Goal: Task Accomplishment & Management: Manage account settings

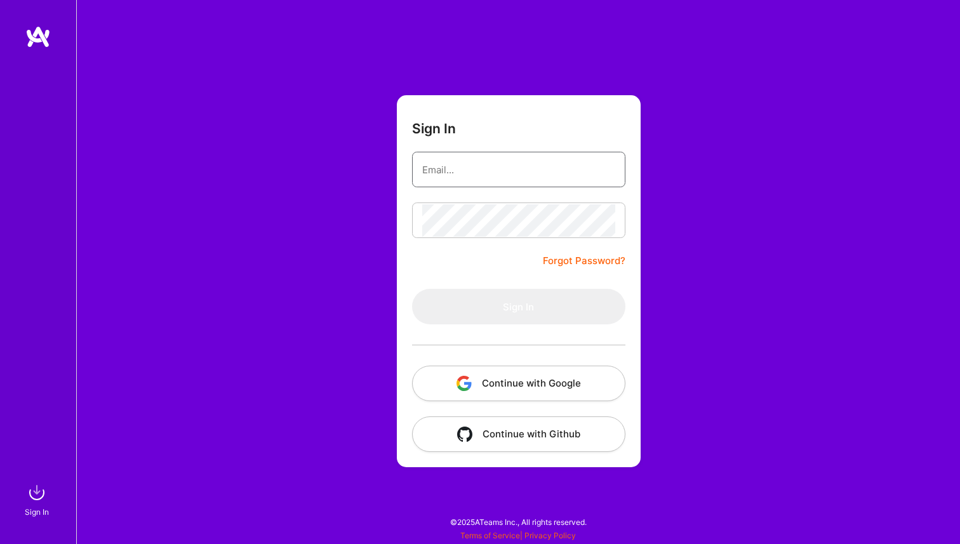
type input "raul.ogh@gmail.com"
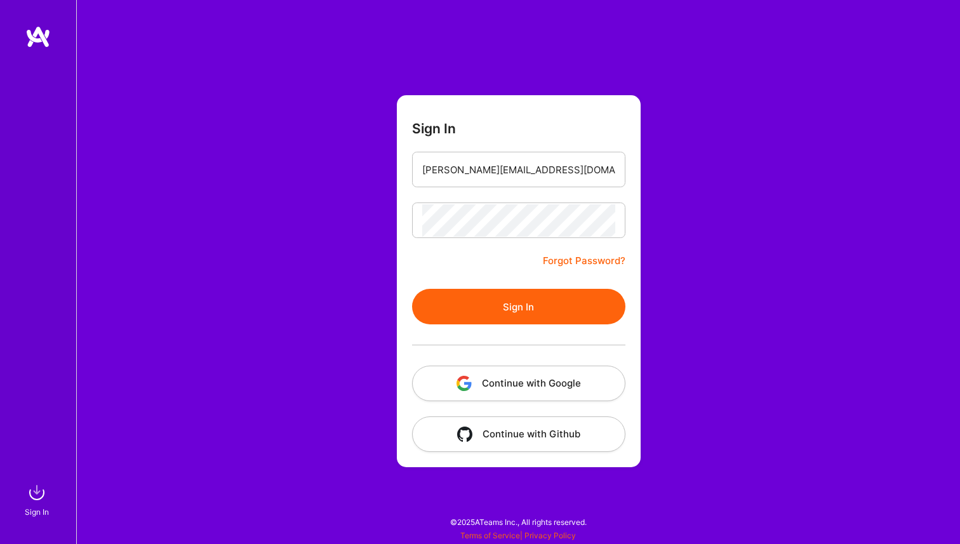
click at [511, 300] on button "Sign In" at bounding box center [518, 307] width 213 height 36
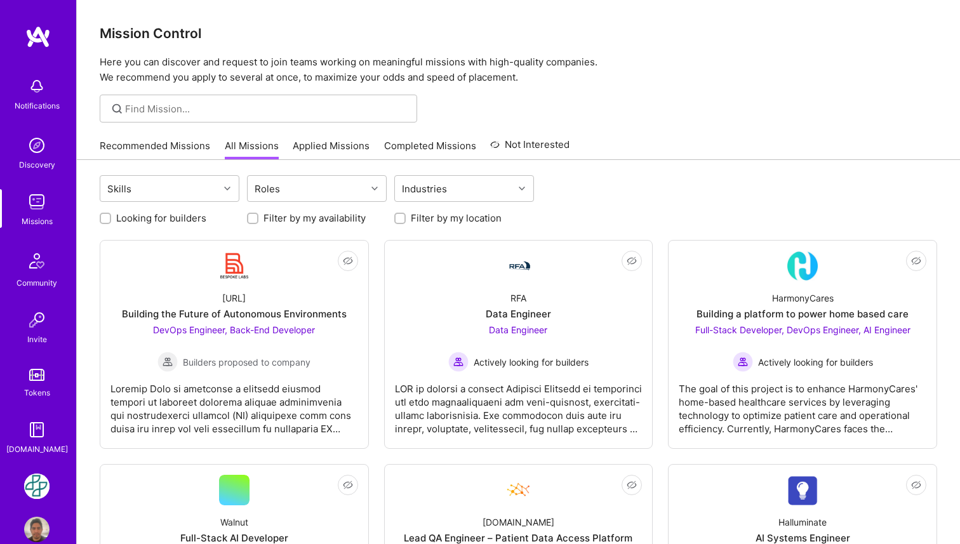
click at [37, 485] on img at bounding box center [36, 486] width 25 height 25
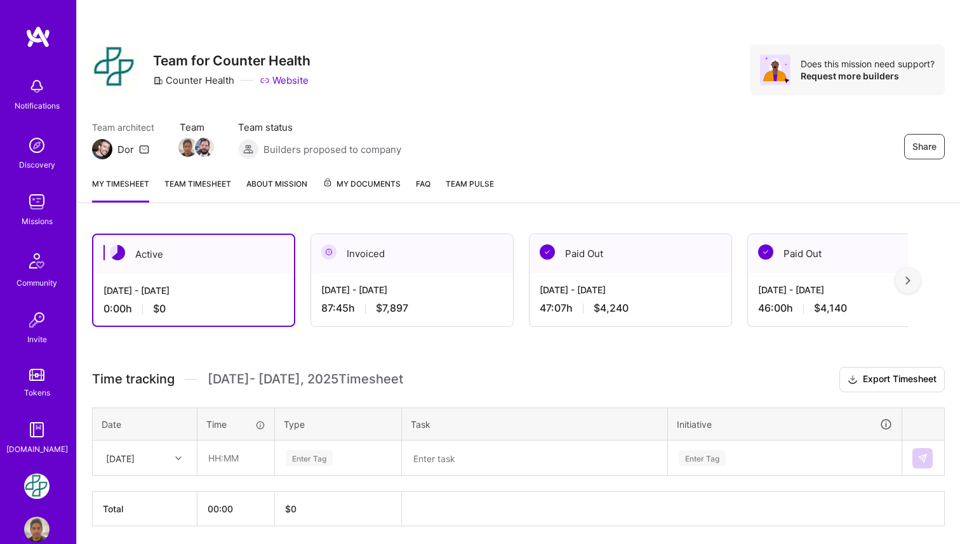
click at [413, 273] on div "[DATE] - [DATE] 87:45 h $7,897" at bounding box center [412, 299] width 202 height 52
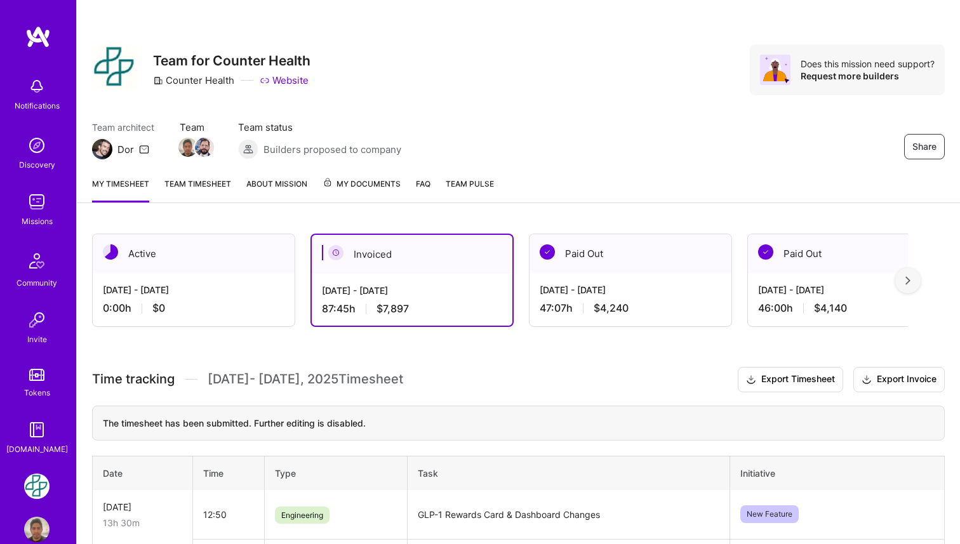
click at [373, 187] on span "My Documents" at bounding box center [362, 184] width 78 height 14
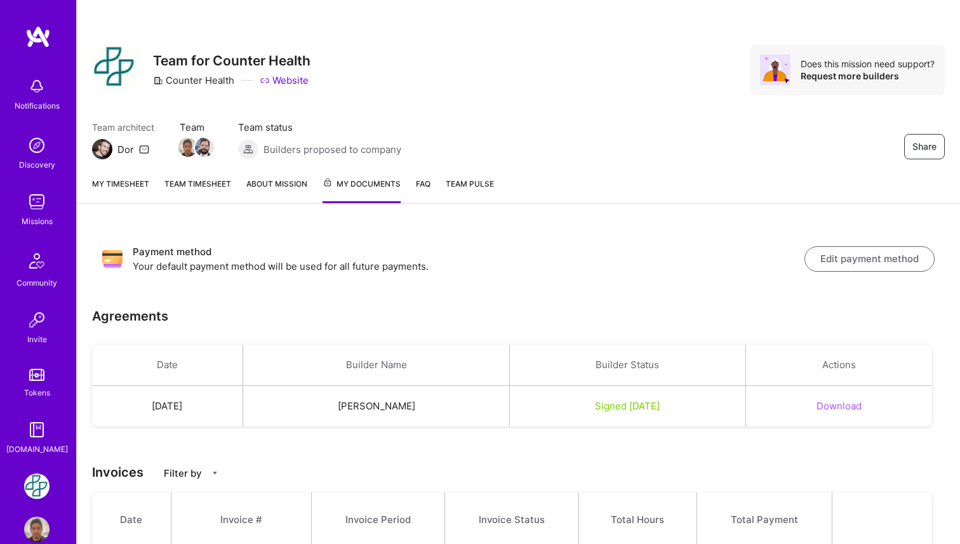
scroll to position [229, 0]
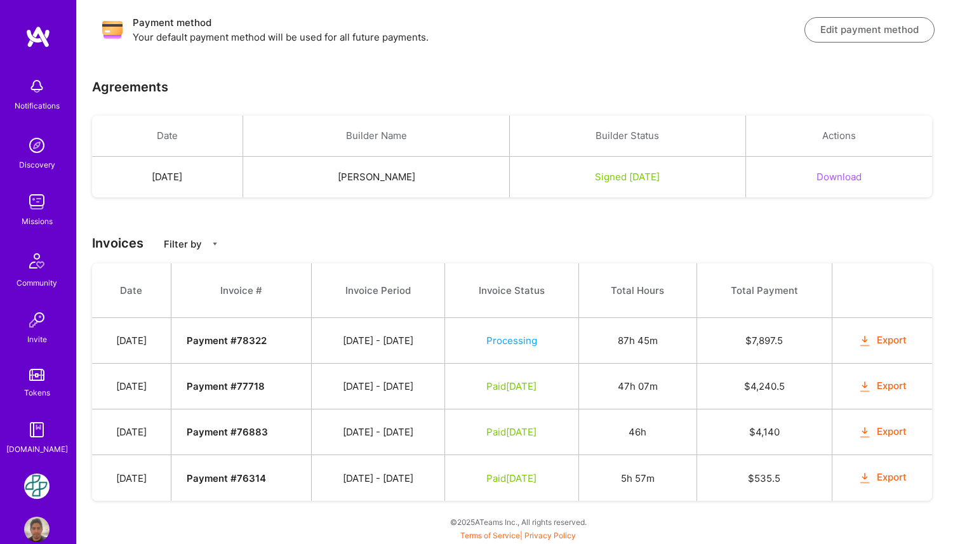
click at [890, 346] on button "Export" at bounding box center [883, 340] width 50 height 15
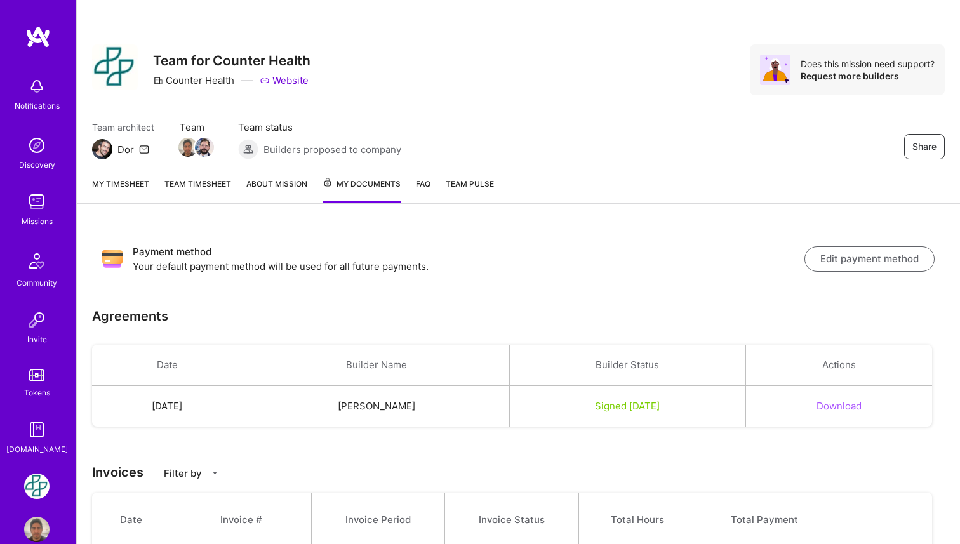
click at [116, 185] on link "My timesheet" at bounding box center [120, 190] width 57 height 26
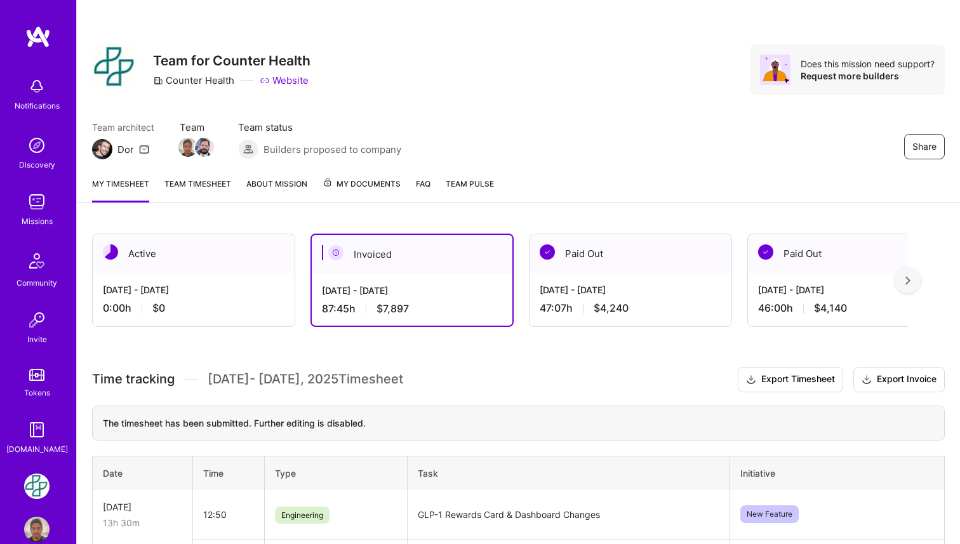
click at [221, 261] on div "Active" at bounding box center [194, 253] width 202 height 39
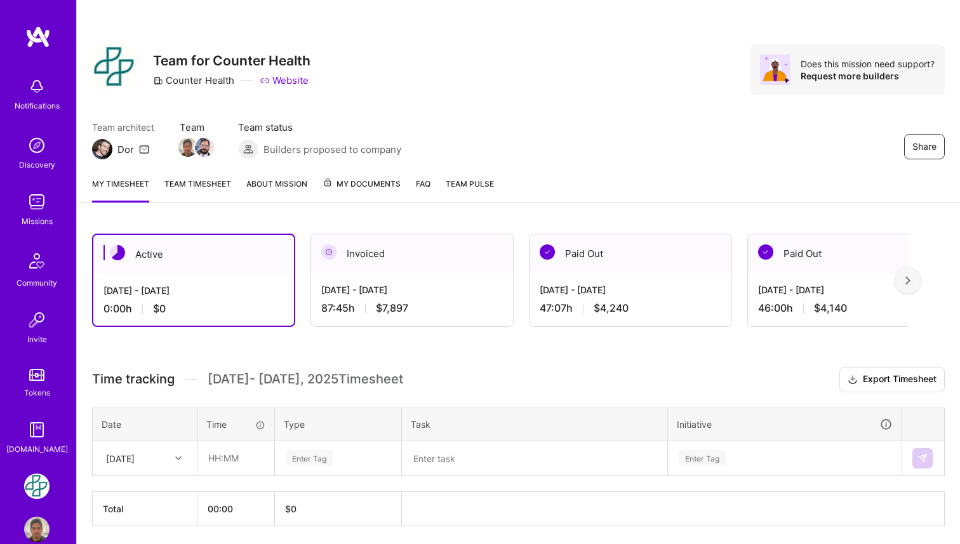
scroll to position [44, 0]
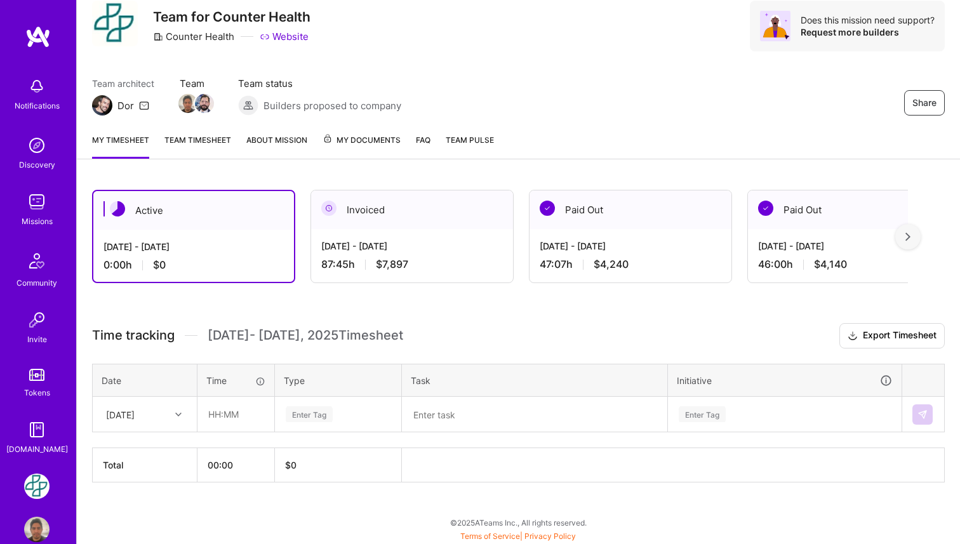
click at [174, 410] on div at bounding box center [180, 414] width 20 height 17
click at [149, 451] on div "[DATE]" at bounding box center [144, 450] width 103 height 23
click at [437, 338] on h3 "Time tracking [DATE] - [DATE] Timesheet Export Timesheet" at bounding box center [518, 335] width 853 height 25
click at [245, 413] on input "text" at bounding box center [236, 415] width 76 height 34
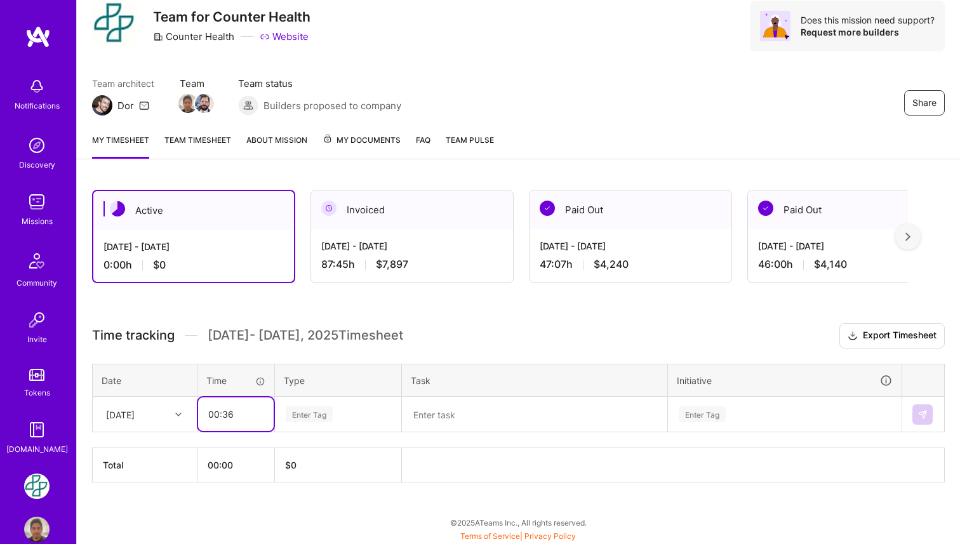
type input "00:36"
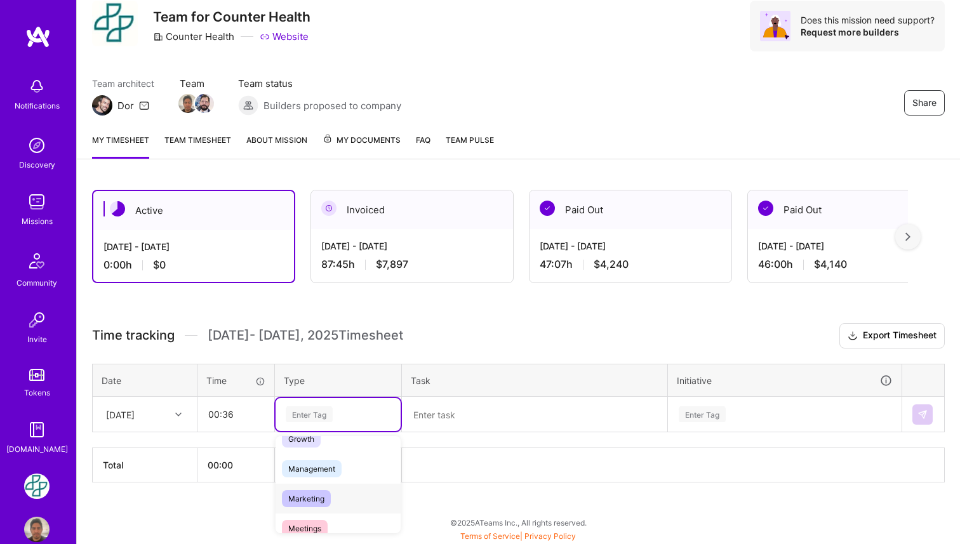
scroll to position [189, 0]
click at [329, 480] on div "Meetings" at bounding box center [338, 476] width 125 height 30
click at [454, 415] on textarea at bounding box center [534, 414] width 263 height 33
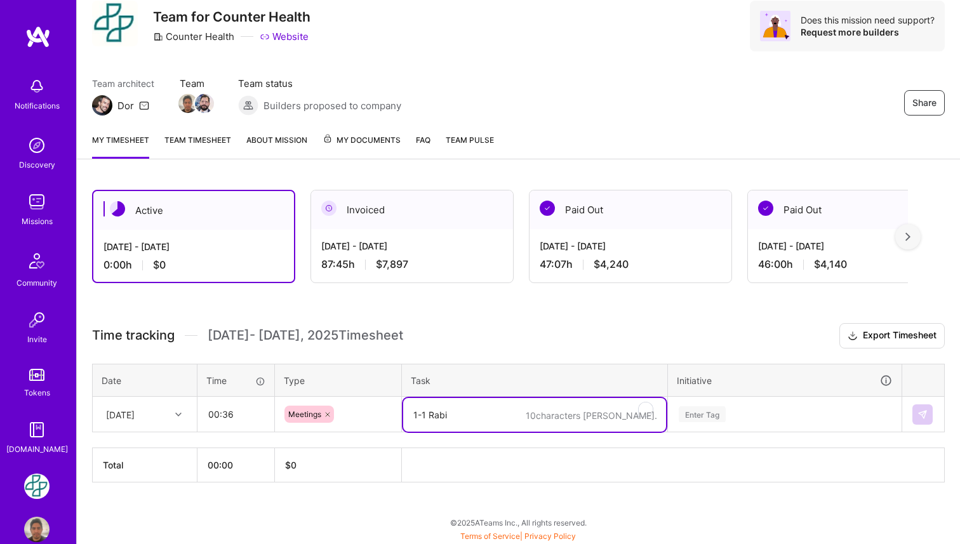
paste textarea "with"
type textarea "1-1 with Rabi"
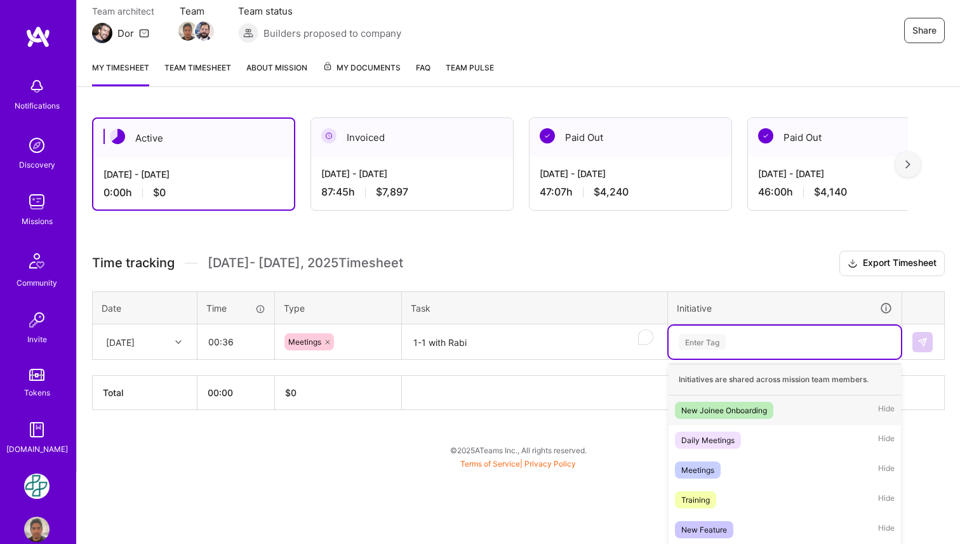
click at [723, 359] on div "option New Joinee Onboarding focused, 1 of 6. 6 results available. Use Up and D…" at bounding box center [785, 342] width 232 height 33
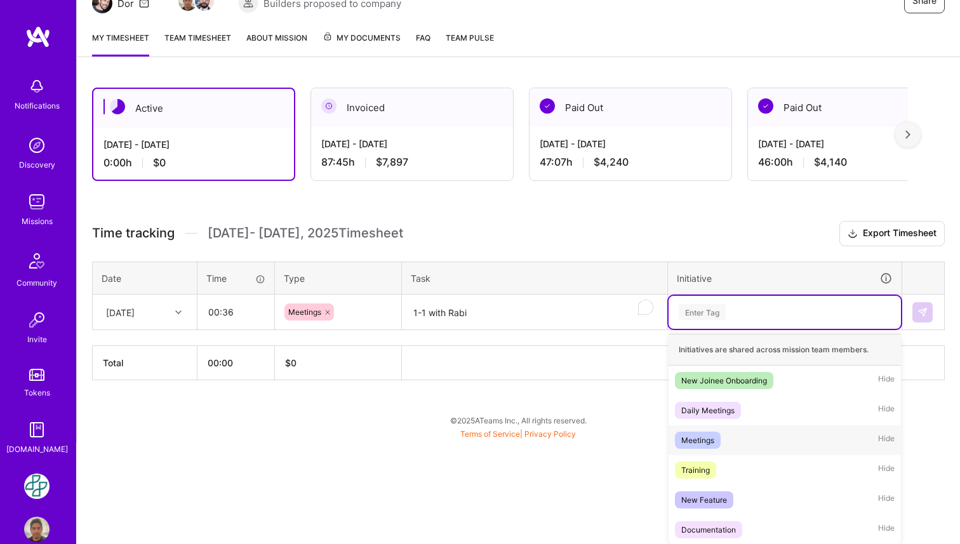
click at [735, 443] on div "Meetings Hide" at bounding box center [785, 441] width 232 height 30
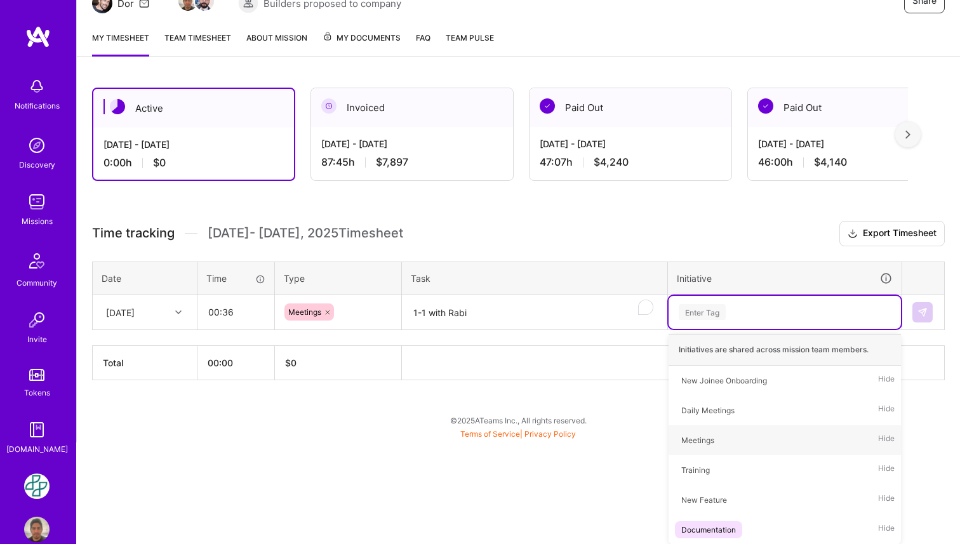
scroll to position [44, 0]
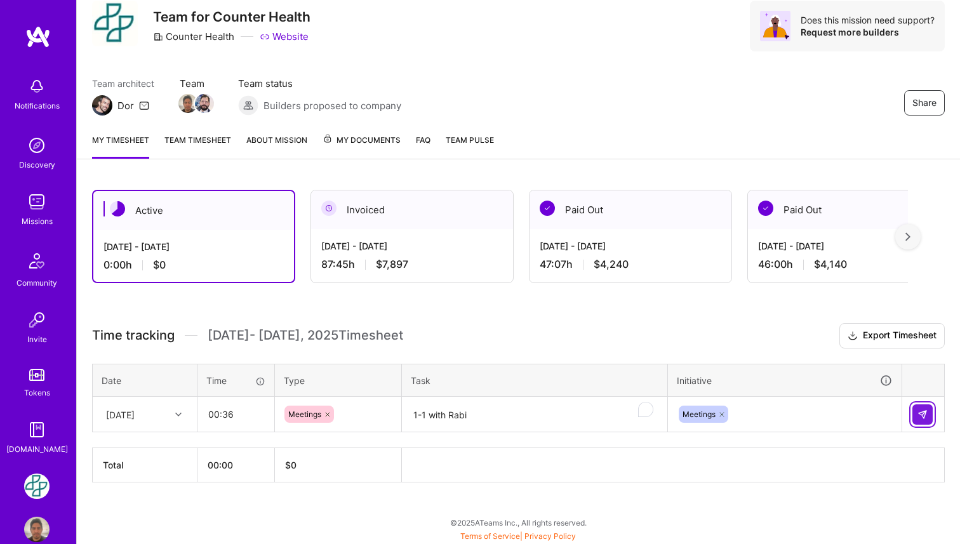
click at [923, 416] on img at bounding box center [923, 415] width 10 height 10
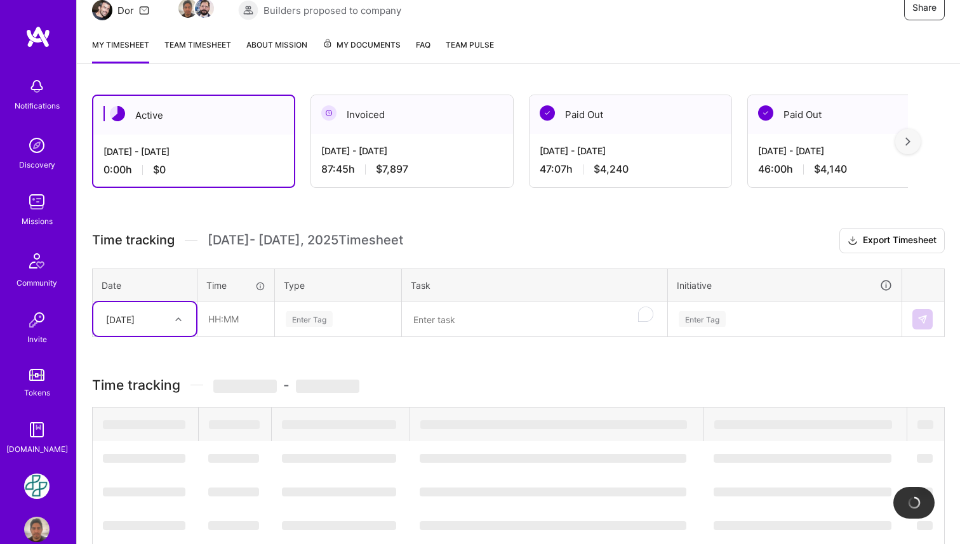
scroll to position [81, 0]
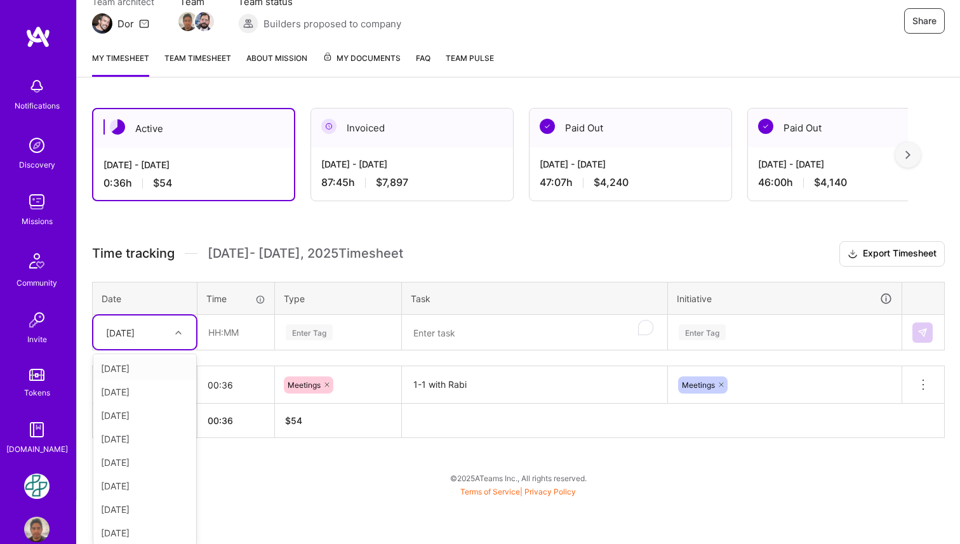
click at [172, 349] on div "option [DATE], selected. option [DATE] focused, 2 of 13. 12 results available. …" at bounding box center [144, 333] width 103 height 34
click at [220, 344] on table "Date Time Type Task Initiative option [DATE], selected. option [DATE] focused, …" at bounding box center [518, 316] width 853 height 69
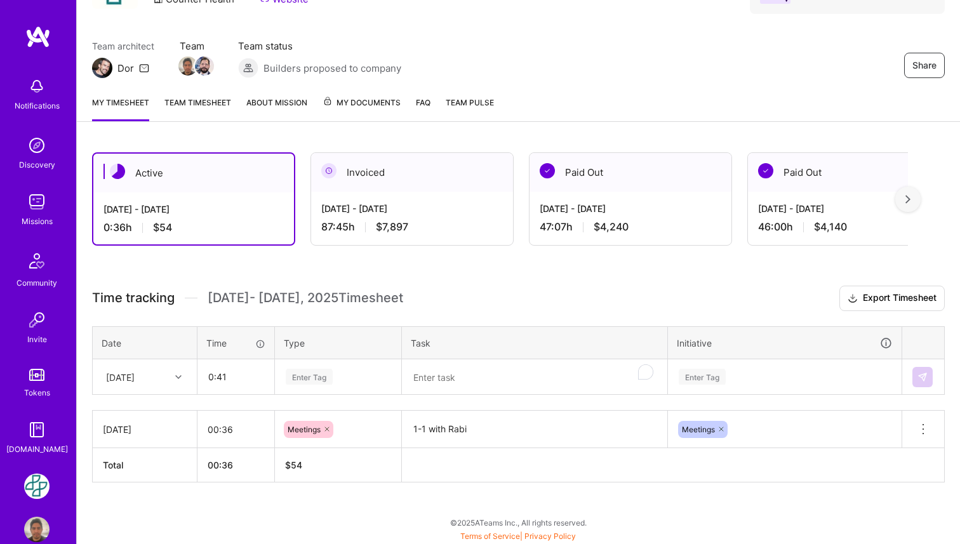
type input "00:41"
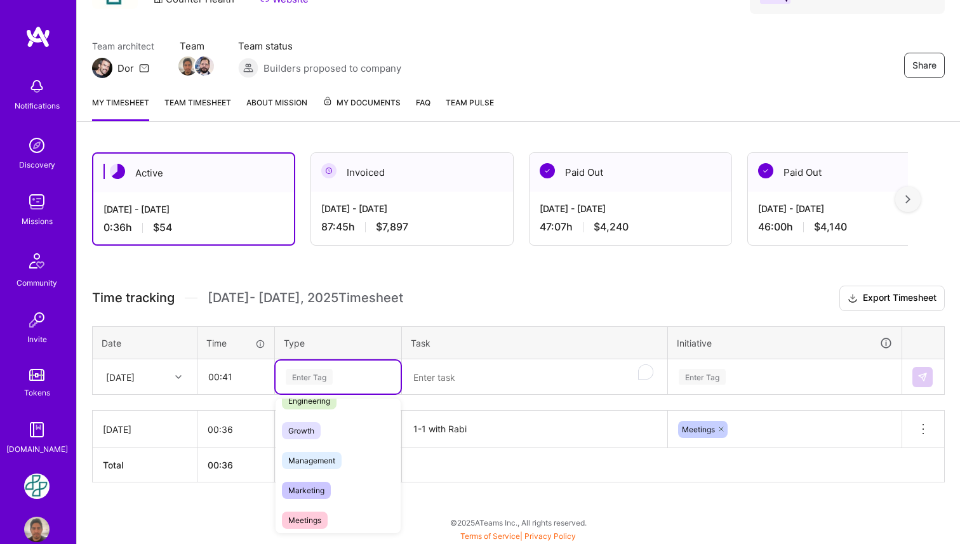
scroll to position [116, 0]
click at [331, 512] on div "Meetings" at bounding box center [338, 512] width 125 height 30
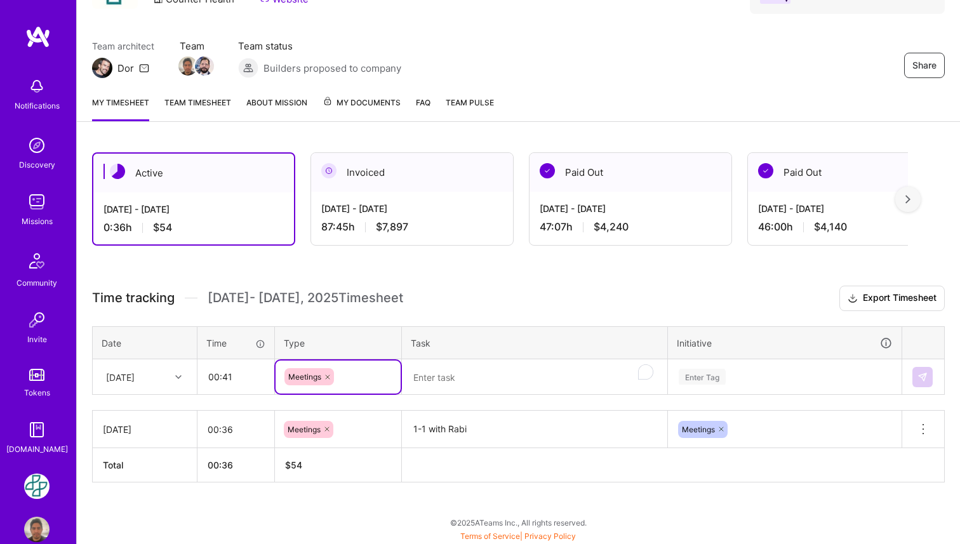
click at [447, 373] on textarea "To enrich screen reader interactions, please activate Accessibility in Grammarl…" at bounding box center [534, 378] width 263 height 34
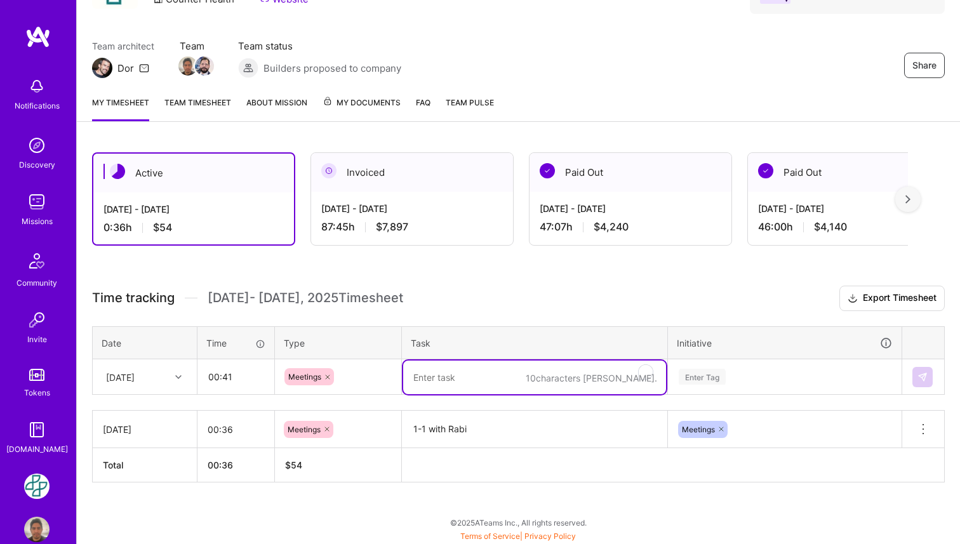
paste textarea "daily standup"
type textarea "daily standup"
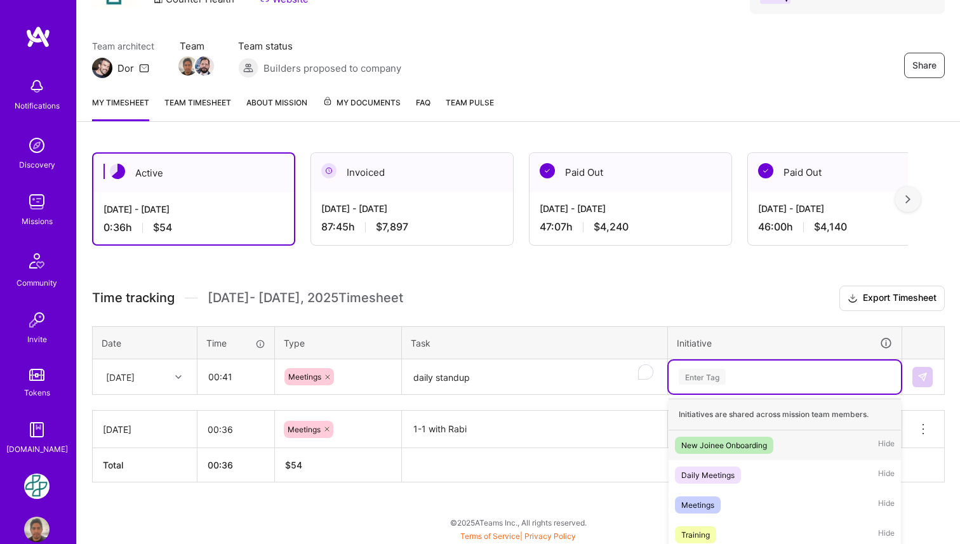
scroll to position [146, 0]
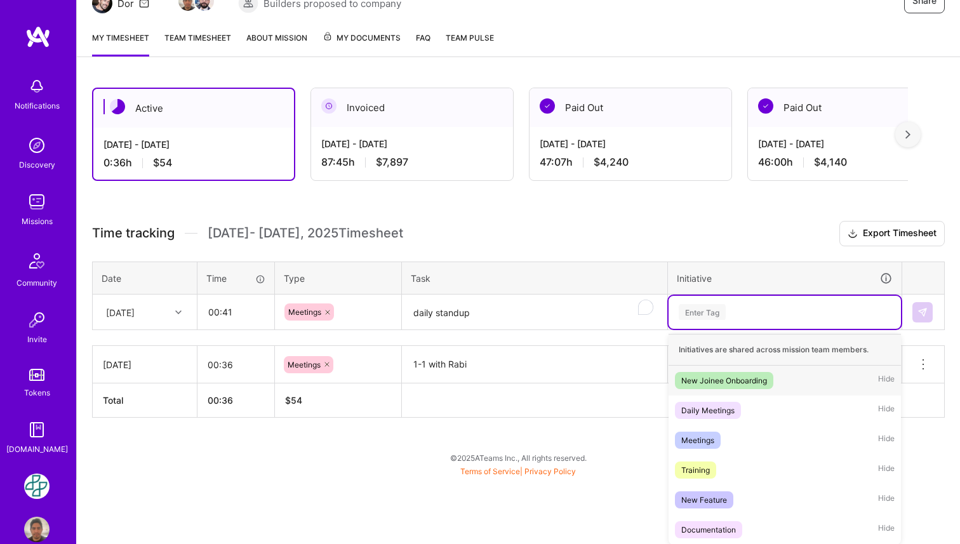
click at [733, 329] on div "option Meetings, selected. option New Joinee Onboarding focused, 1 of 6. 6 resu…" at bounding box center [785, 312] width 232 height 33
click at [736, 445] on div "Meetings Hide" at bounding box center [785, 441] width 232 height 30
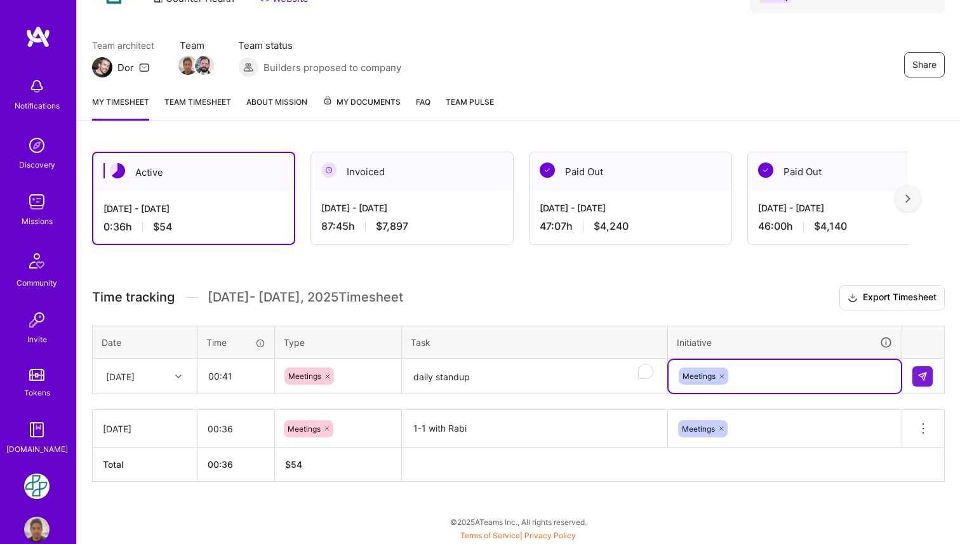
scroll to position [81, 0]
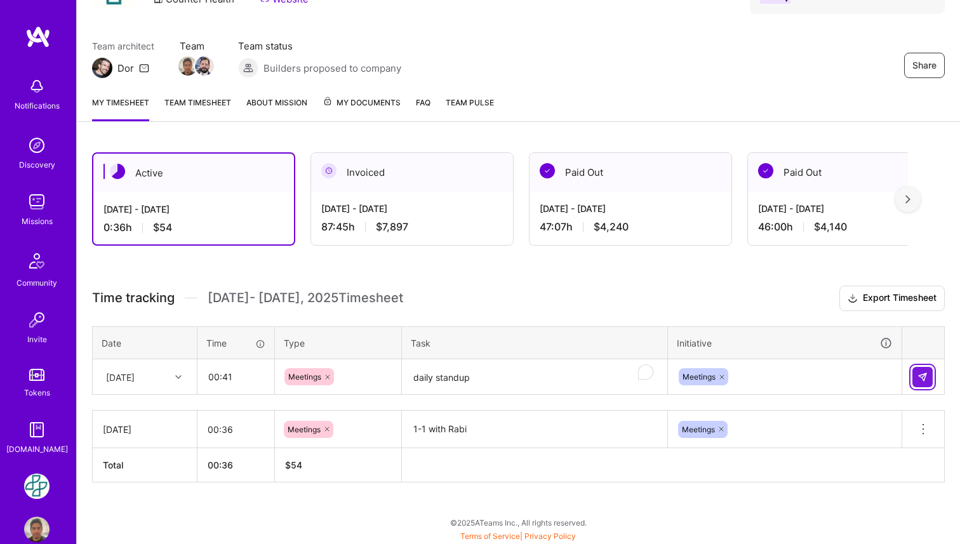
click at [916, 380] on button at bounding box center [923, 377] width 20 height 20
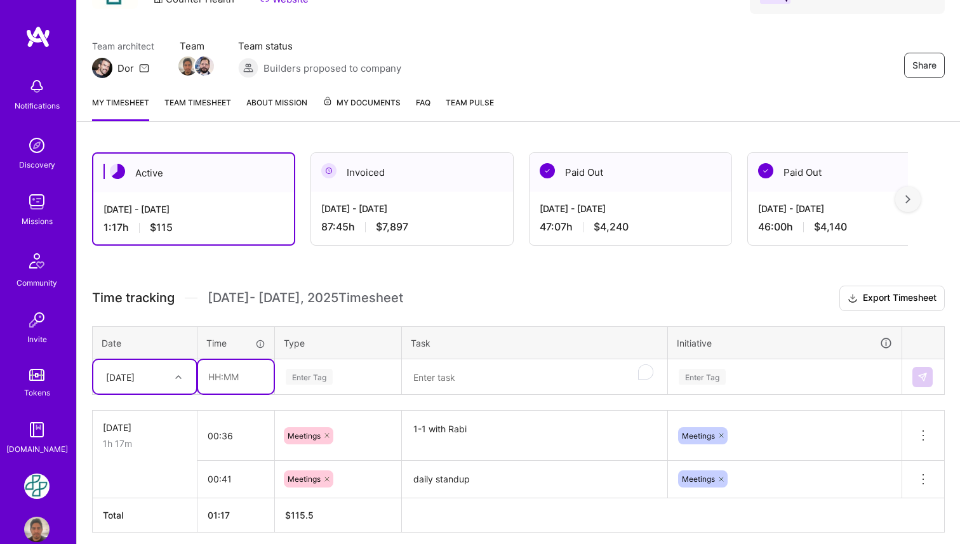
click at [242, 378] on input "text" at bounding box center [236, 377] width 76 height 34
type input "6"
type input "05:58"
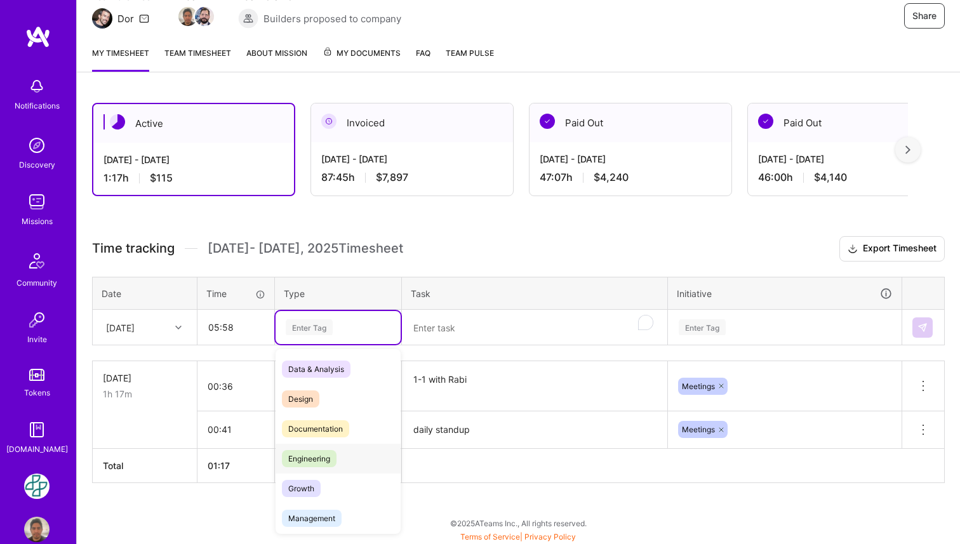
click at [354, 451] on div "Engineering" at bounding box center [338, 459] width 125 height 30
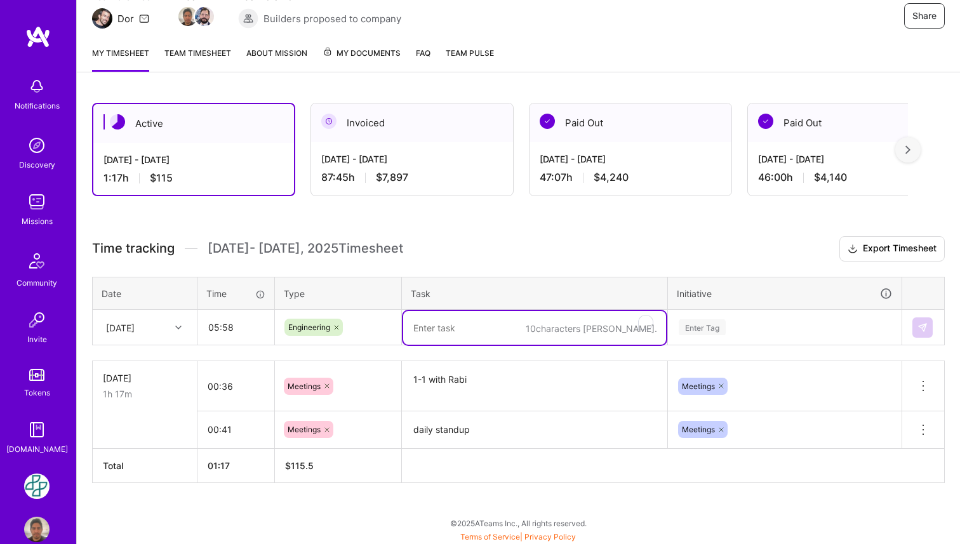
click at [463, 328] on textarea "To enrich screen reader interactions, please activate Accessibility in Grammarl…" at bounding box center [534, 328] width 263 height 34
paste textarea "GLP-1 Rewards Card & Dashboard Changes"
type textarea "GLP-1 Rewards Card & Dashboard Changes"
click at [708, 327] on div "Enter Tag" at bounding box center [785, 327] width 232 height 33
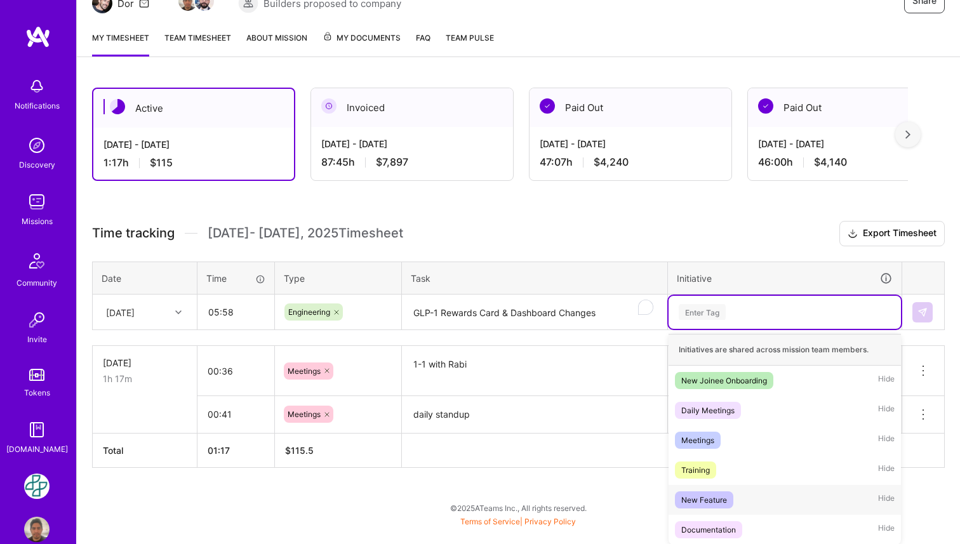
click at [741, 507] on div "New Feature Hide" at bounding box center [785, 500] width 232 height 30
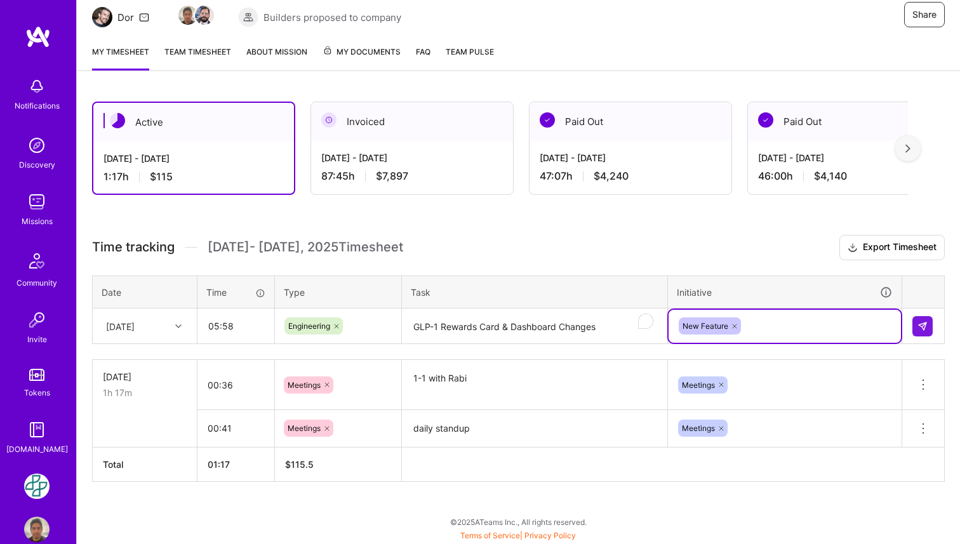
scroll to position [131, 0]
click at [916, 334] on button at bounding box center [923, 327] width 20 height 20
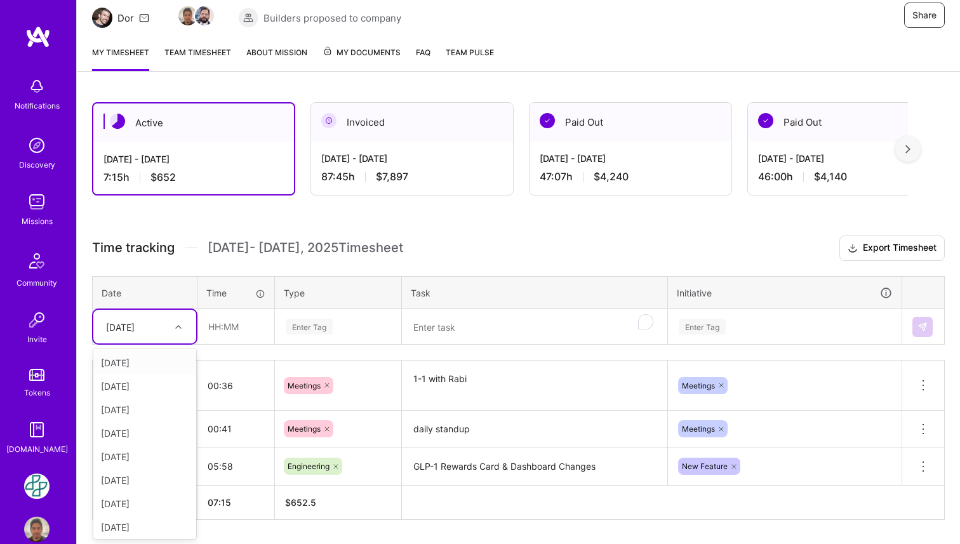
click at [182, 325] on div at bounding box center [180, 327] width 20 height 17
click at [179, 326] on icon at bounding box center [178, 327] width 6 height 6
click at [168, 369] on div "[DATE]" at bounding box center [144, 362] width 103 height 23
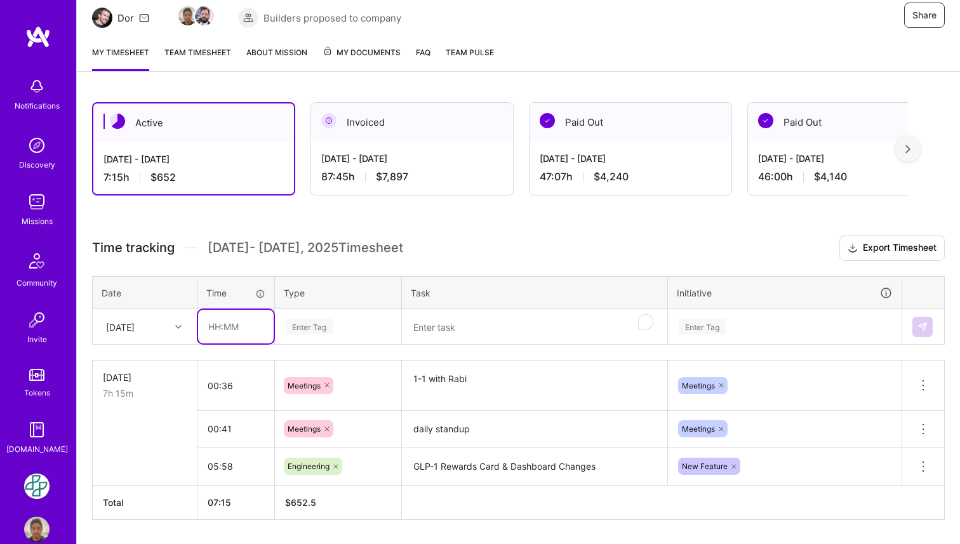
click at [238, 332] on input "text" at bounding box center [236, 327] width 76 height 34
type input "00:46"
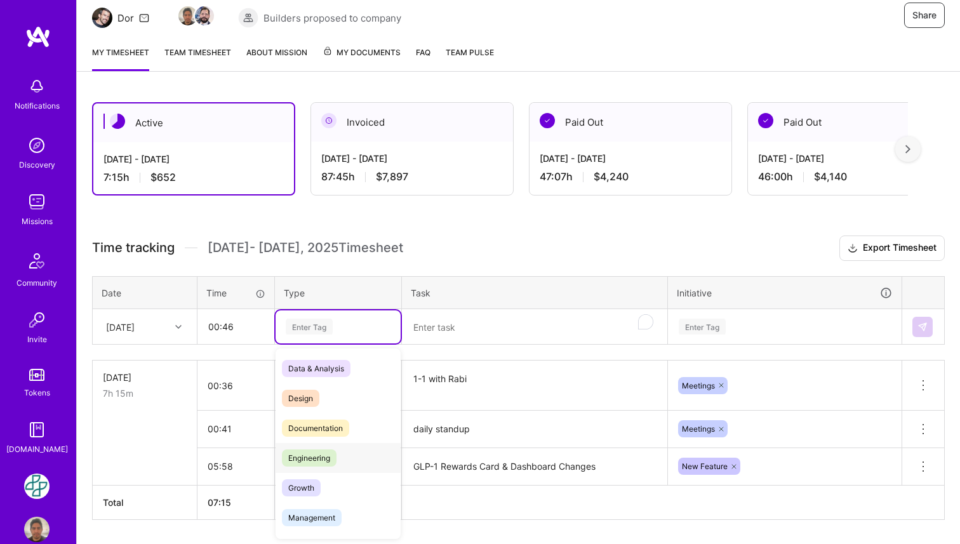
scroll to position [67, 0]
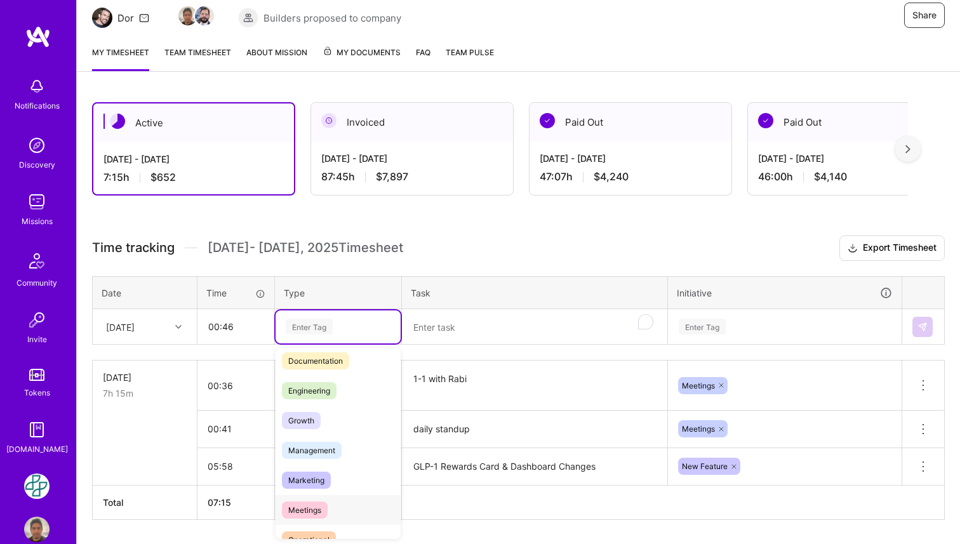
click at [312, 503] on span "Meetings" at bounding box center [305, 510] width 46 height 17
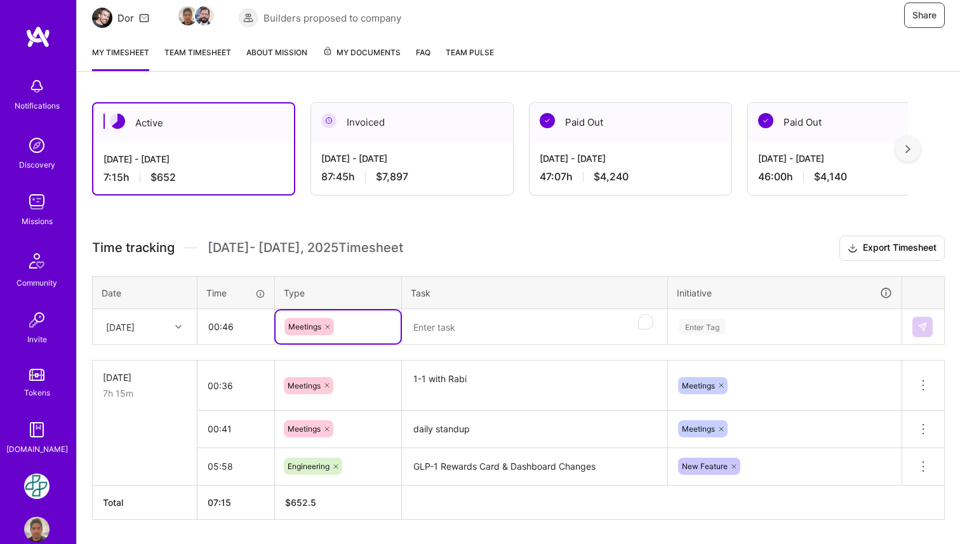
click at [453, 325] on textarea "To enrich screen reader interactions, please activate Accessibility in Grammarl…" at bounding box center [534, 328] width 263 height 34
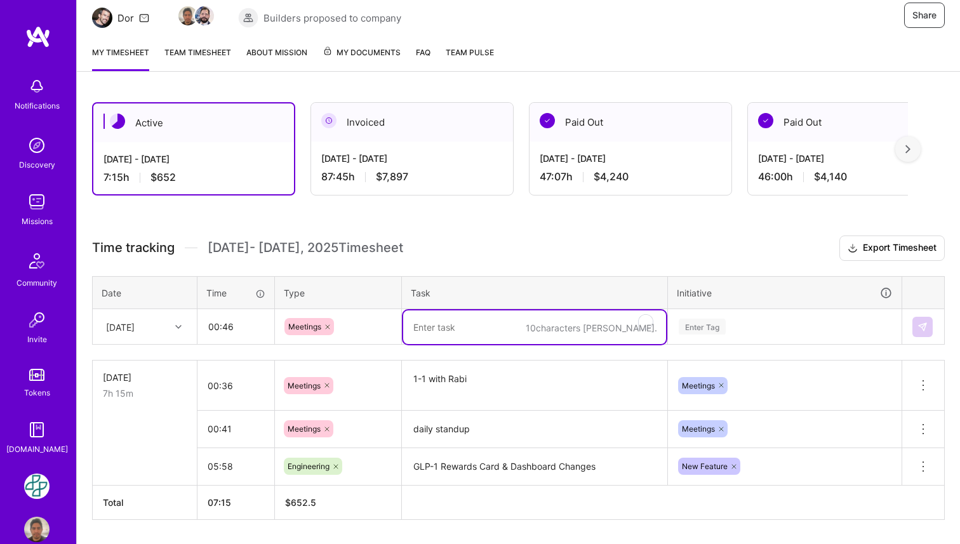
paste textarea "daily standup"
type textarea "daily standup"
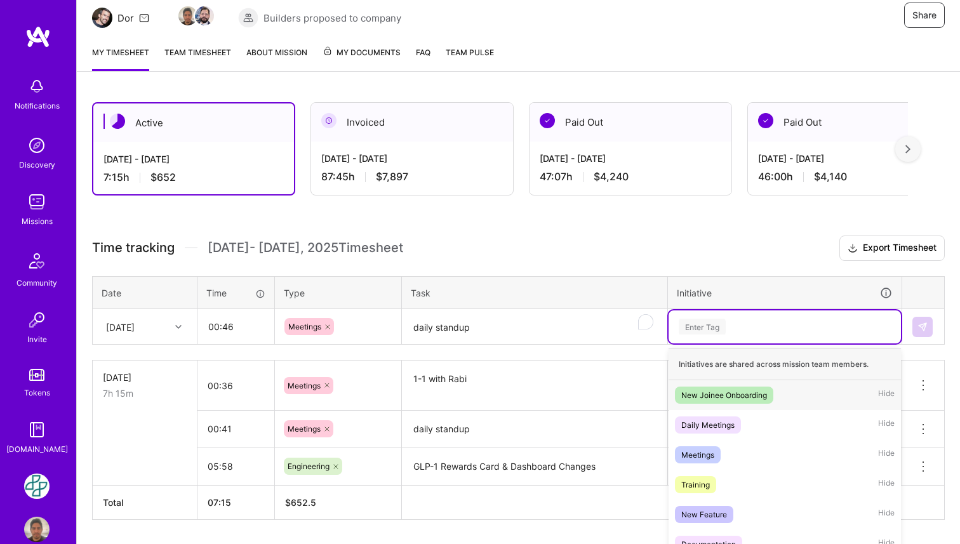
scroll to position [151, 0]
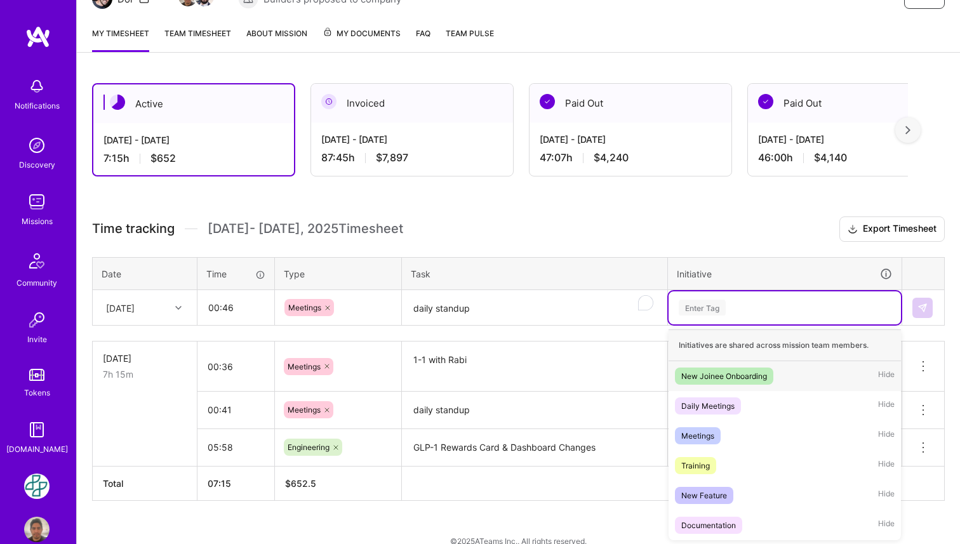
click at [732, 321] on div "Enter Tag" at bounding box center [785, 308] width 232 height 33
click at [716, 436] on span "Meetings" at bounding box center [698, 435] width 46 height 17
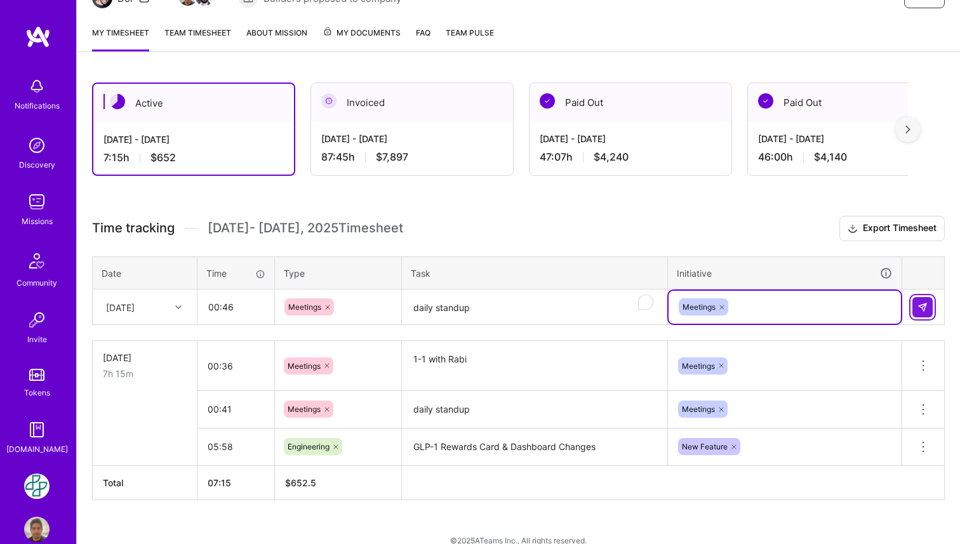
click at [925, 313] on button at bounding box center [923, 307] width 20 height 20
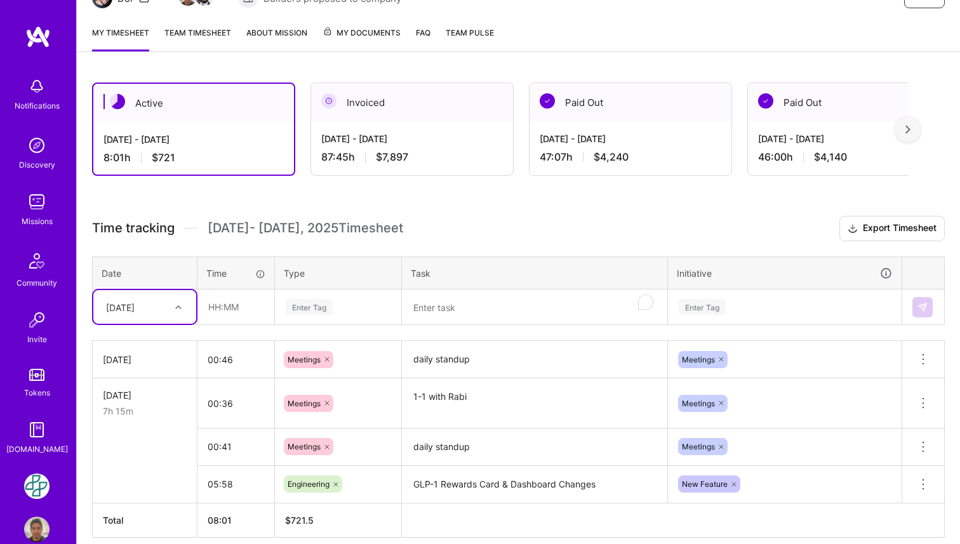
click at [189, 311] on div at bounding box center [180, 307] width 20 height 17
click at [223, 313] on input "text" at bounding box center [236, 307] width 76 height 34
type input "06:15"
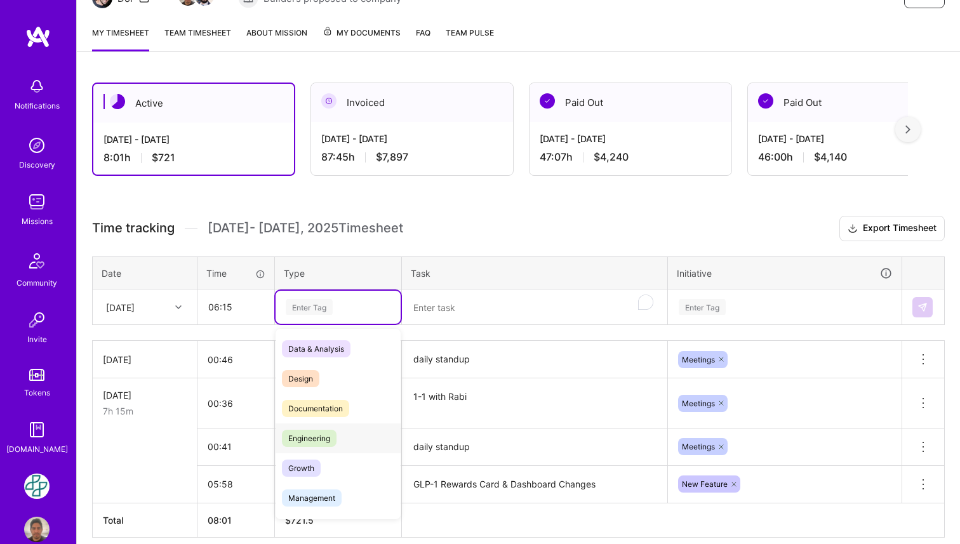
click at [330, 434] on span "Engineering" at bounding box center [309, 438] width 55 height 17
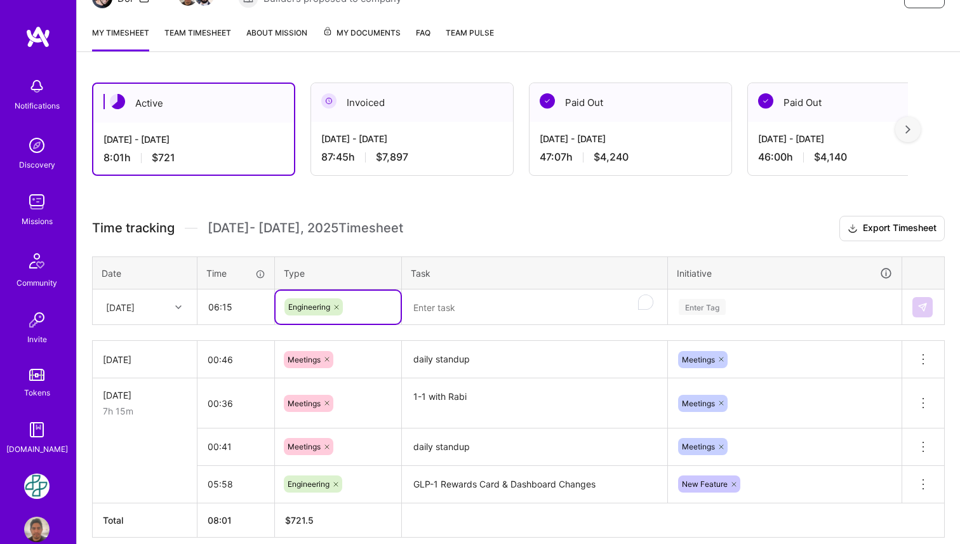
click at [466, 313] on textarea "To enrich screen reader interactions, please activate Accessibility in Grammarl…" at bounding box center [534, 308] width 263 height 34
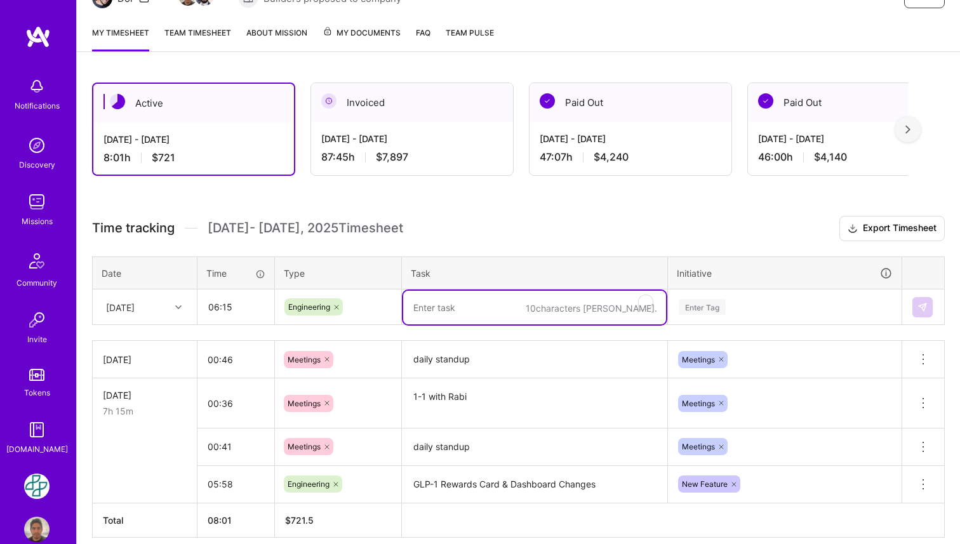
paste textarea "GLP-1 Rewards Card & Dashboard Changes"
type textarea "GLP-1 Rewards Card & Dashboard Changes"
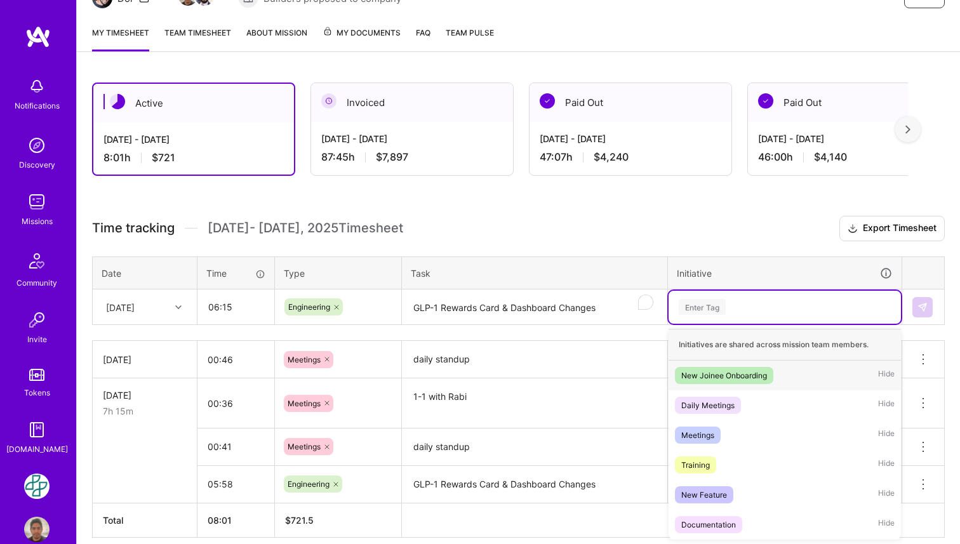
click at [741, 305] on div "Enter Tag" at bounding box center [785, 307] width 215 height 16
click at [723, 487] on span "New Feature" at bounding box center [704, 494] width 58 height 17
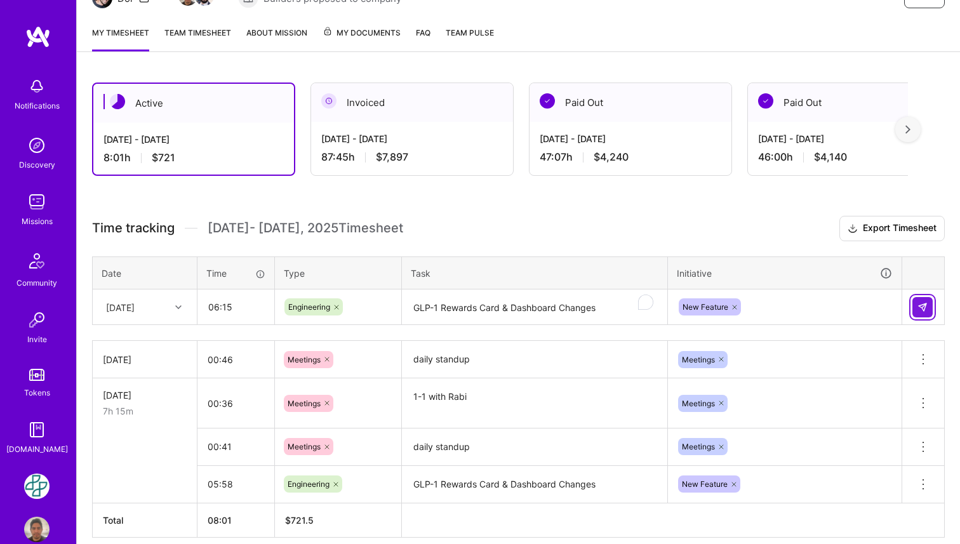
click at [925, 311] on img at bounding box center [923, 307] width 10 height 10
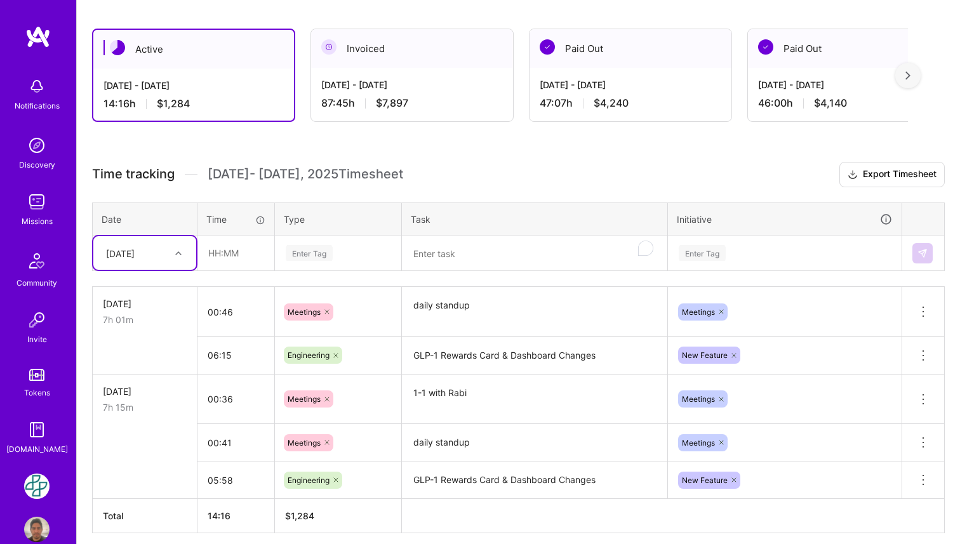
scroll to position [243, 0]
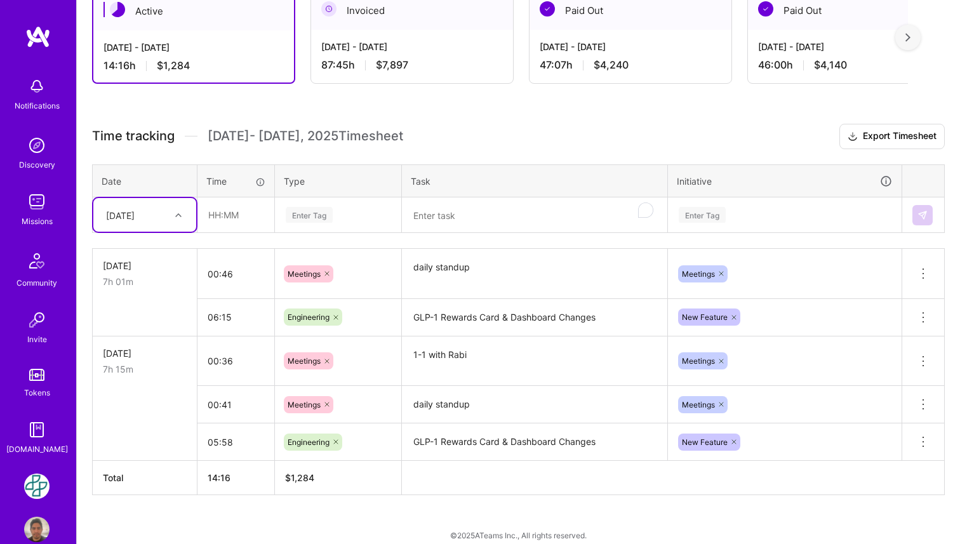
click at [170, 214] on div "[DATE]" at bounding box center [135, 215] width 70 height 21
click at [155, 273] on div "[DATE]" at bounding box center [144, 274] width 103 height 23
click at [238, 213] on input "text" at bounding box center [236, 215] width 76 height 34
type input "00:27"
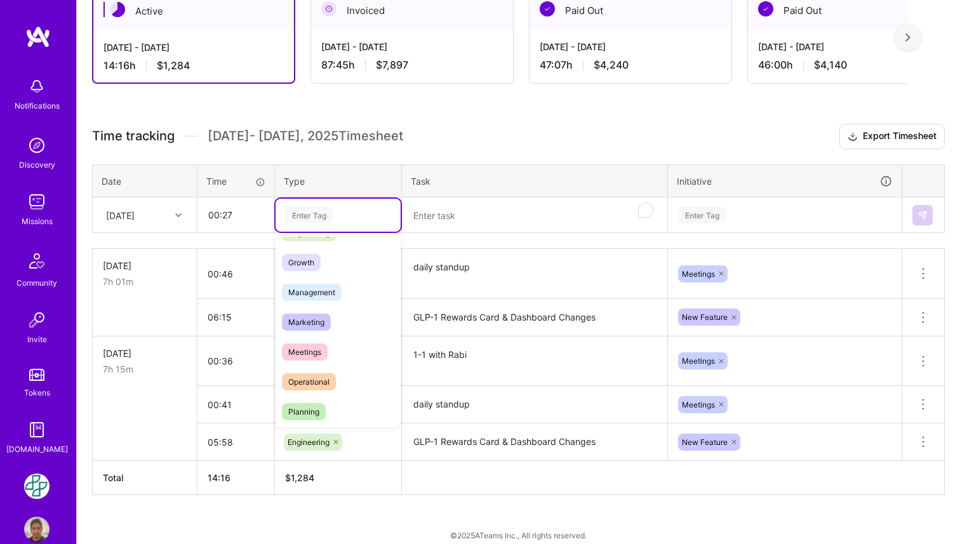
scroll to position [109, 0]
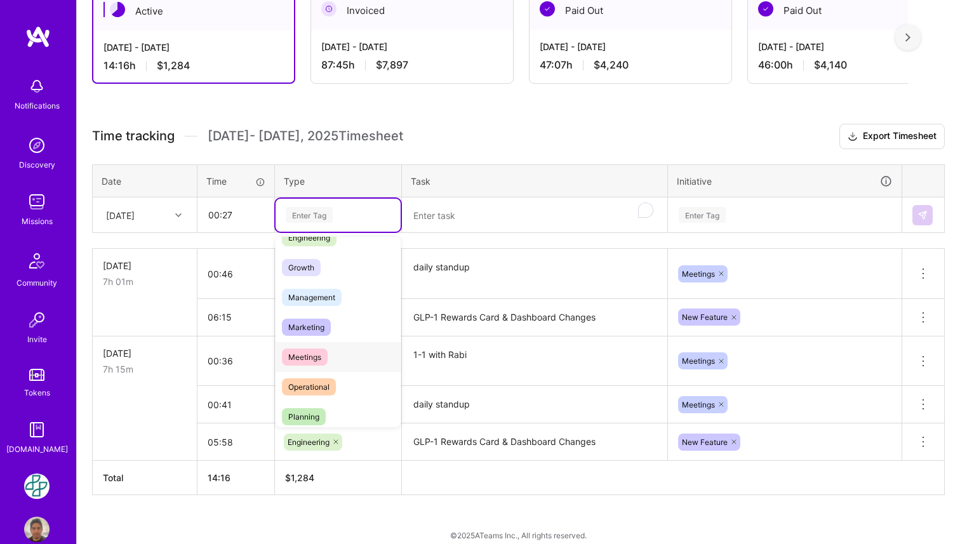
click at [321, 354] on span "Meetings" at bounding box center [305, 357] width 46 height 17
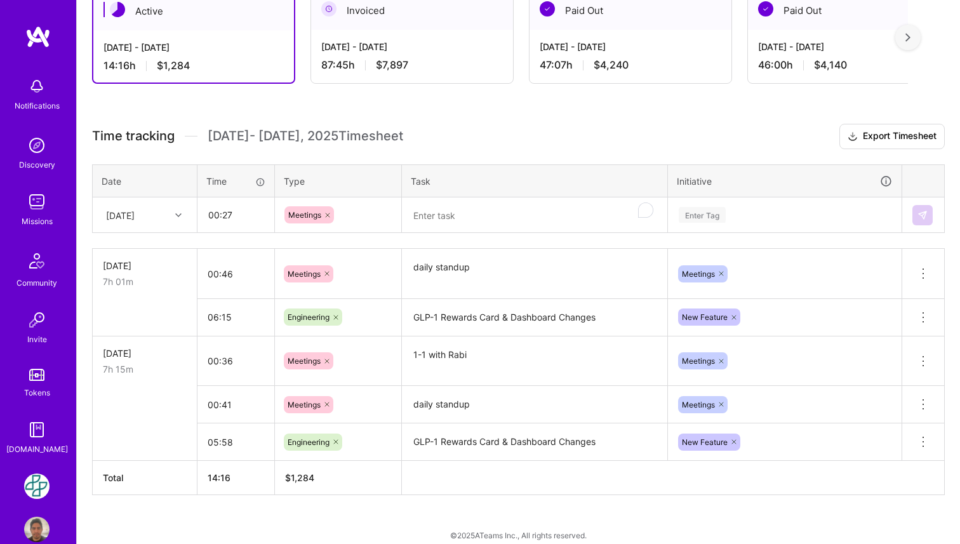
click at [469, 232] on td at bounding box center [535, 216] width 266 height 36
click at [470, 222] on textarea "To enrich screen reader interactions, please activate Accessibility in Grammarl…" at bounding box center [534, 216] width 263 height 34
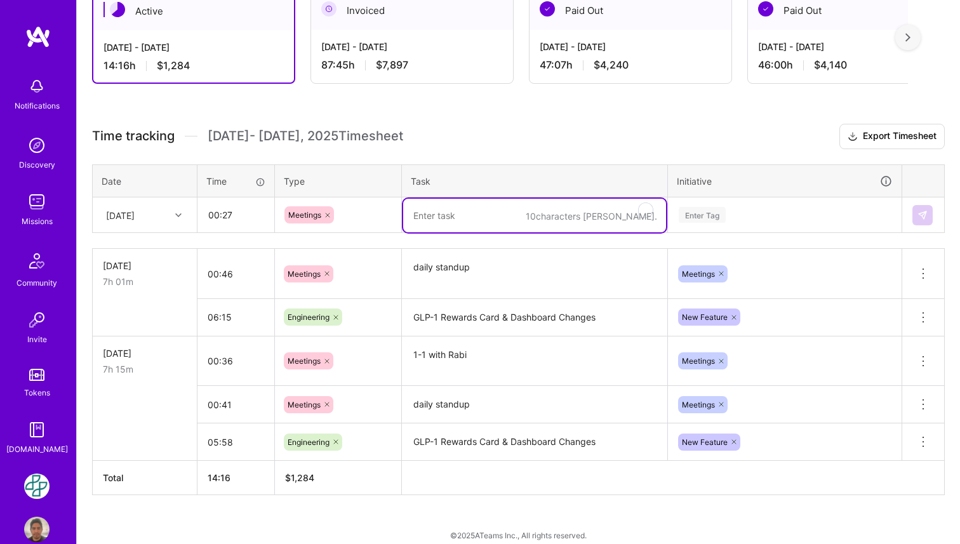
paste textarea "daily standup"
type textarea "daily standup"
click at [682, 217] on div "Enter Tag" at bounding box center [702, 215] width 47 height 20
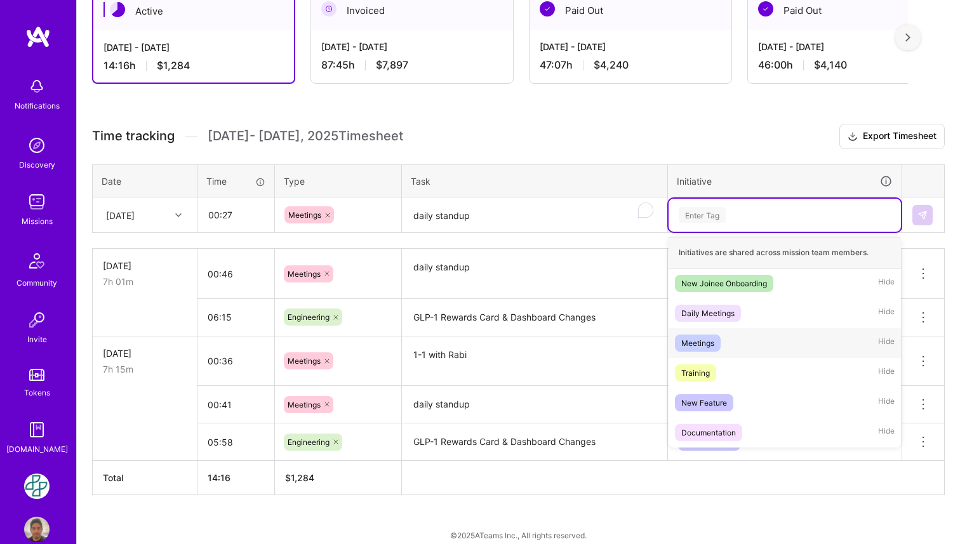
click at [763, 350] on div "Meetings Hide" at bounding box center [785, 343] width 232 height 30
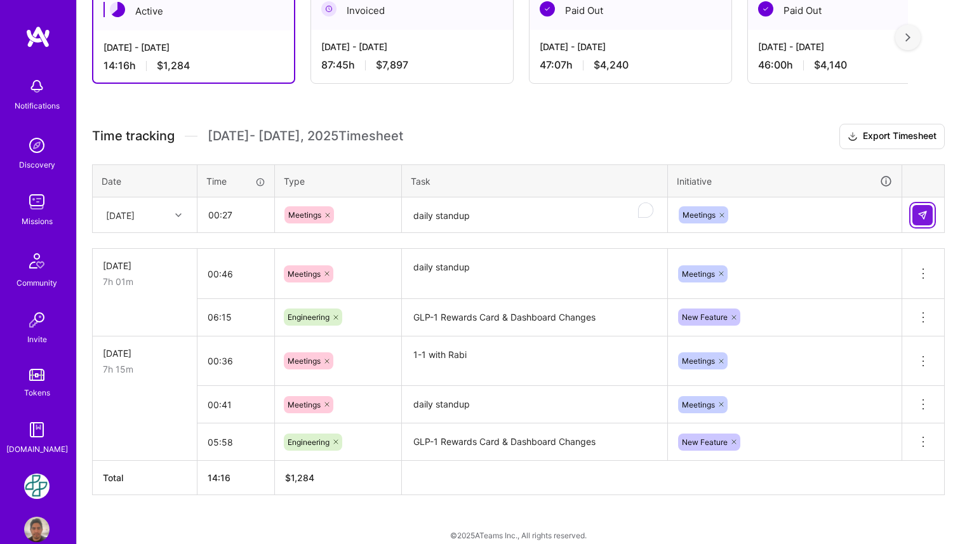
click at [925, 215] on img at bounding box center [923, 215] width 10 height 10
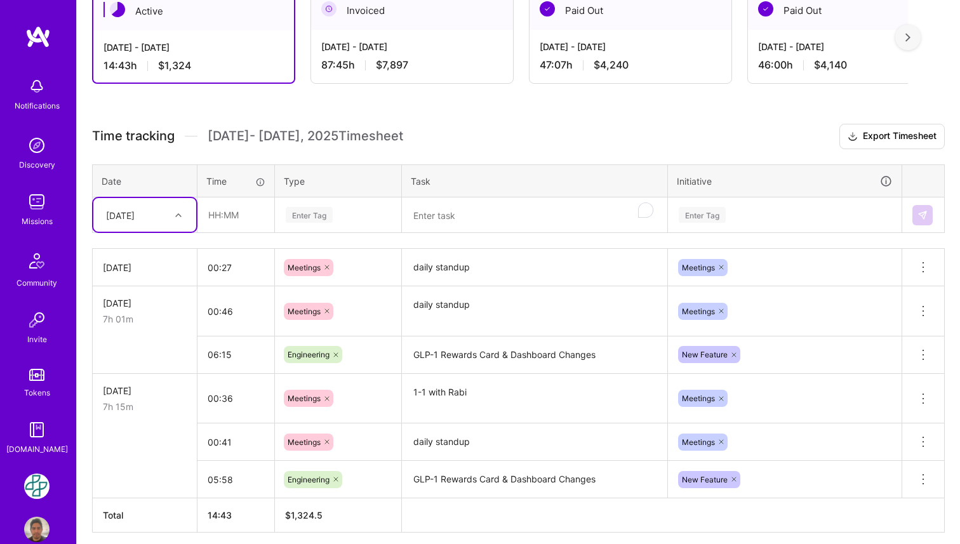
click at [177, 212] on icon at bounding box center [178, 215] width 6 height 6
click at [223, 211] on input "text" at bounding box center [236, 215] width 76 height 34
type input "01:50"
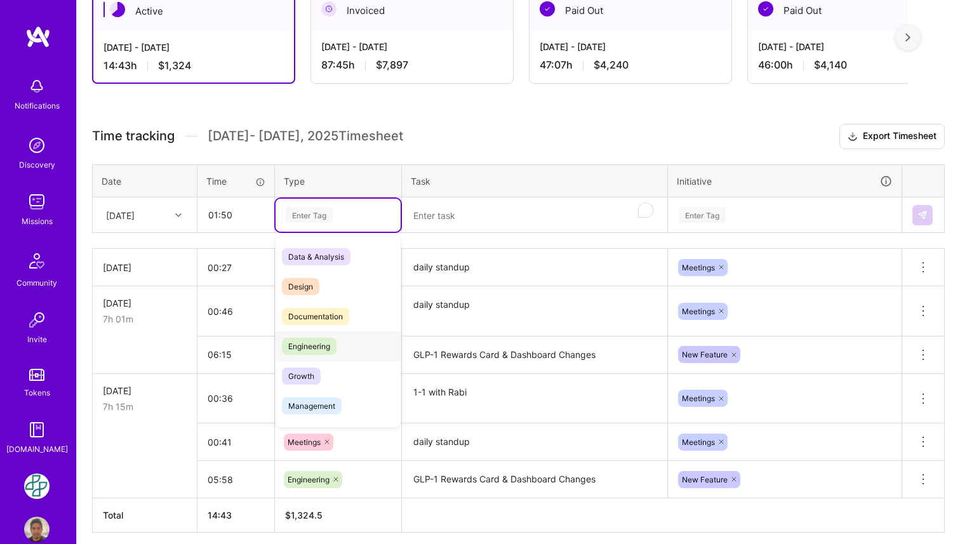
click at [312, 349] on span "Engineering" at bounding box center [309, 346] width 55 height 17
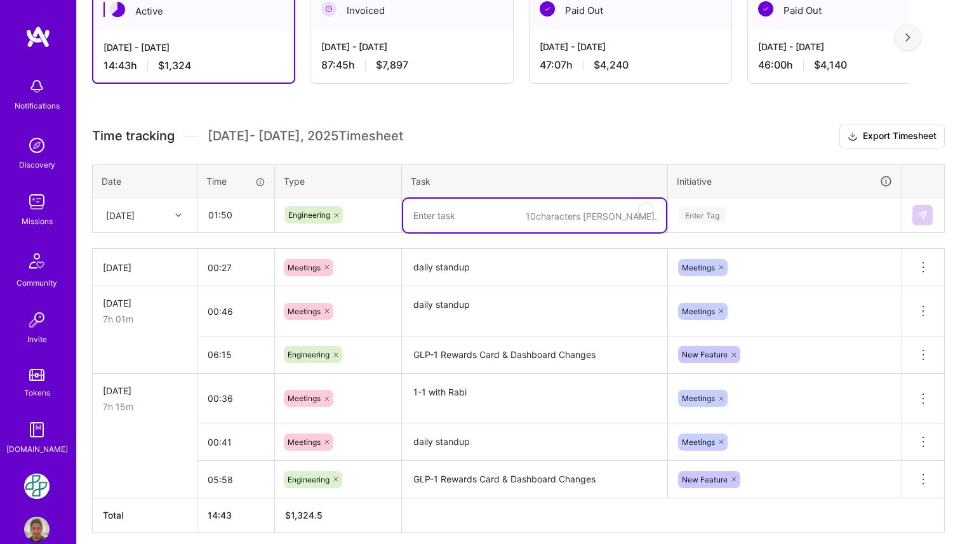
click at [438, 222] on textarea "To enrich screen reader interactions, please activate Accessibility in Grammarl…" at bounding box center [534, 216] width 263 height 34
paste textarea "GLP-1 Rewards Card & Dashboard Changes"
type textarea "GLP-1 Rewards Card & Dashboard Changes"
click at [701, 217] on div "Enter Tag" at bounding box center [702, 215] width 47 height 20
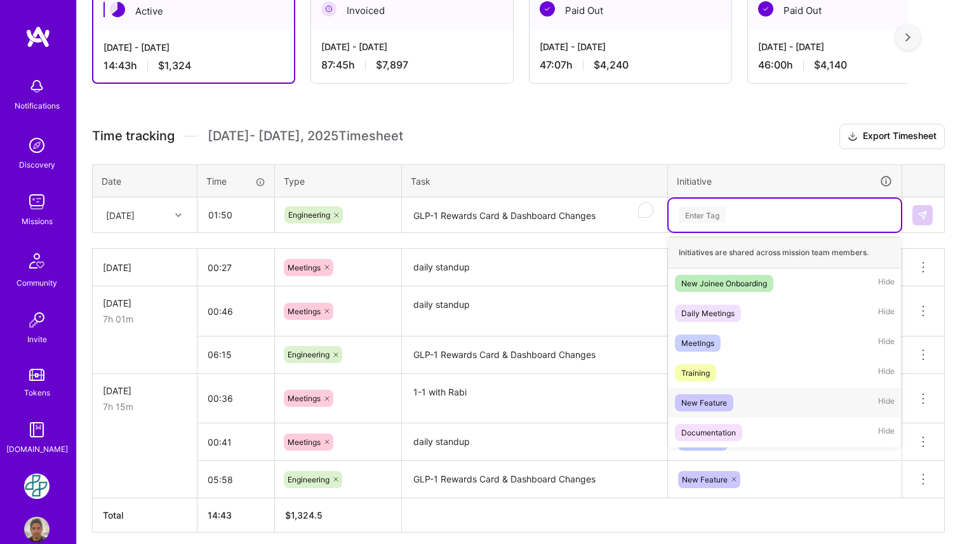
click at [728, 402] on span "New Feature" at bounding box center [704, 402] width 58 height 17
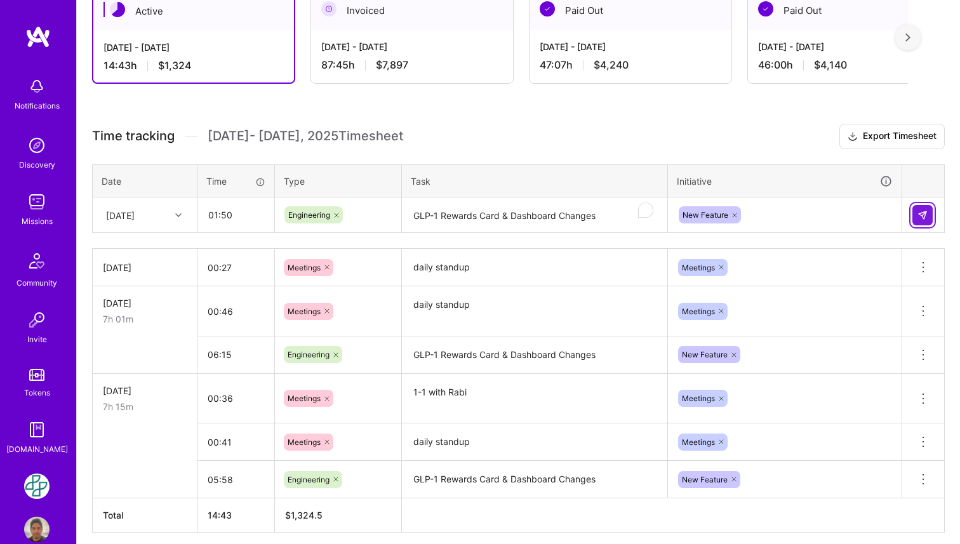
click at [925, 217] on img at bounding box center [923, 215] width 10 height 10
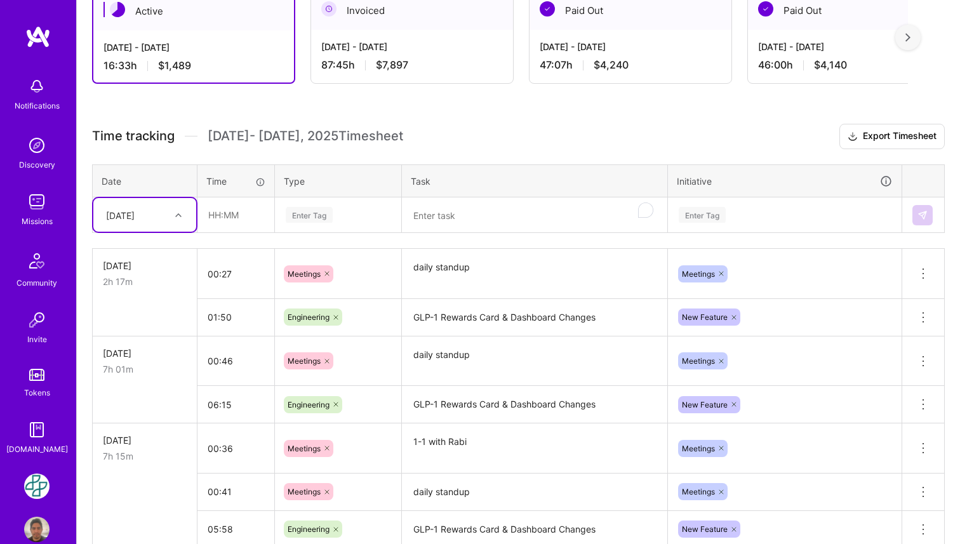
click at [187, 215] on div at bounding box center [180, 215] width 20 height 17
click at [163, 295] on div "[DATE]" at bounding box center [144, 297] width 103 height 23
click at [240, 206] on input "text" at bounding box center [236, 215] width 76 height 34
type input "00:30"
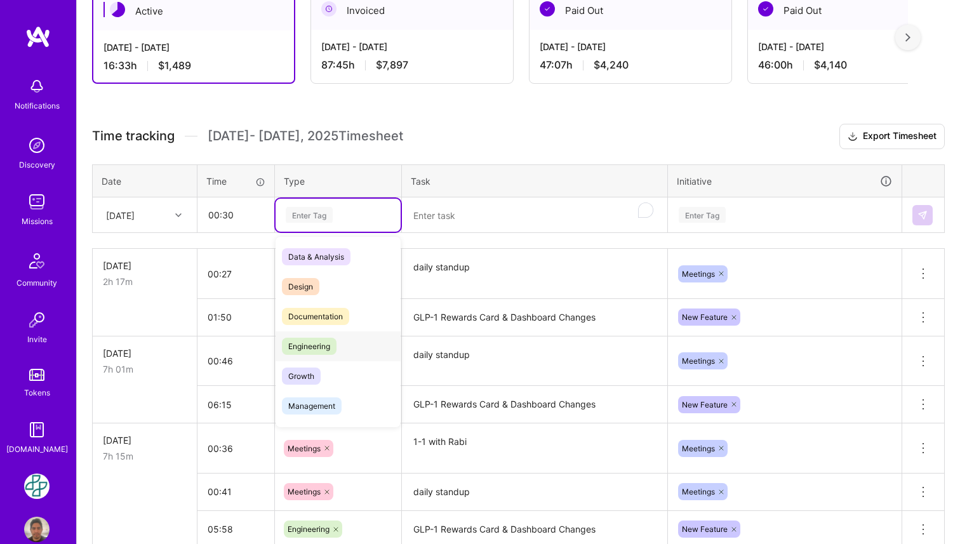
click at [335, 342] on span "Engineering" at bounding box center [309, 346] width 55 height 17
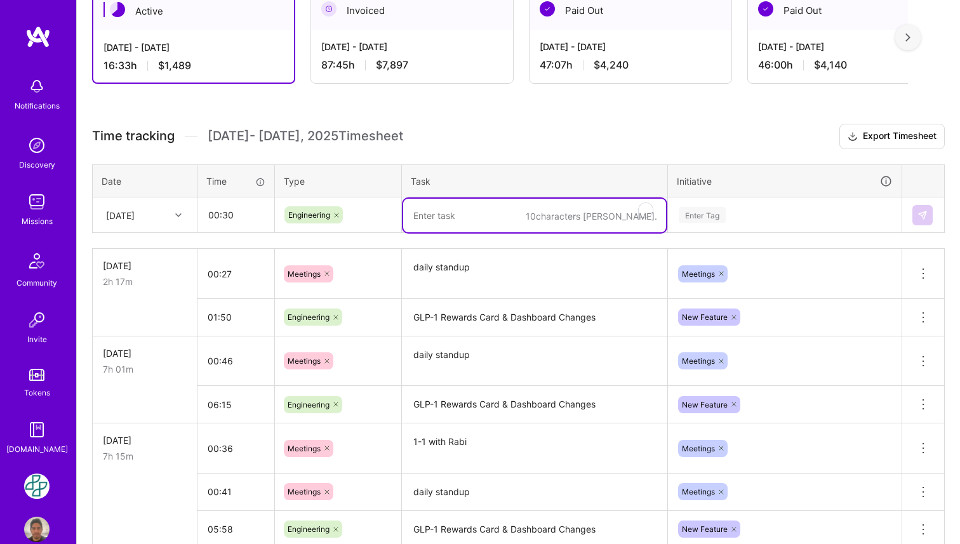
click at [482, 217] on textarea "To enrich screen reader interactions, please activate Accessibility in Grammarl…" at bounding box center [534, 216] width 263 height 34
paste textarea "GLP-1 Rewards Card & Dashboard Changes"
type textarea "GLP-1 Rewards Card & Dashboard Changes"
click at [707, 207] on div "Enter Tag" at bounding box center [702, 215] width 47 height 20
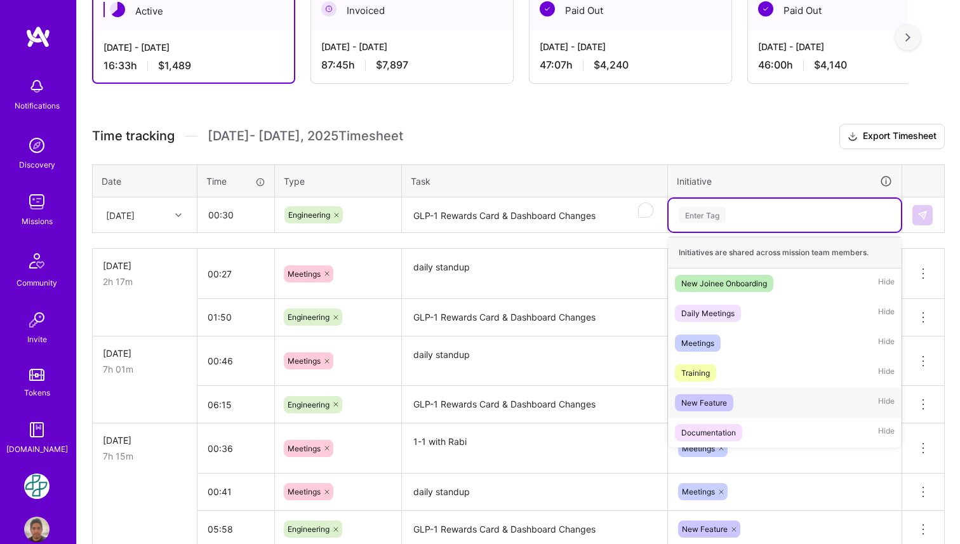
click at [723, 402] on div "New Feature" at bounding box center [704, 402] width 46 height 13
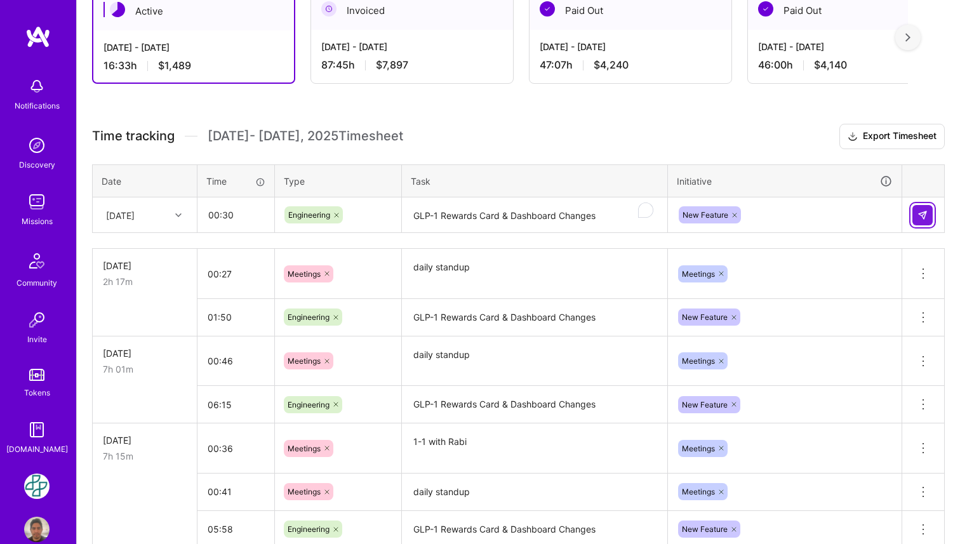
click at [922, 216] on img at bounding box center [923, 215] width 10 height 10
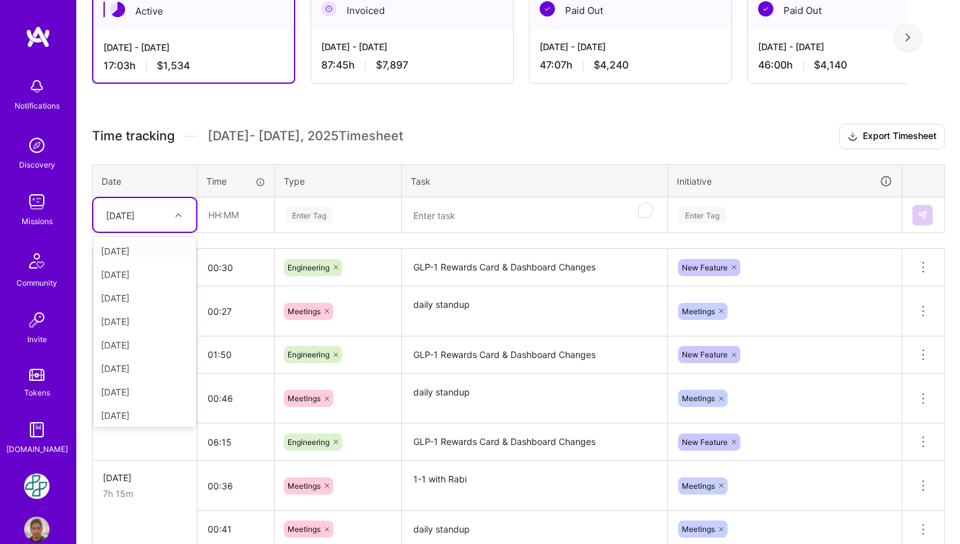
click at [184, 214] on div at bounding box center [180, 215] width 20 height 17
click at [155, 317] on div "[DATE]" at bounding box center [144, 321] width 103 height 23
click at [231, 219] on input "text" at bounding box center [236, 215] width 76 height 34
type input "04:15"
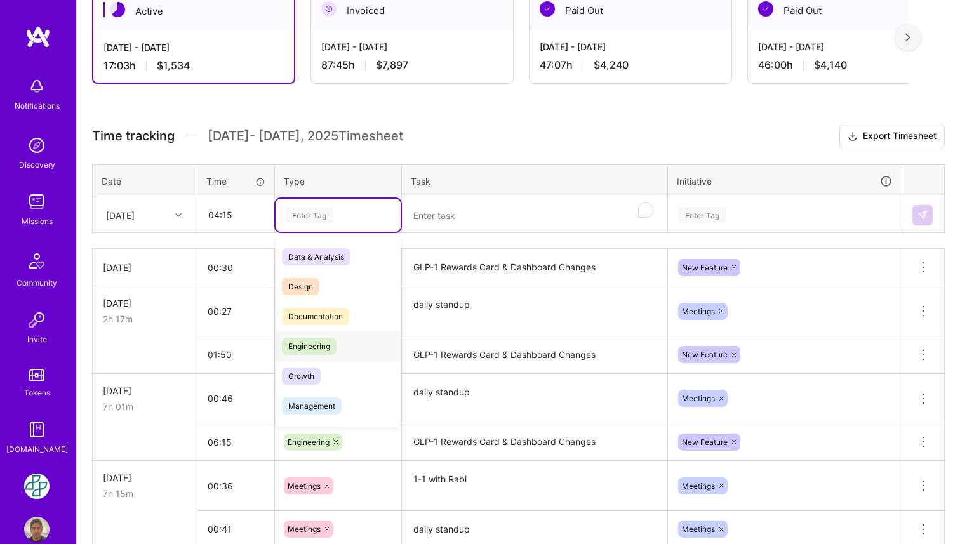
click at [295, 353] on span "Engineering" at bounding box center [309, 346] width 55 height 17
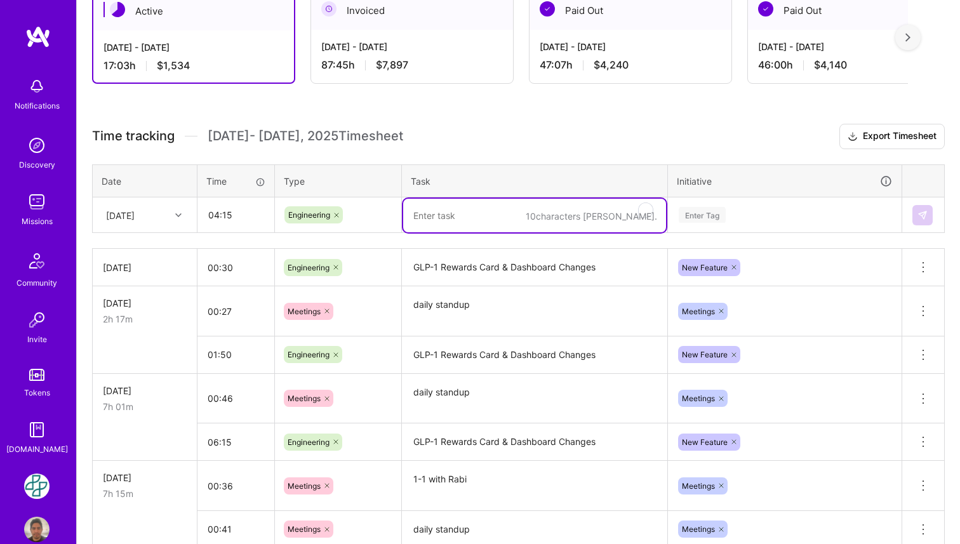
click at [448, 211] on textarea "To enrich screen reader interactions, please activate Accessibility in Grammarl…" at bounding box center [534, 216] width 263 height 34
paste textarea "GLP-1 Rewards Card & Dashboard Changes"
type textarea "GLP-1 Rewards Card & Dashboard Changes"
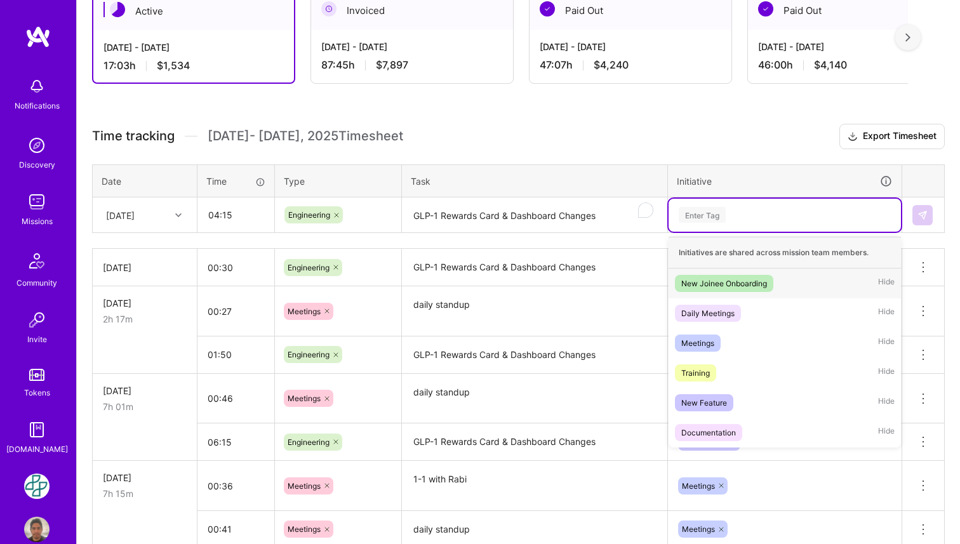
click at [732, 213] on div "Enter Tag" at bounding box center [785, 215] width 215 height 16
click at [717, 405] on div "New Feature" at bounding box center [704, 402] width 46 height 13
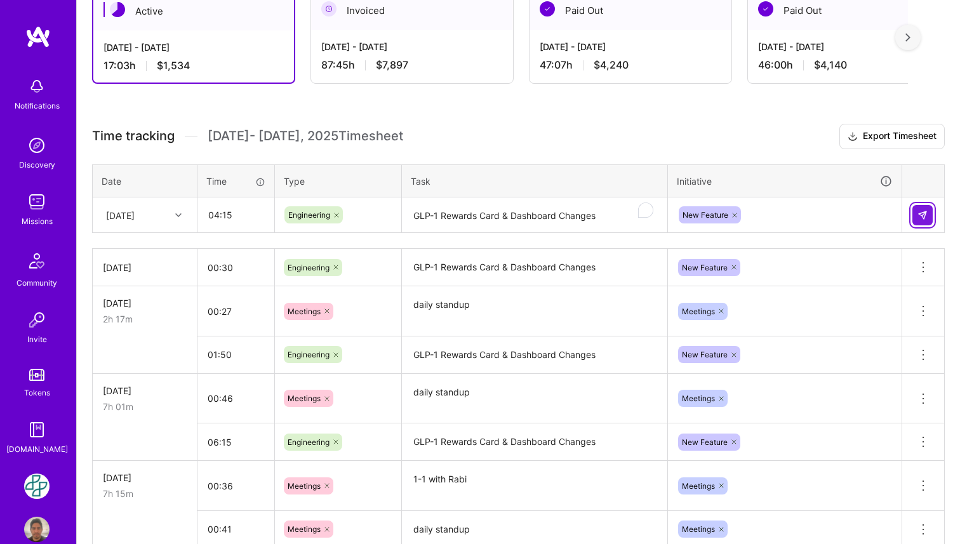
click at [919, 218] on img at bounding box center [923, 215] width 10 height 10
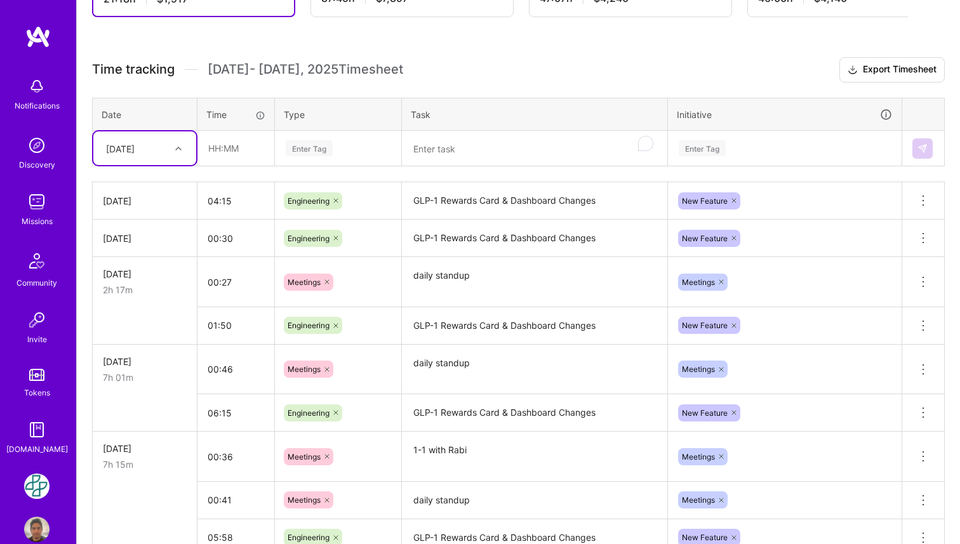
scroll to position [275, 0]
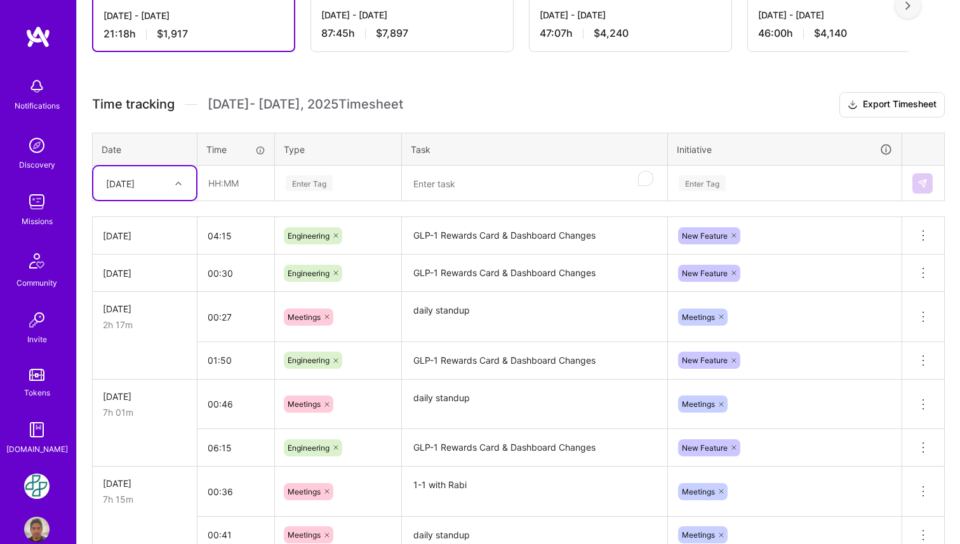
click at [176, 182] on icon at bounding box center [178, 183] width 6 height 6
click at [164, 309] on div "[DATE]" at bounding box center [144, 313] width 103 height 23
click at [228, 189] on input "text" at bounding box center [236, 183] width 76 height 34
type input "00:26"
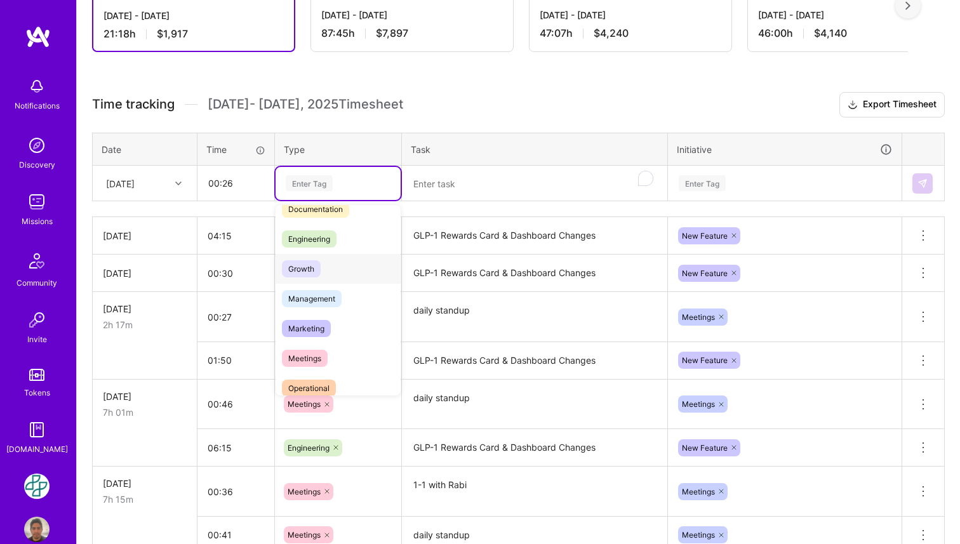
scroll to position [78, 0]
click at [326, 347] on div "Meetings" at bounding box center [338, 356] width 125 height 30
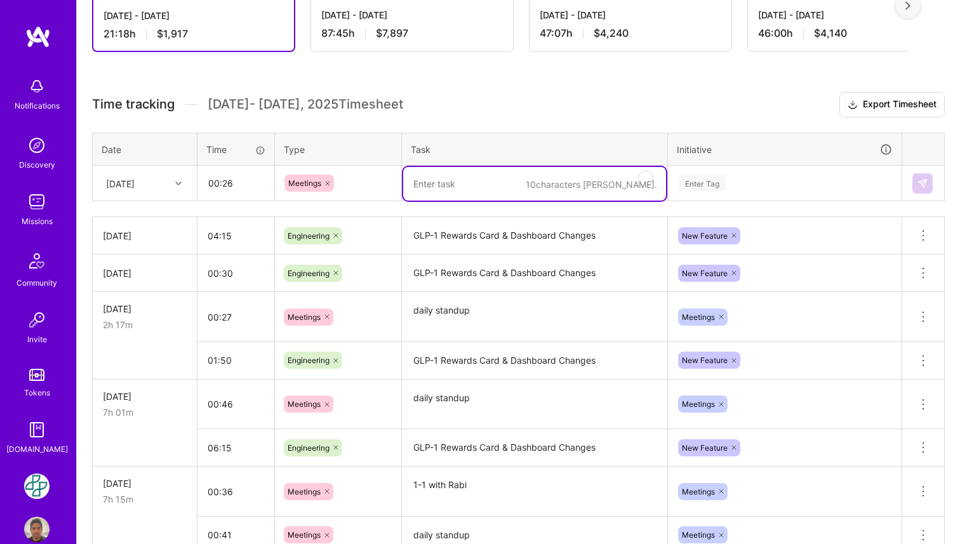
click at [480, 190] on textarea "To enrich screen reader interactions, please activate Accessibility in Grammarl…" at bounding box center [534, 184] width 263 height 34
paste textarea "daily standup"
type textarea "daily standup"
click at [713, 183] on div "Enter Tag" at bounding box center [702, 183] width 47 height 20
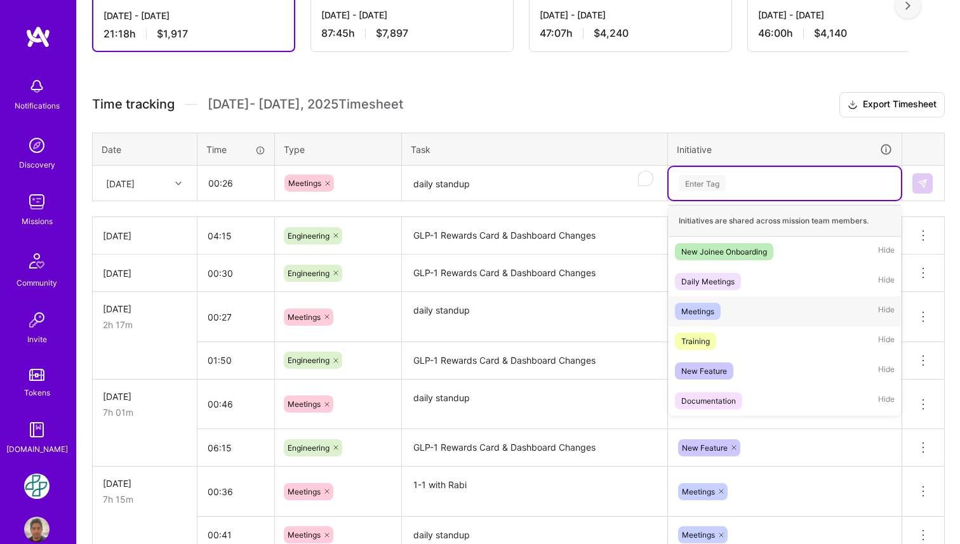
click at [748, 305] on div "Meetings Hide" at bounding box center [785, 312] width 232 height 30
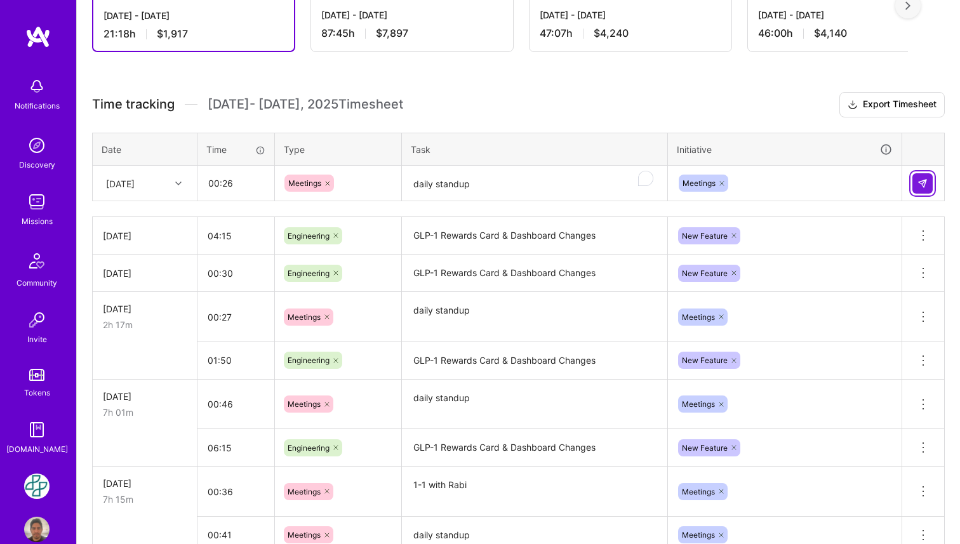
click at [918, 185] on img at bounding box center [923, 183] width 10 height 10
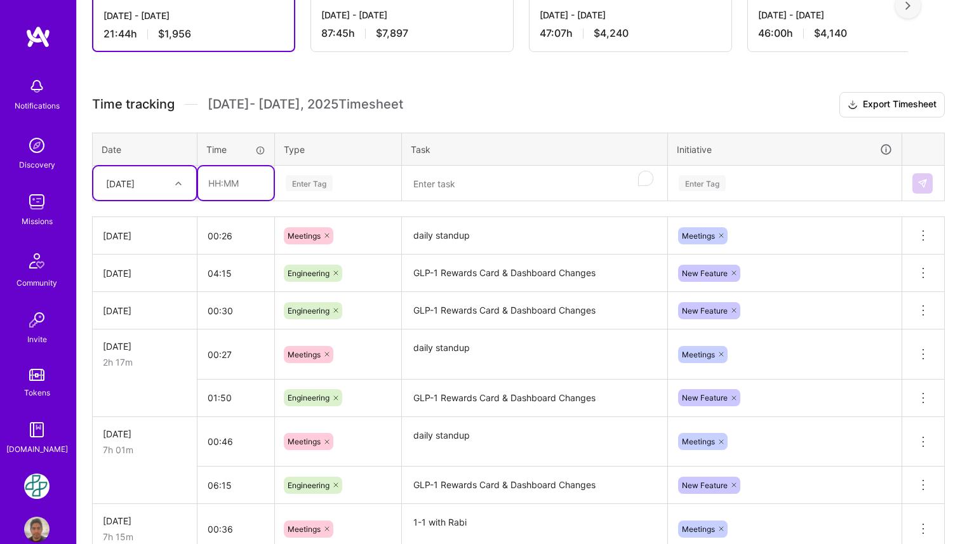
click at [233, 185] on input "text" at bounding box center [236, 183] width 76 height 34
type input "06:43"
click at [326, 172] on div "Enter Tag" at bounding box center [338, 183] width 125 height 33
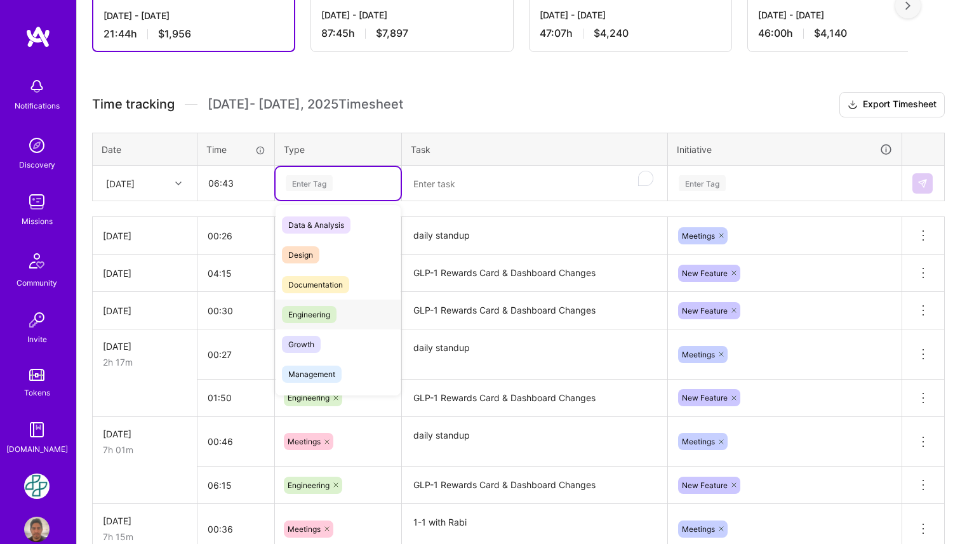
click at [351, 311] on div "Engineering" at bounding box center [338, 315] width 125 height 30
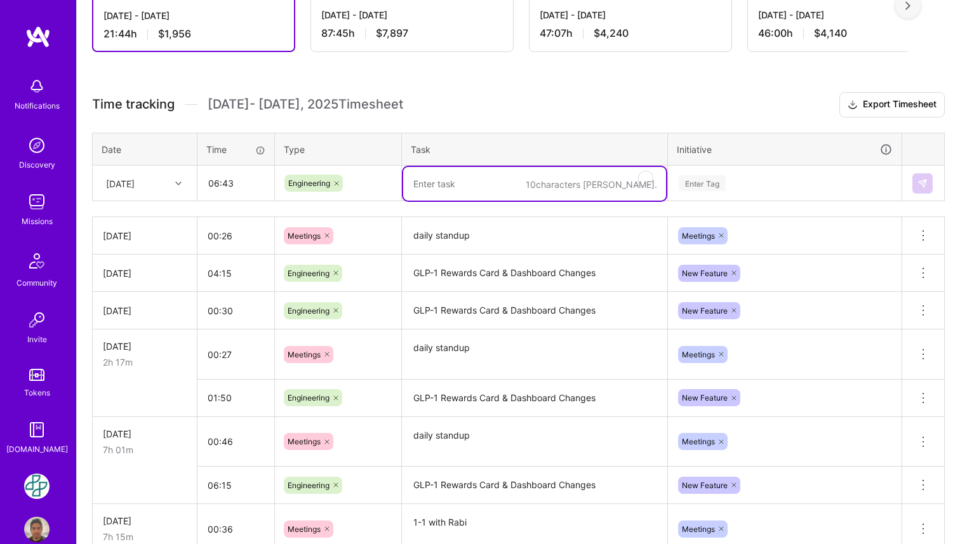
click at [464, 173] on textarea "To enrich screen reader interactions, please activate Accessibility in Grammarl…" at bounding box center [534, 184] width 263 height 34
paste textarea "GLP-1 Rewards Card & Dashboard Changes"
type textarea "GLP-1 Rewards Card & Dashboard Changes"
click at [732, 179] on div "Enter Tag" at bounding box center [785, 183] width 215 height 16
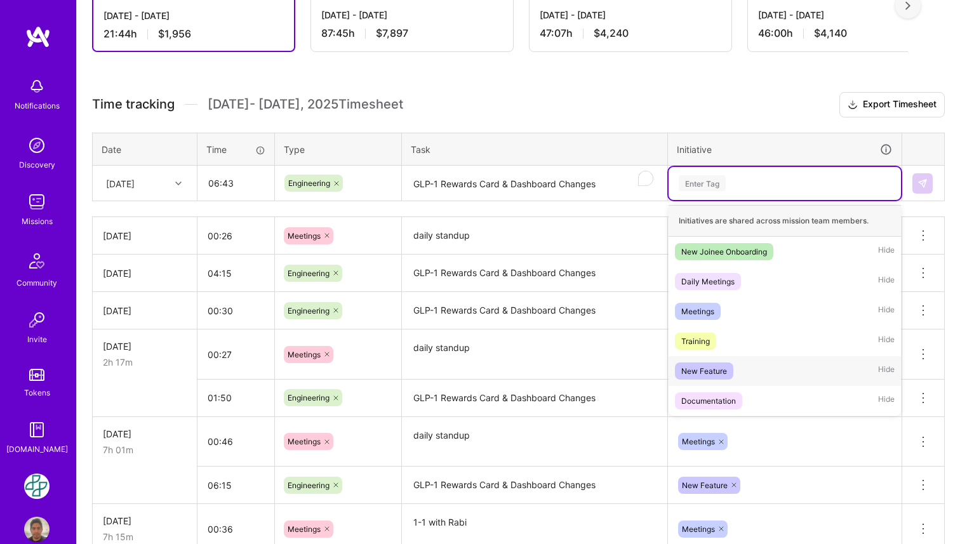
click at [717, 365] on div "New Feature" at bounding box center [704, 371] width 46 height 13
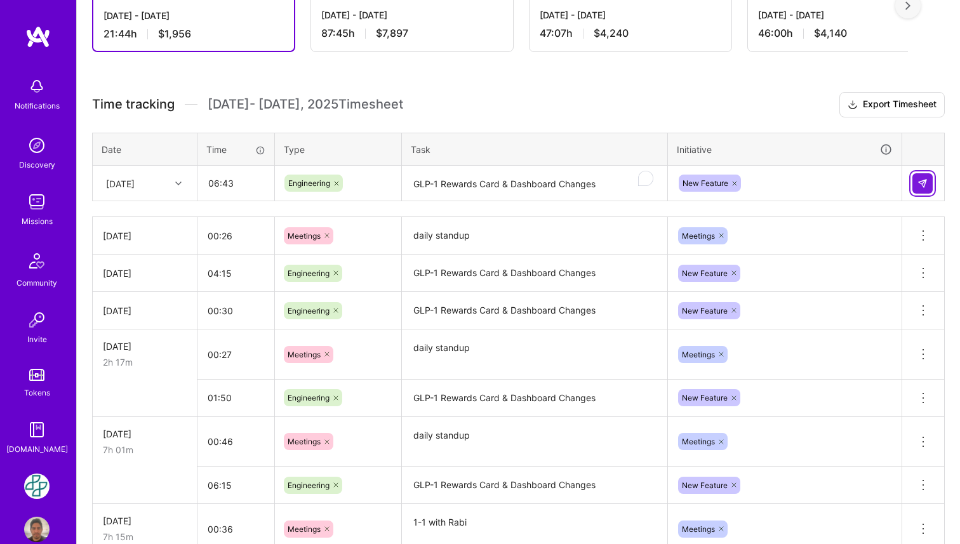
click at [918, 181] on img at bounding box center [923, 183] width 10 height 10
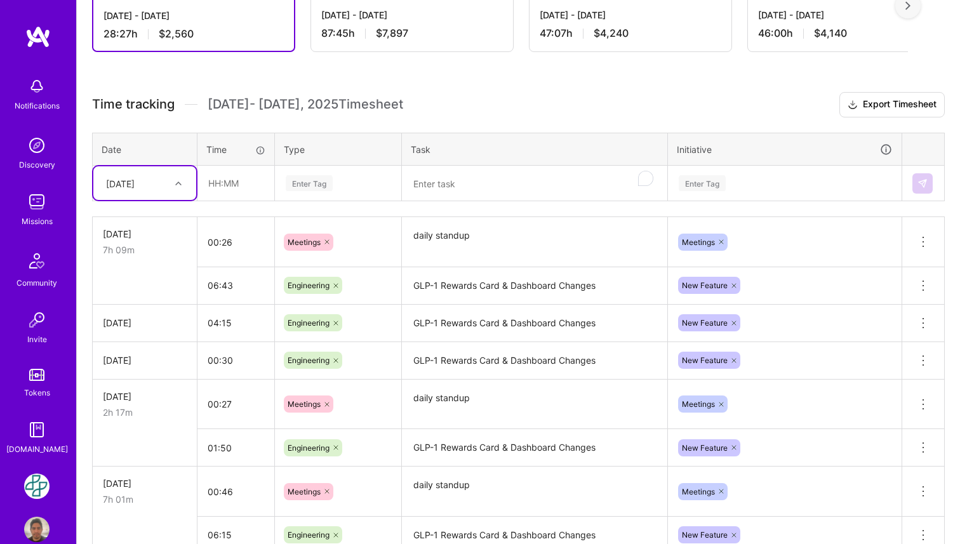
click at [180, 184] on icon at bounding box center [178, 183] width 6 height 6
click at [152, 336] on div "[DATE]" at bounding box center [144, 336] width 103 height 23
click at [229, 171] on input "text" at bounding box center [236, 183] width 76 height 34
type input "00:41"
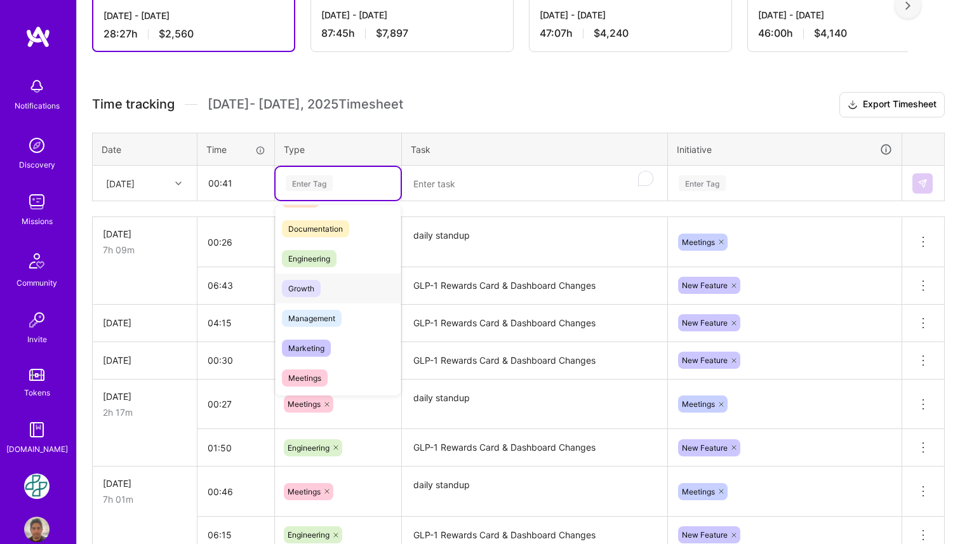
scroll to position [60, 0]
click at [343, 363] on div "Meetings" at bounding box center [338, 374] width 125 height 30
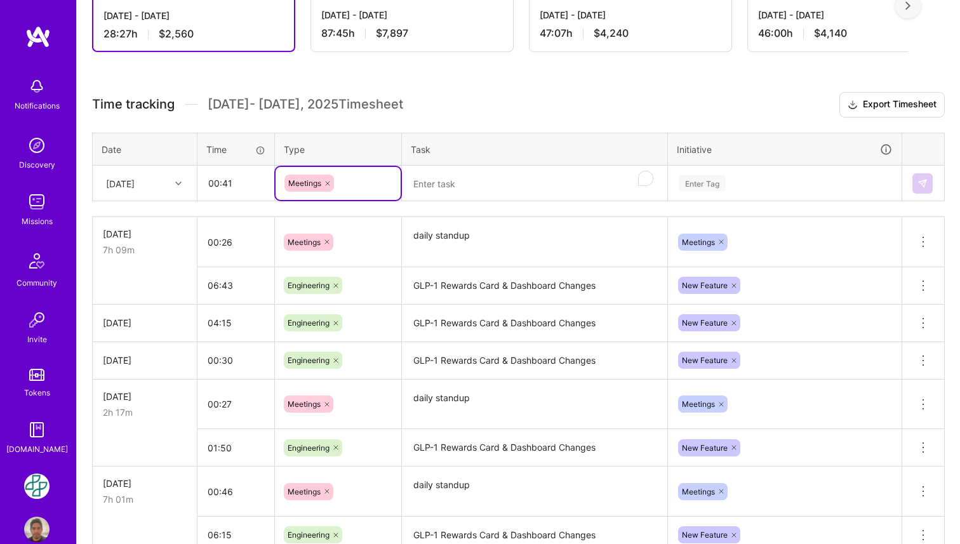
click at [463, 185] on textarea "To enrich screen reader interactions, please activate Accessibility in Grammarl…" at bounding box center [534, 184] width 263 height 34
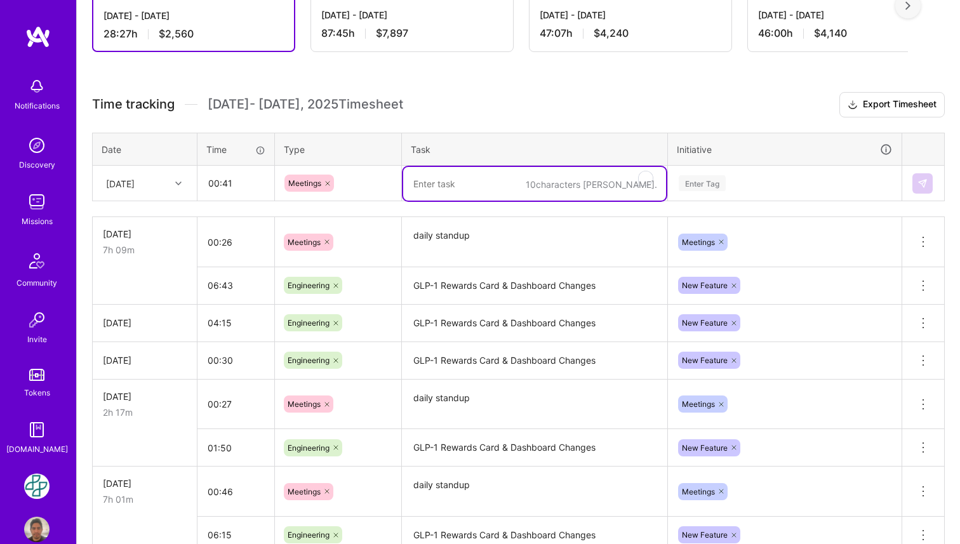
paste textarea "daily standup"
type textarea "daily standup"
click at [699, 180] on div "Enter Tag" at bounding box center [702, 183] width 47 height 20
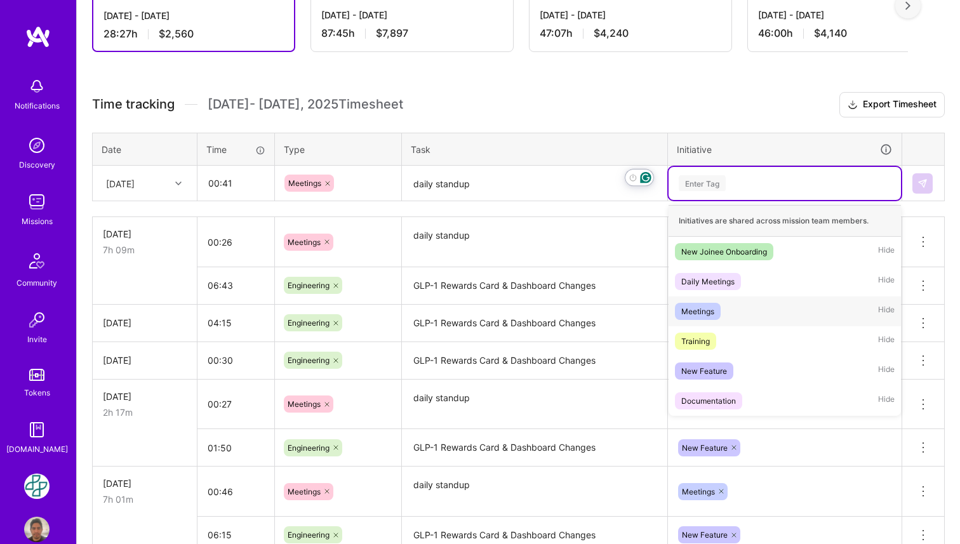
click at [735, 316] on div "Meetings Hide" at bounding box center [785, 312] width 232 height 30
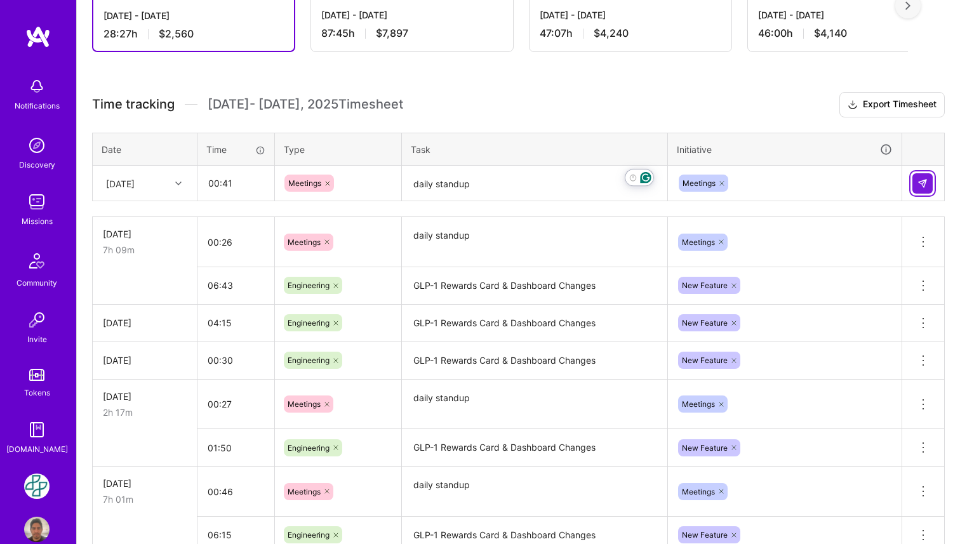
click at [925, 190] on button at bounding box center [923, 183] width 20 height 20
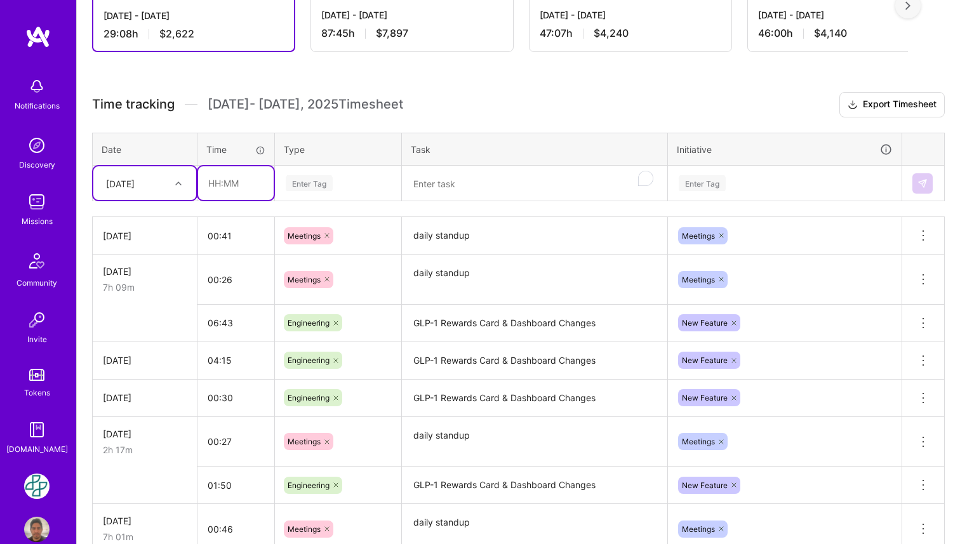
click at [246, 180] on input "text" at bounding box center [236, 183] width 76 height 34
type input "05:08"
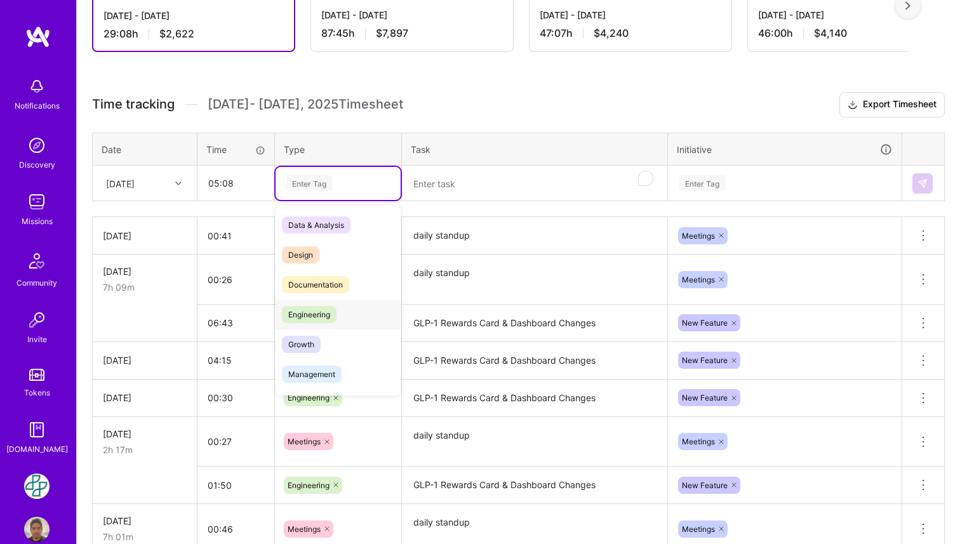
click at [335, 302] on div "Engineering" at bounding box center [338, 315] width 125 height 30
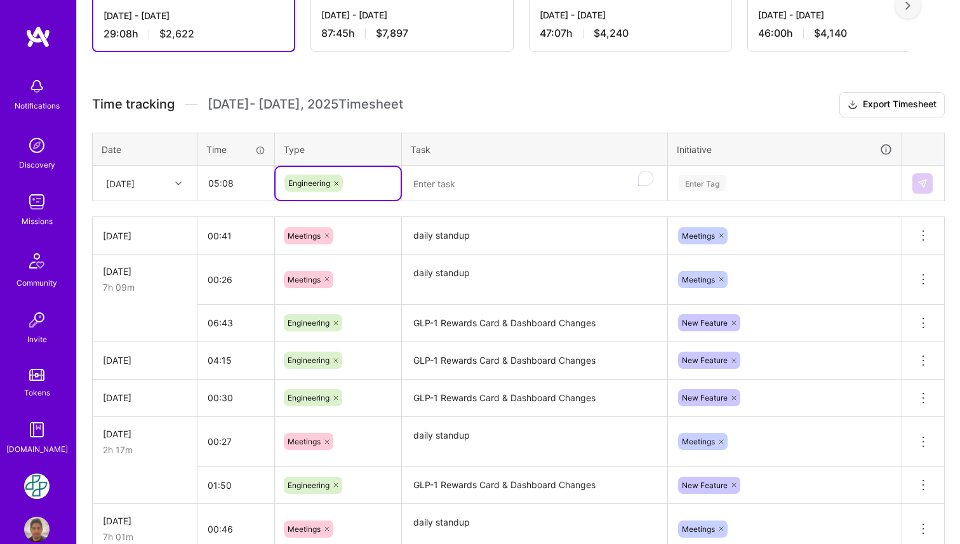
click at [485, 177] on textarea "To enrich screen reader interactions, please activate Accessibility in Grammarl…" at bounding box center [534, 184] width 263 height 34
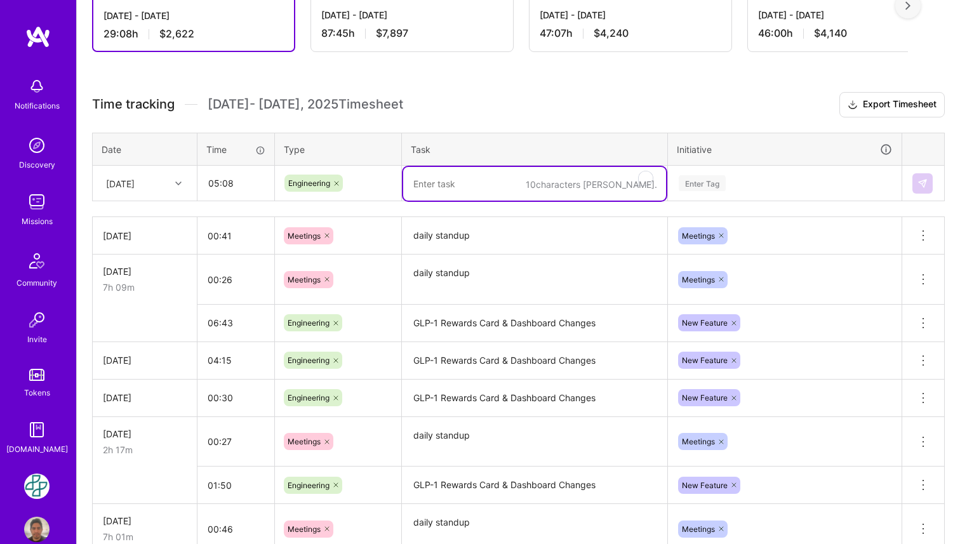
paste textarea "GLP-1 Rewards Card & Dashboard Changes"
type textarea "GLP-1 Rewards Card & Dashboard Changes"
click at [767, 183] on div "Enter Tag" at bounding box center [785, 183] width 215 height 16
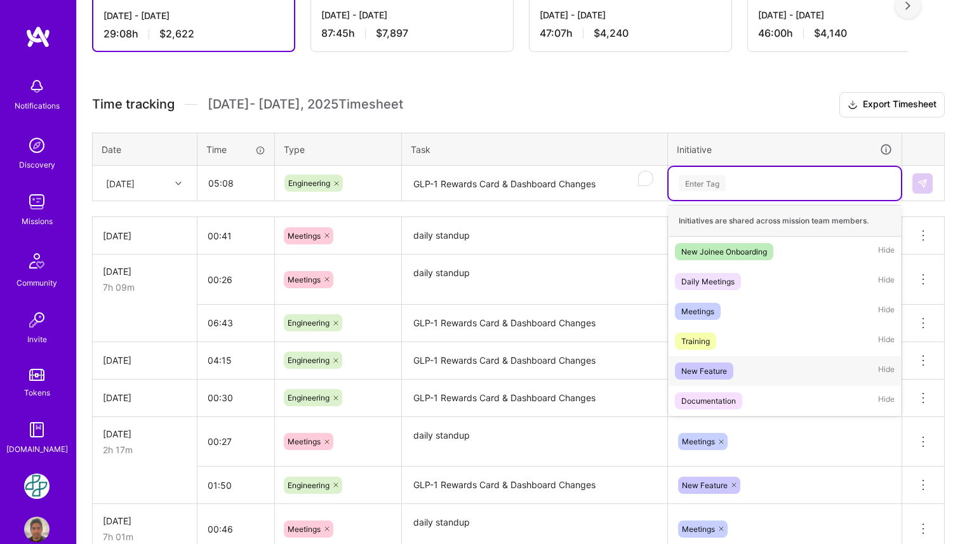
click at [753, 373] on div "New Feature Hide" at bounding box center [785, 371] width 232 height 30
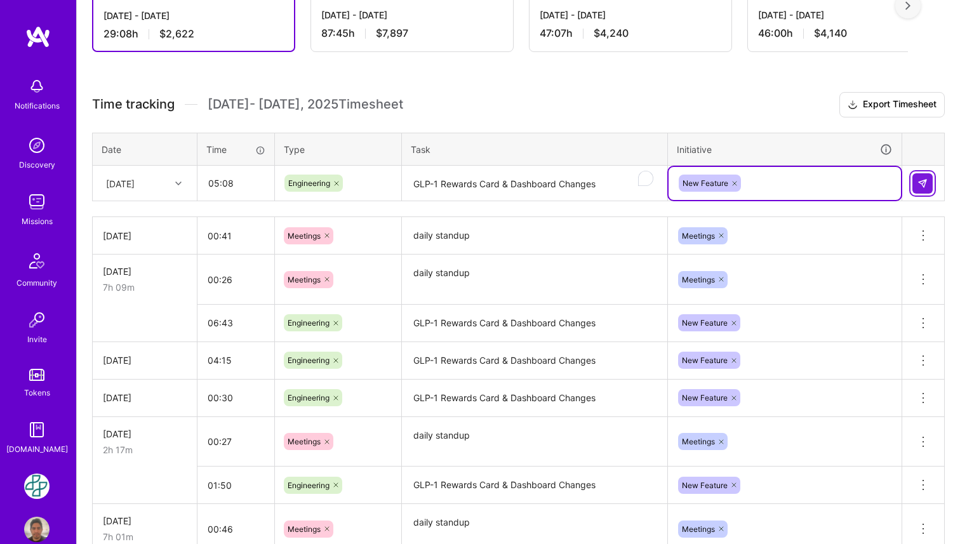
click at [923, 178] on img at bounding box center [923, 183] width 10 height 10
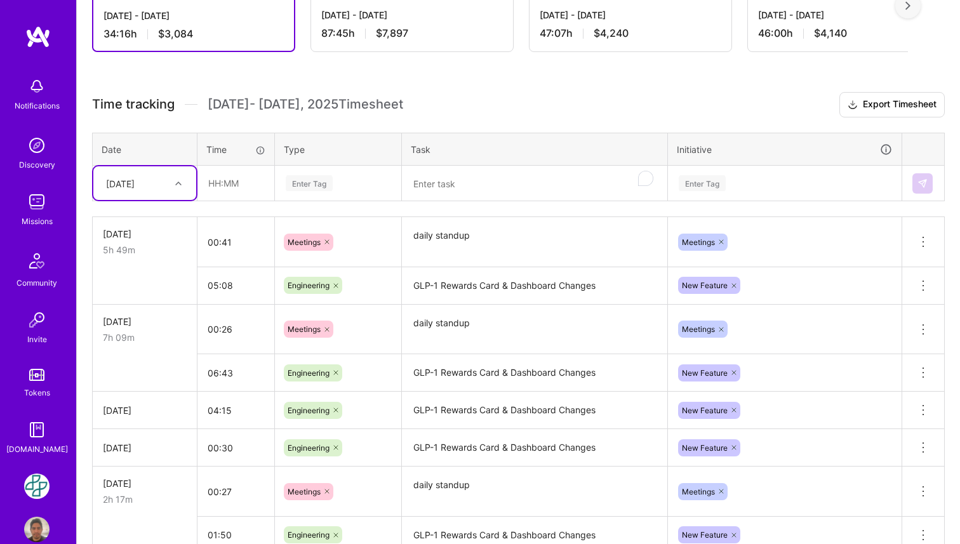
click at [177, 178] on div at bounding box center [180, 183] width 20 height 17
click at [149, 352] on div "[DATE]" at bounding box center [144, 360] width 103 height 23
click at [222, 185] on input "text" at bounding box center [236, 183] width 76 height 34
type input "00:43"
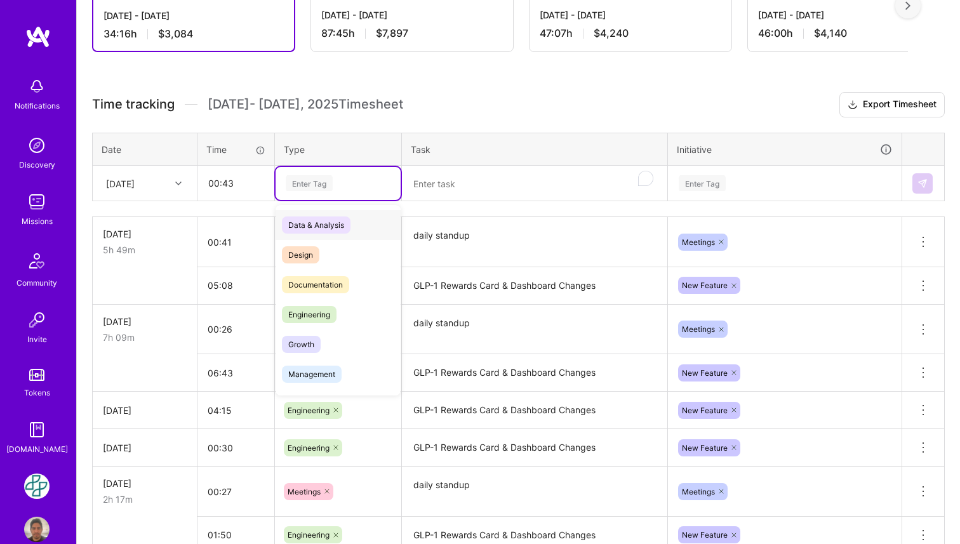
paste input "daily standup"
type input "daily standup"
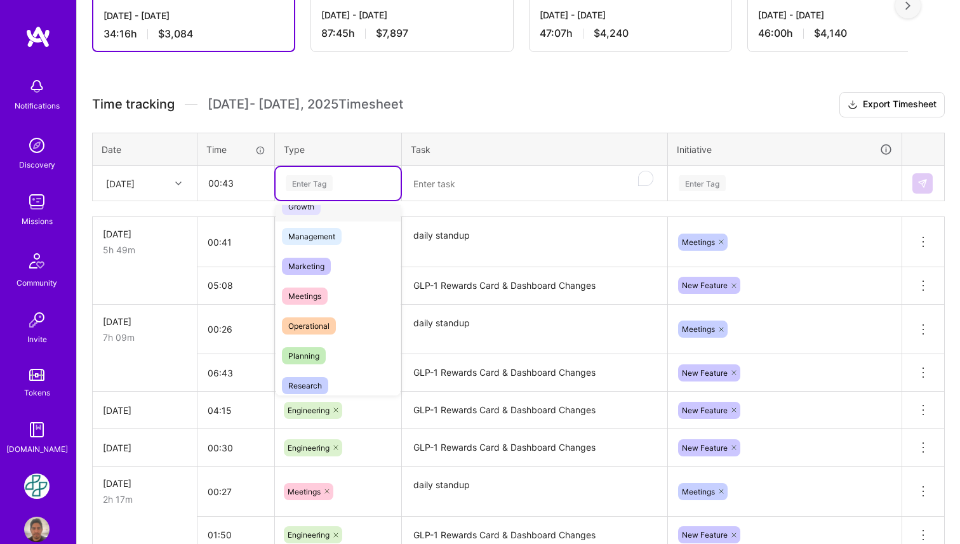
scroll to position [153, 0]
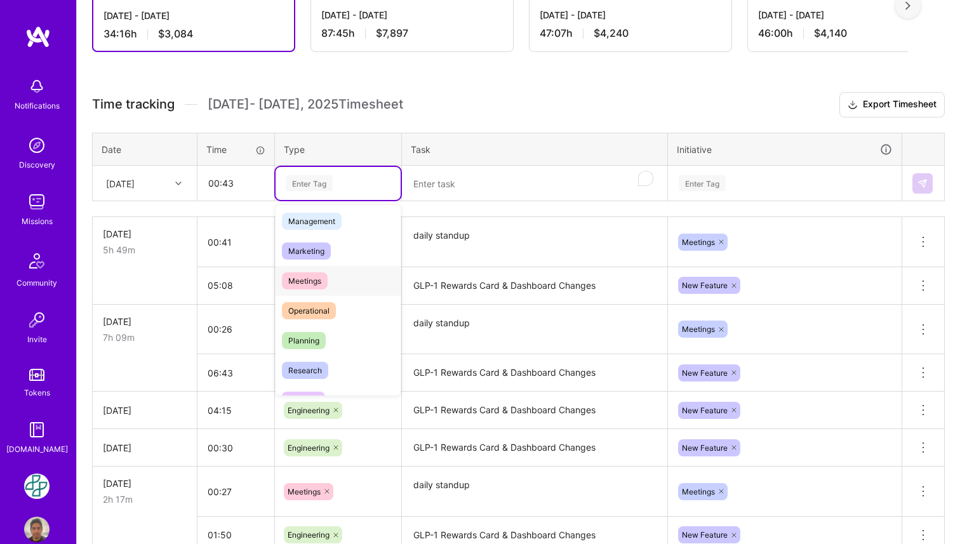
click at [363, 279] on div "Meetings" at bounding box center [338, 281] width 125 height 30
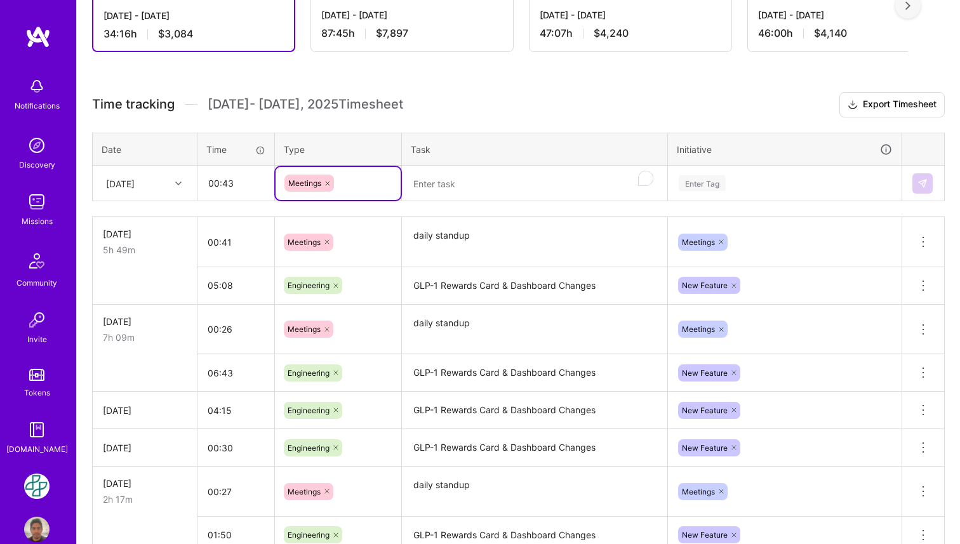
click at [481, 188] on textarea "To enrich screen reader interactions, please activate Accessibility in Grammarl…" at bounding box center [534, 184] width 263 height 34
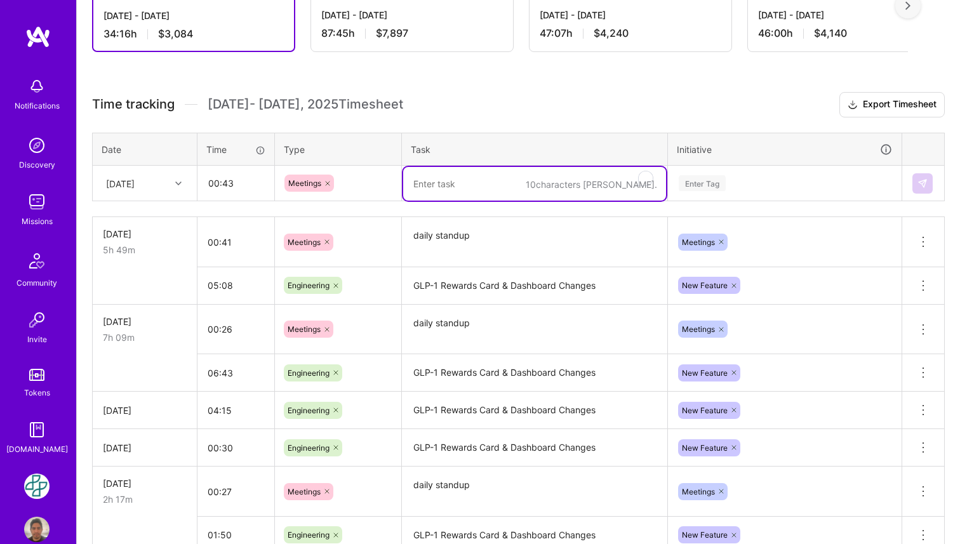
paste textarea "daily standup"
type textarea "daily standup"
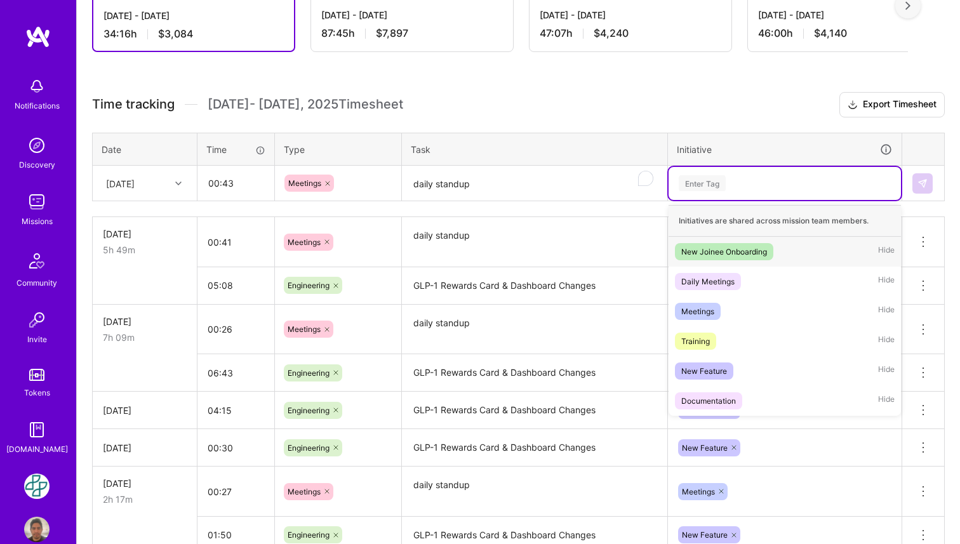
click at [706, 184] on div "Enter Tag" at bounding box center [702, 183] width 47 height 20
click at [720, 304] on span "Meetings" at bounding box center [698, 311] width 46 height 17
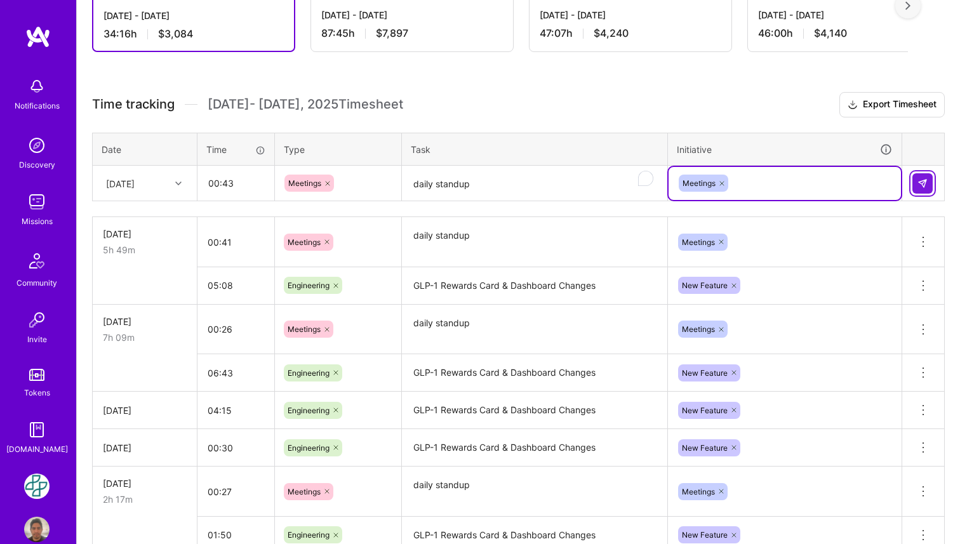
click at [924, 185] on img at bounding box center [923, 183] width 10 height 10
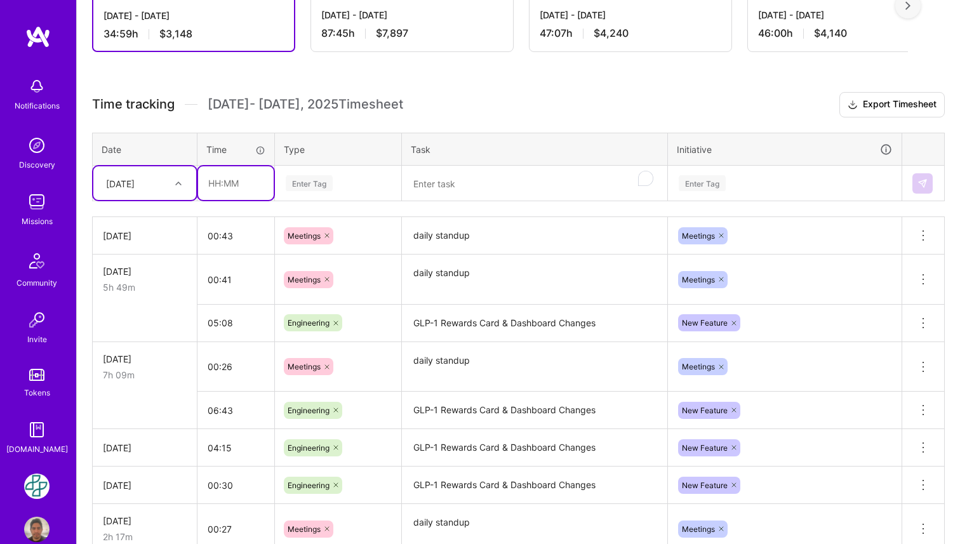
click at [226, 191] on input "text" at bounding box center [236, 183] width 76 height 34
type input "04:20"
click at [314, 189] on div "Enter Tag" at bounding box center [309, 183] width 47 height 20
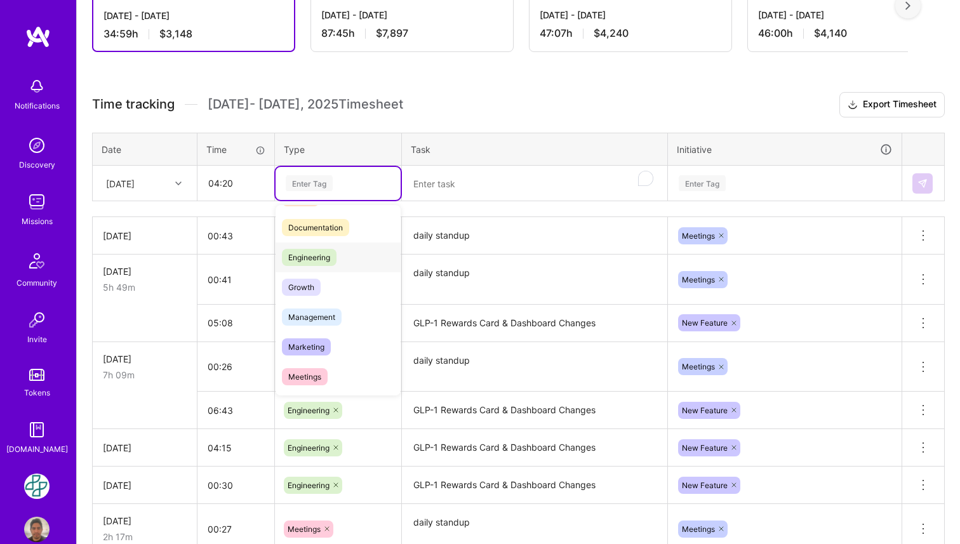
scroll to position [75, 0]
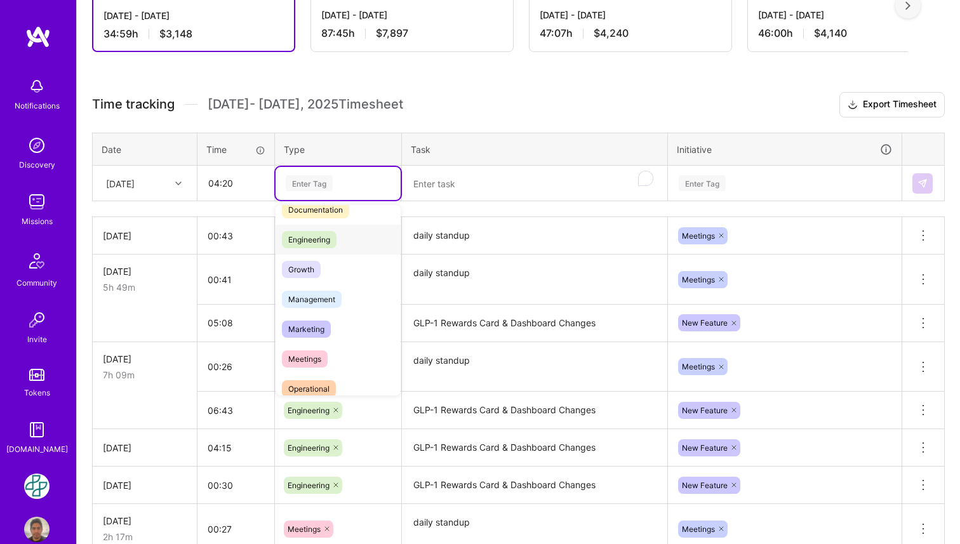
click at [352, 242] on div "Engineering" at bounding box center [338, 240] width 125 height 30
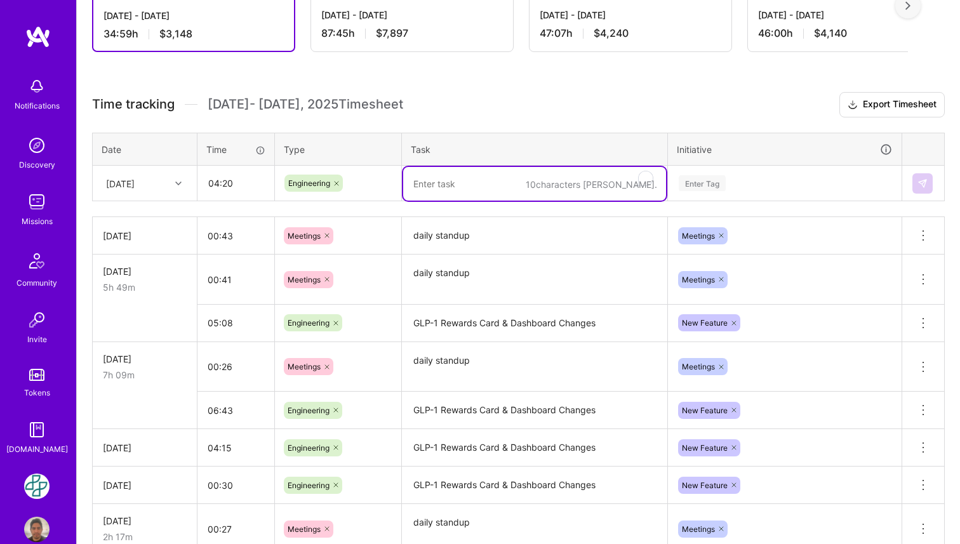
click at [441, 183] on textarea "To enrich screen reader interactions, please activate Accessibility in Grammarl…" at bounding box center [534, 184] width 263 height 34
paste textarea "GLP-1 Rewards Card & Dashboard Changes"
type textarea "GLP-1 Rewards Card & Dashboard Changes"
click at [714, 185] on div "Enter Tag" at bounding box center [702, 183] width 47 height 20
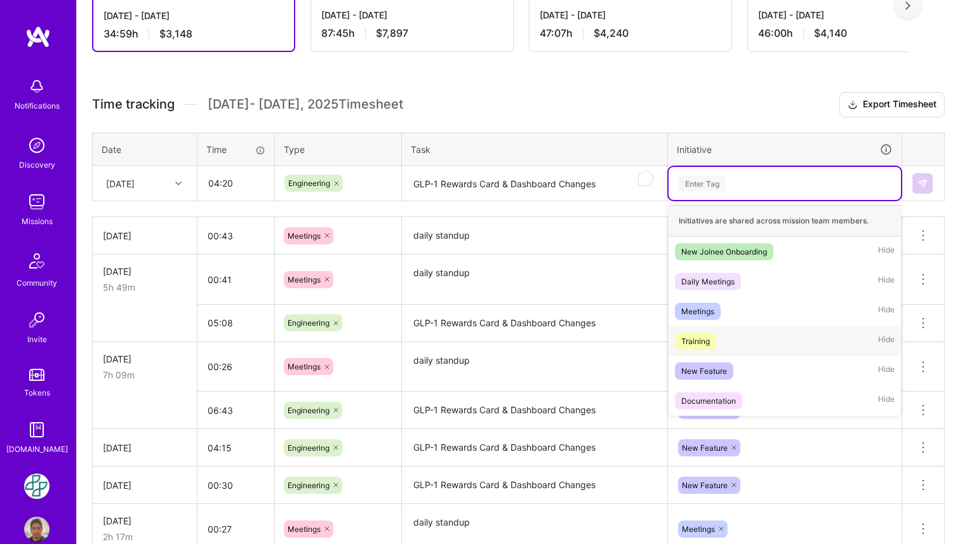
click at [725, 356] on div "New Feature Hide" at bounding box center [785, 371] width 232 height 30
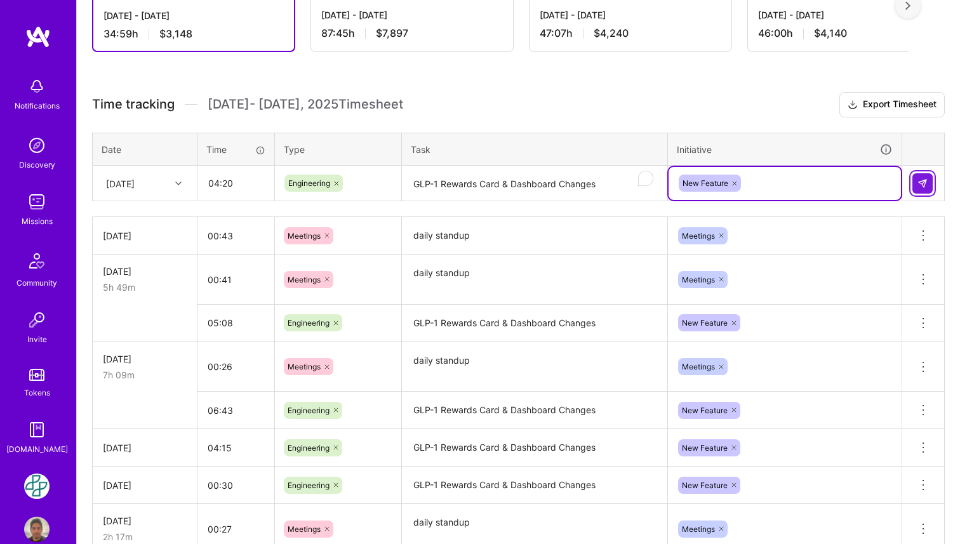
click at [922, 184] on img at bounding box center [923, 183] width 10 height 10
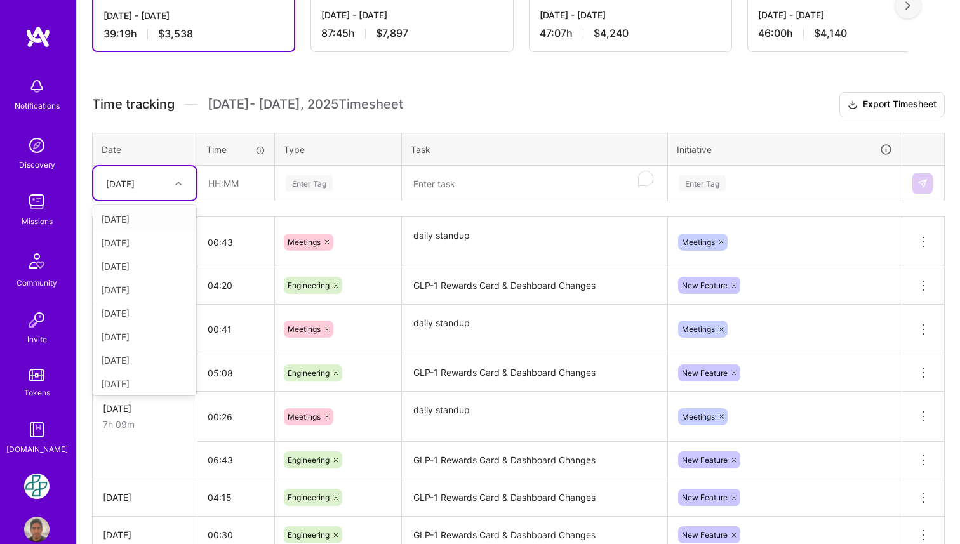
click at [180, 189] on div at bounding box center [180, 183] width 20 height 17
click at [175, 189] on div at bounding box center [180, 183] width 20 height 17
click at [151, 377] on div "[DATE]" at bounding box center [144, 383] width 103 height 23
click at [225, 183] on input "text" at bounding box center [236, 183] width 76 height 34
type input "00:15"
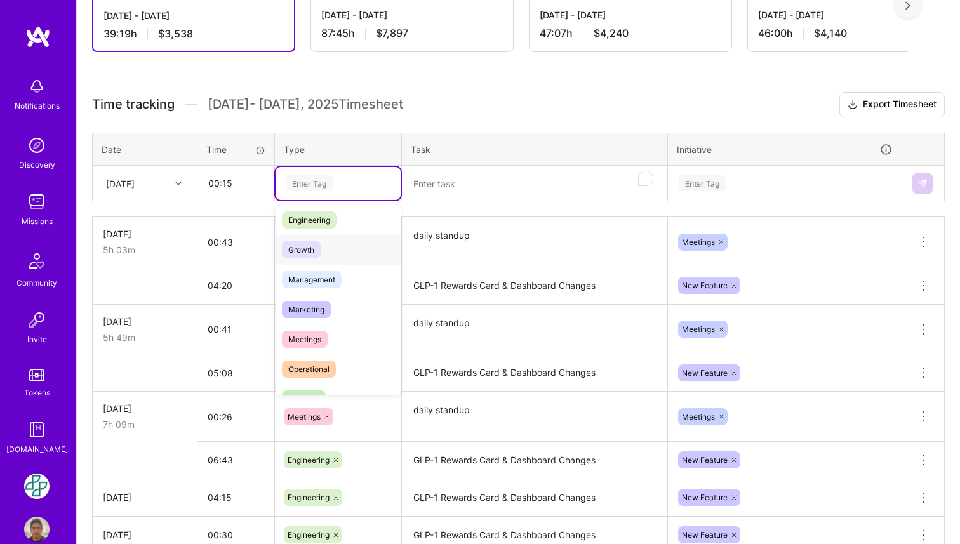
scroll to position [102, 0]
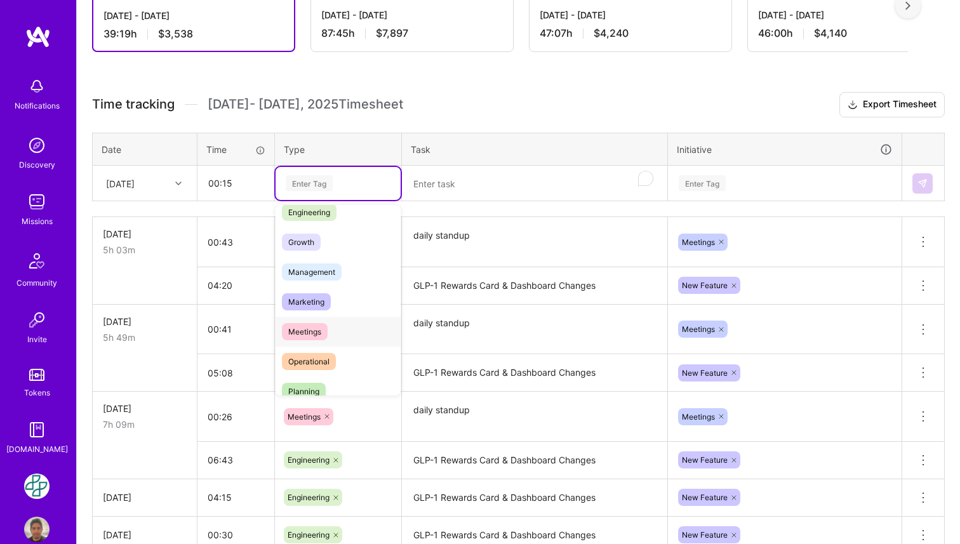
click at [332, 331] on div "Meetings" at bounding box center [338, 332] width 125 height 30
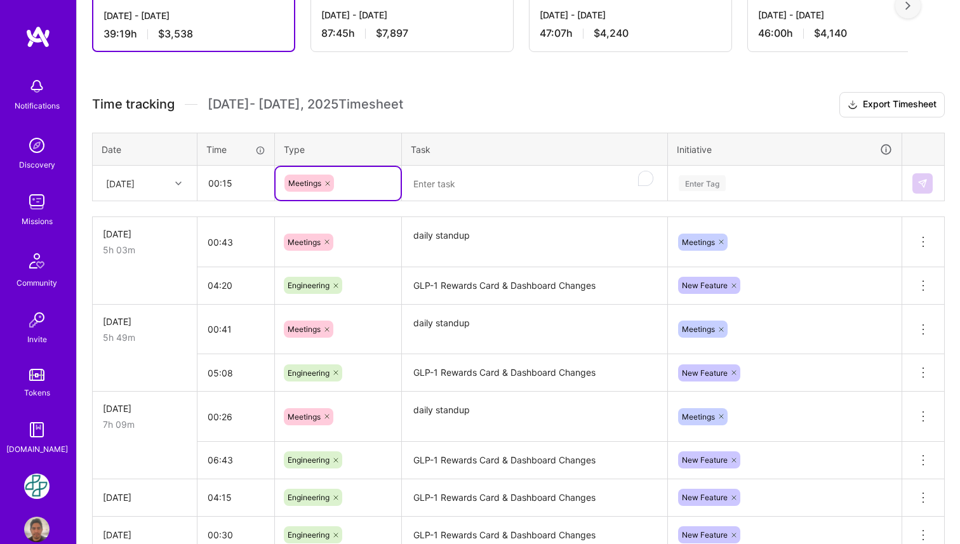
click at [480, 187] on textarea "To enrich screen reader interactions, please activate Accessibility in Grammarl…" at bounding box center [534, 184] width 263 height 34
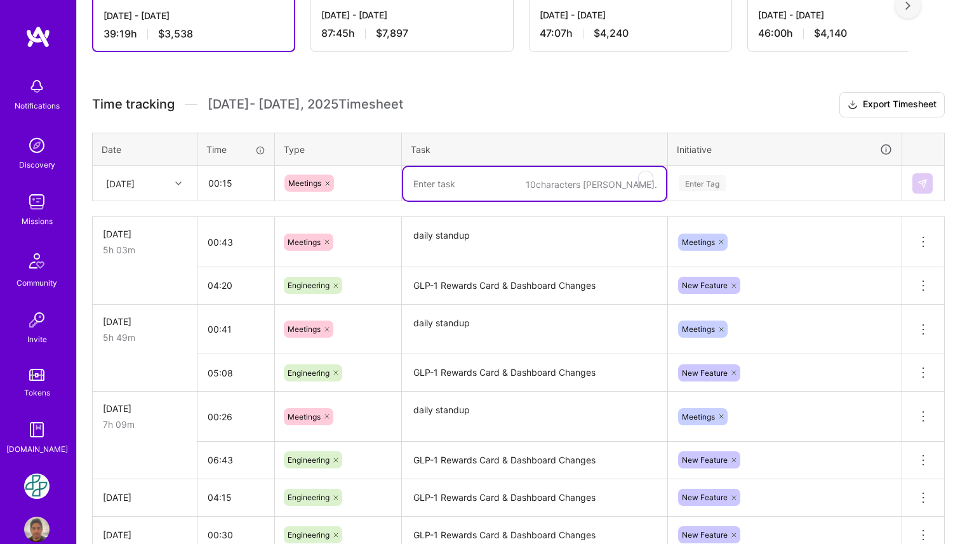
paste textarea "daily standup"
type textarea "daily standup"
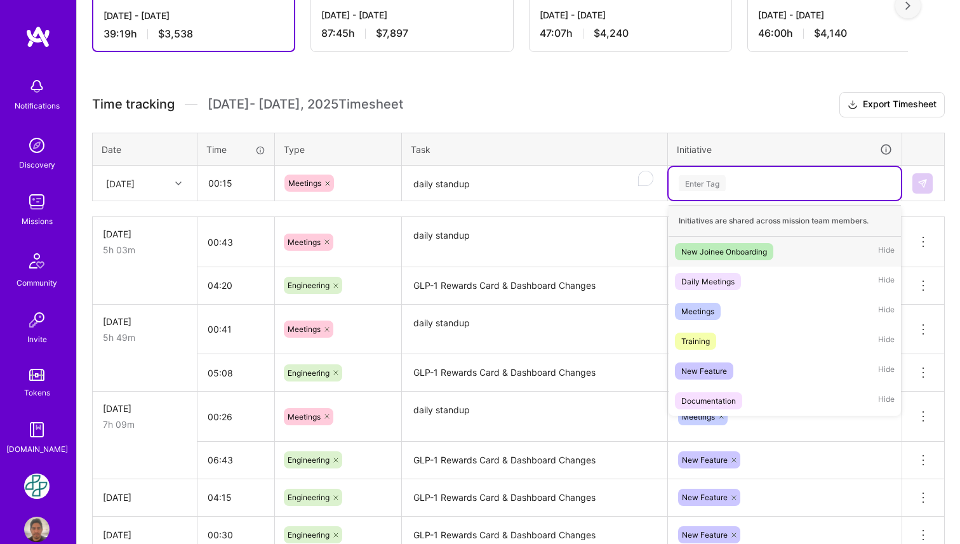
click at [712, 197] on div "Enter Tag" at bounding box center [785, 183] width 232 height 33
click at [735, 309] on div "Meetings Hide" at bounding box center [785, 312] width 232 height 30
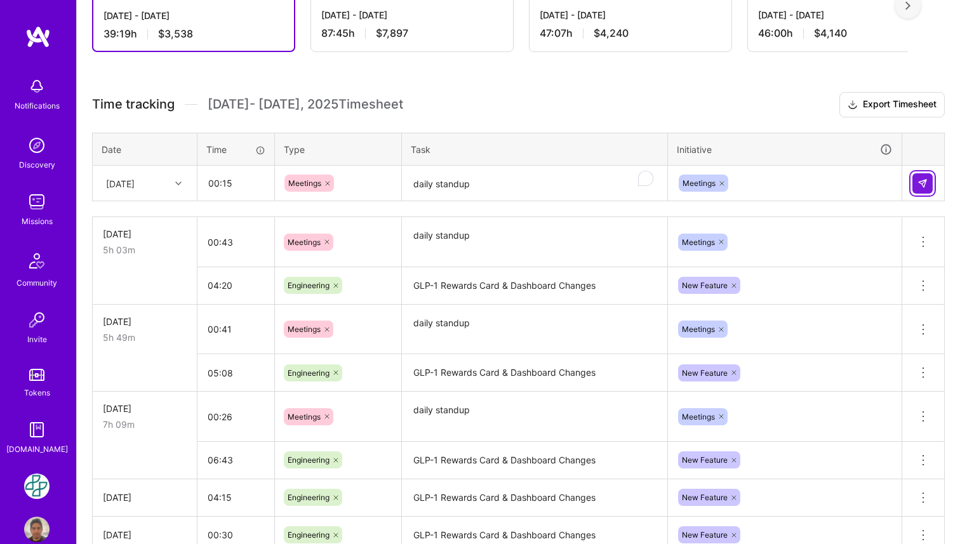
click at [922, 184] on img at bounding box center [923, 183] width 10 height 10
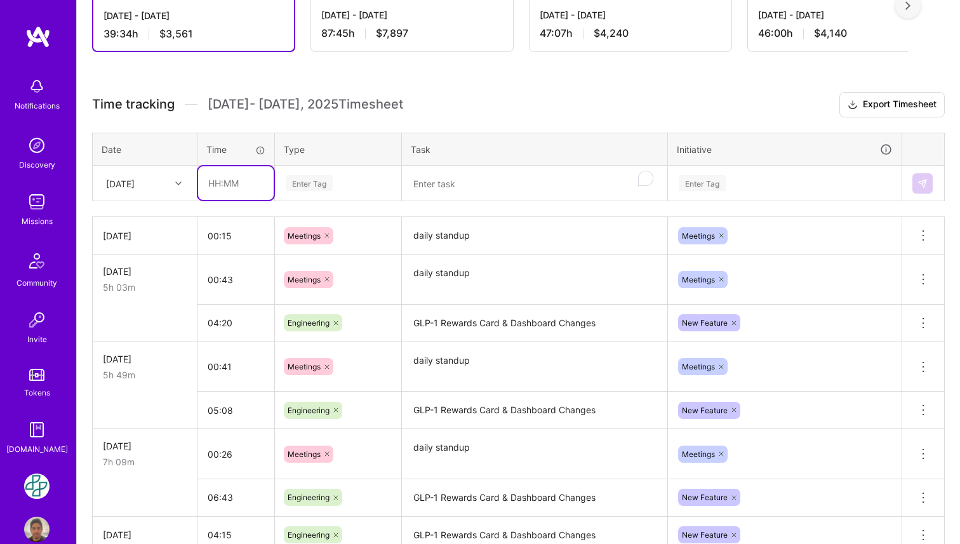
click at [250, 194] on input "text" at bounding box center [236, 183] width 76 height 34
type input "0"
type input "09:15"
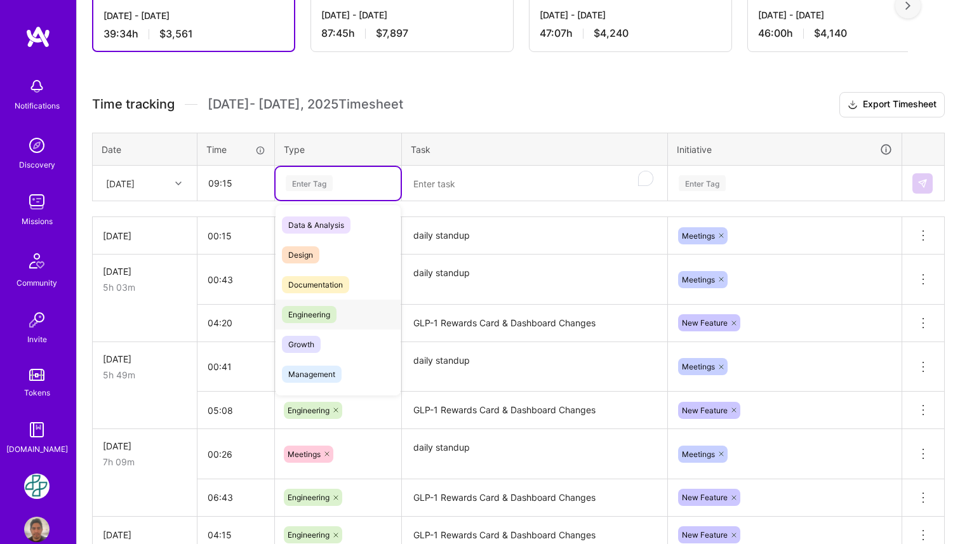
click at [349, 314] on div "Engineering" at bounding box center [338, 315] width 125 height 30
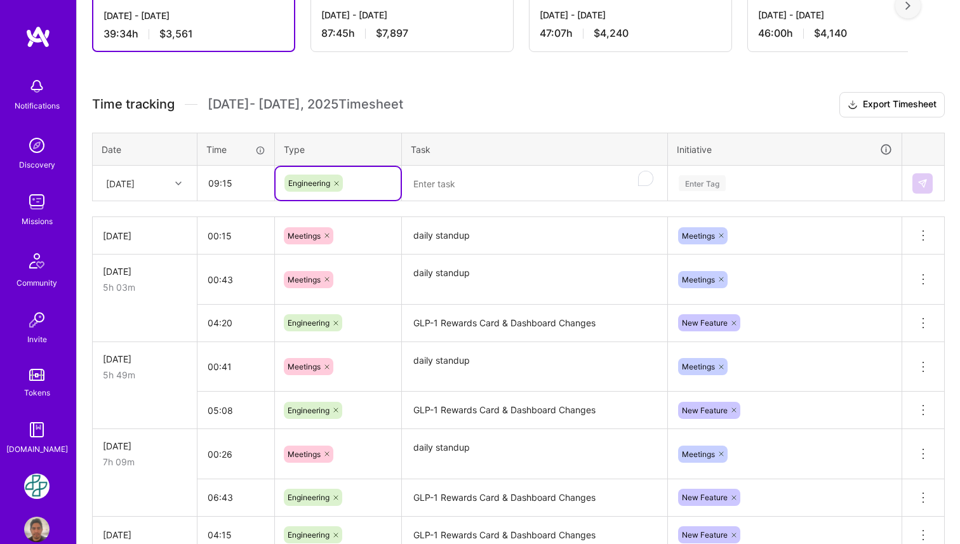
click at [483, 194] on textarea "To enrich screen reader interactions, please activate Accessibility in Grammarl…" at bounding box center [534, 184] width 263 height 34
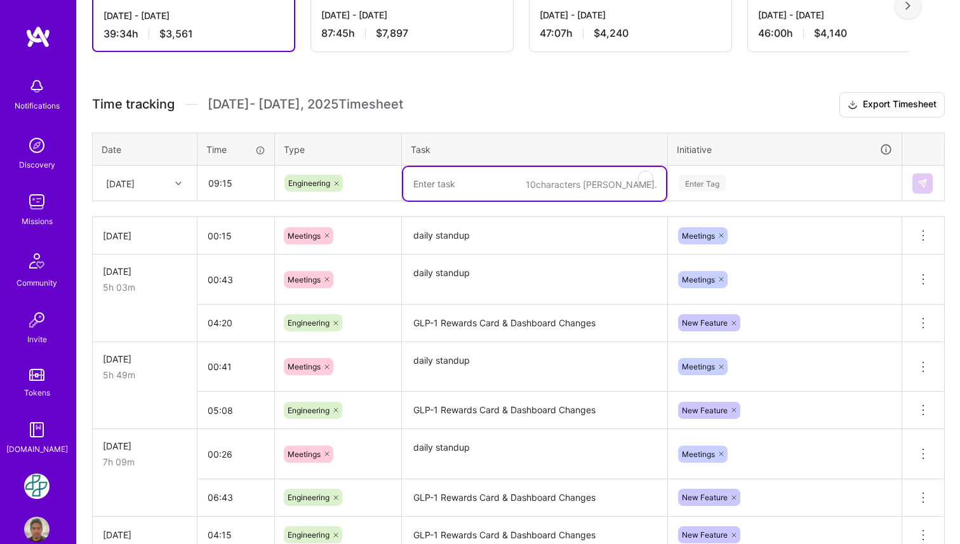
paste textarea "GLP-1 Rewards Card & Dashboard Changes"
type textarea "GLP-1 Rewards Card & Dashboard Changes"
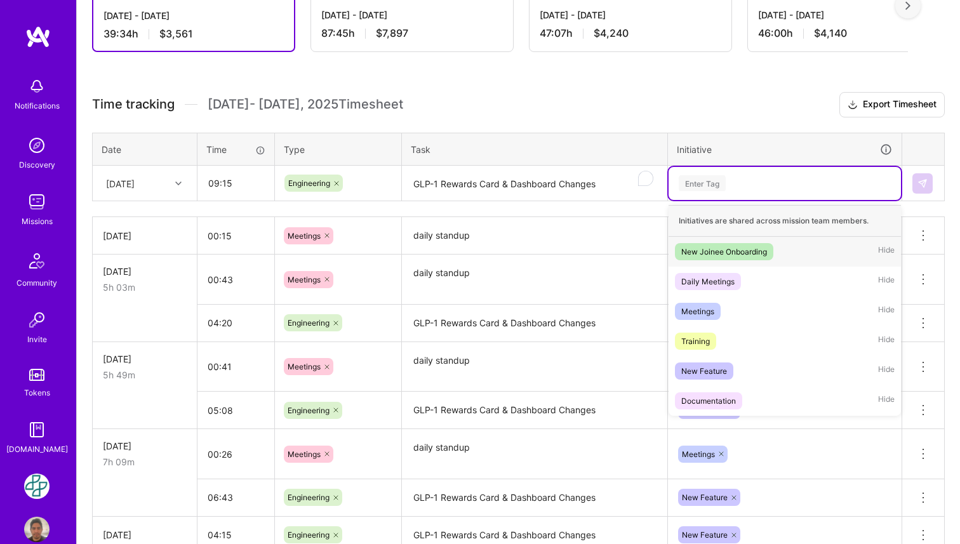
click at [727, 180] on div "Enter Tag" at bounding box center [785, 183] width 215 height 16
click at [751, 366] on div "New Feature Hide" at bounding box center [785, 371] width 232 height 30
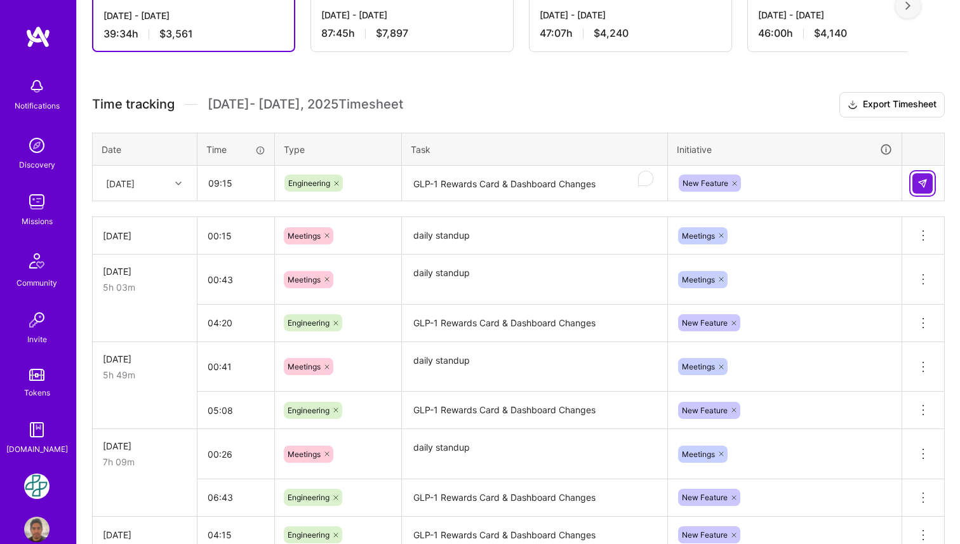
click at [922, 182] on img at bounding box center [923, 183] width 10 height 10
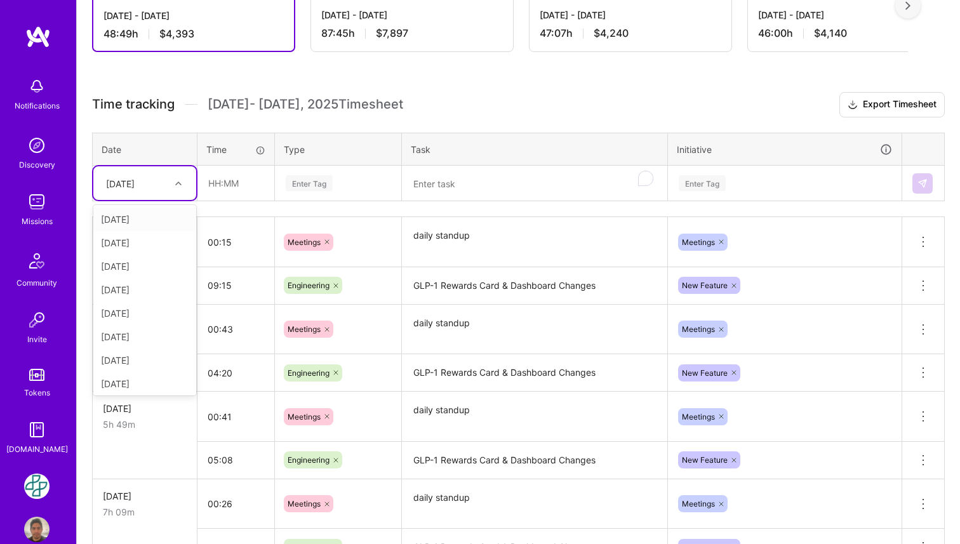
click at [174, 182] on div at bounding box center [180, 183] width 20 height 17
click at [182, 183] on div at bounding box center [180, 183] width 20 height 17
click at [149, 346] on div "[DATE]" at bounding box center [144, 349] width 103 height 23
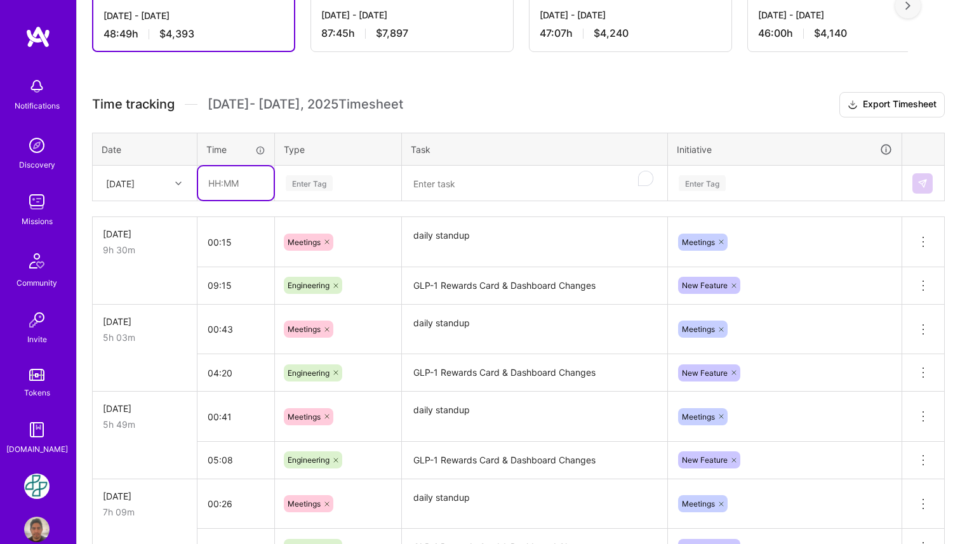
click at [224, 194] on input "text" at bounding box center [236, 183] width 76 height 34
type input "5"
type input "00:58"
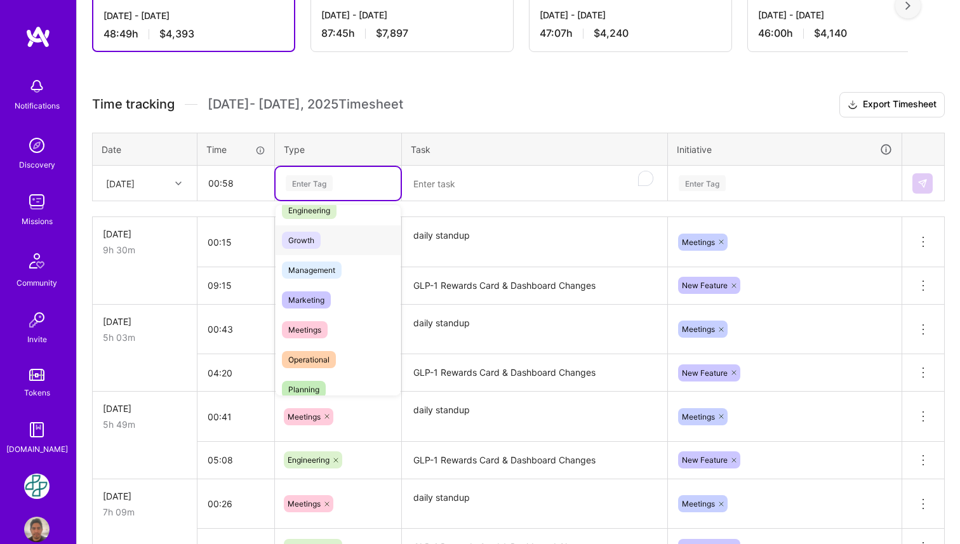
scroll to position [105, 0]
click at [338, 337] on div "Meetings" at bounding box center [338, 329] width 125 height 30
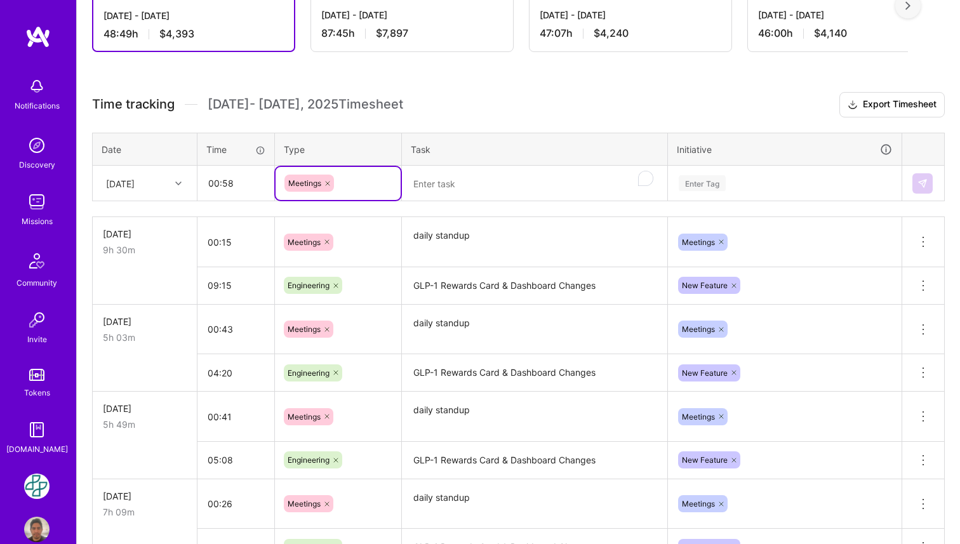
click at [474, 181] on textarea "To enrich screen reader interactions, please activate Accessibility in Grammarl…" at bounding box center [534, 184] width 263 height 34
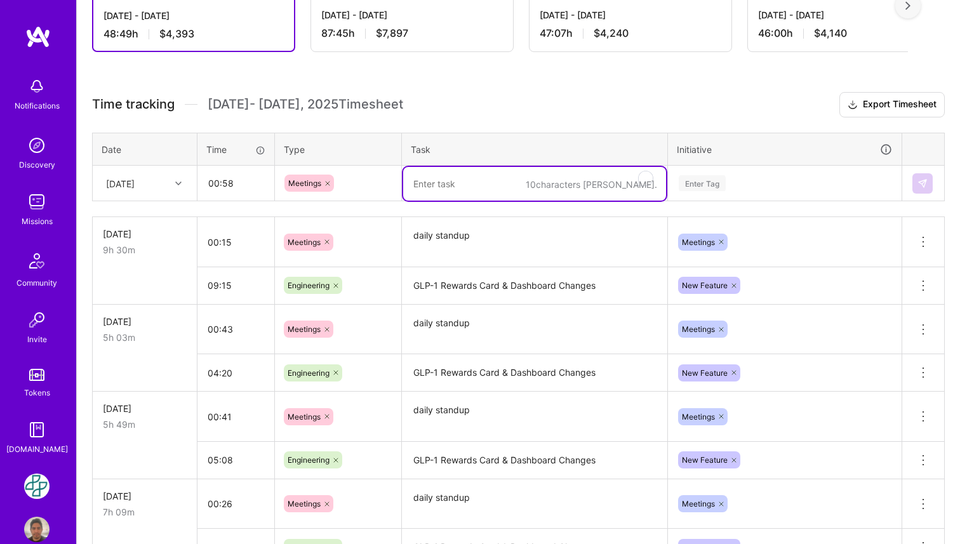
paste textarea "daily standup"
type textarea "daily standup"
click at [737, 188] on div "Enter Tag" at bounding box center [785, 183] width 215 height 16
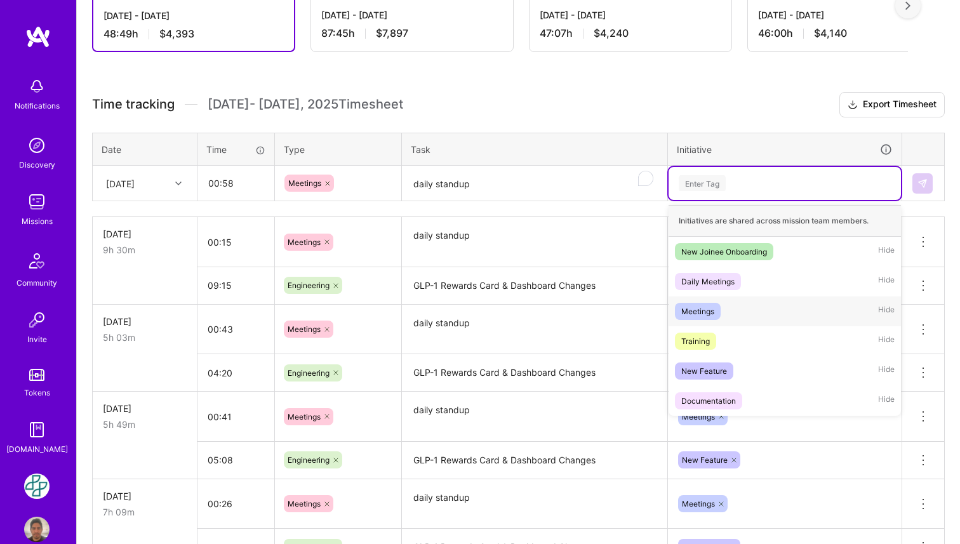
click at [766, 309] on div "Meetings Hide" at bounding box center [785, 312] width 232 height 30
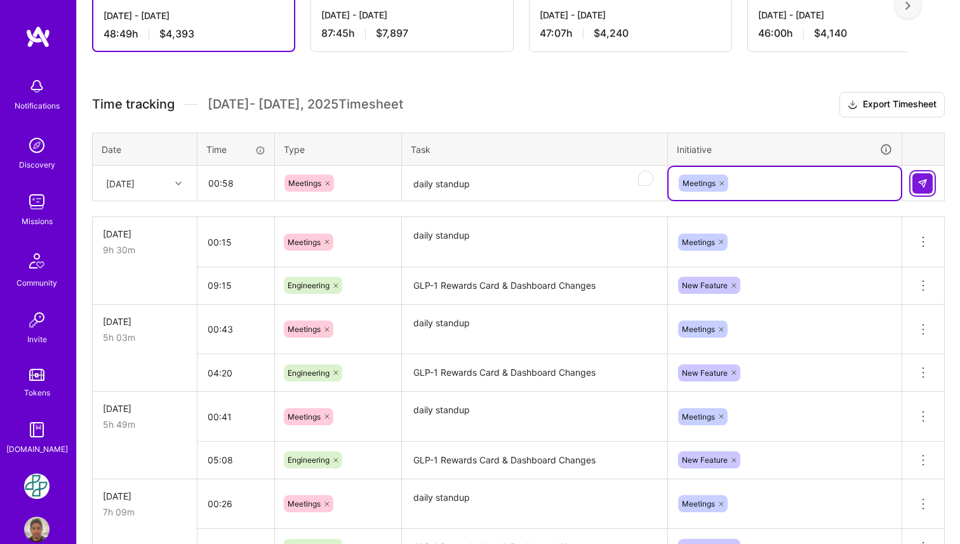
click at [923, 178] on img at bounding box center [923, 183] width 10 height 10
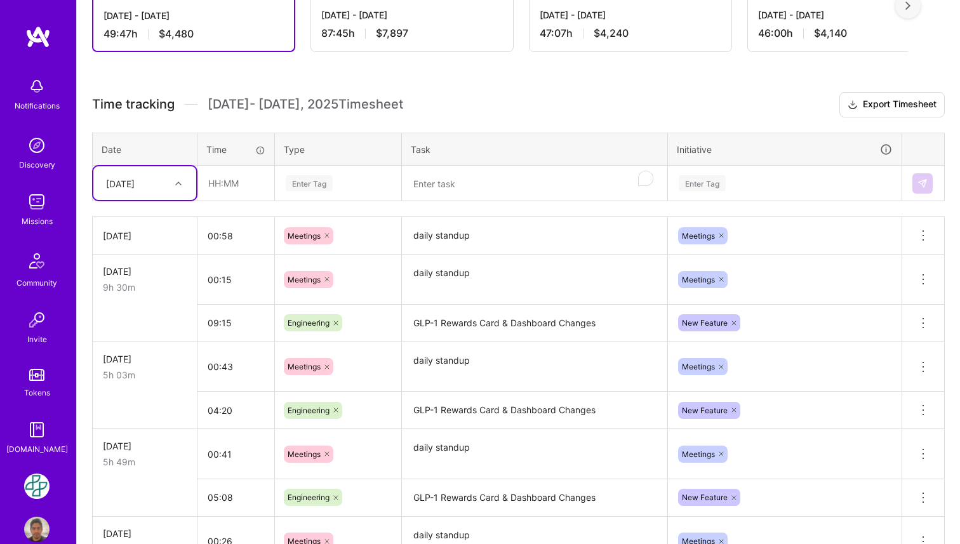
click at [176, 187] on div at bounding box center [180, 183] width 20 height 17
click at [235, 180] on input "text" at bounding box center [236, 183] width 76 height 34
type input "06:04"
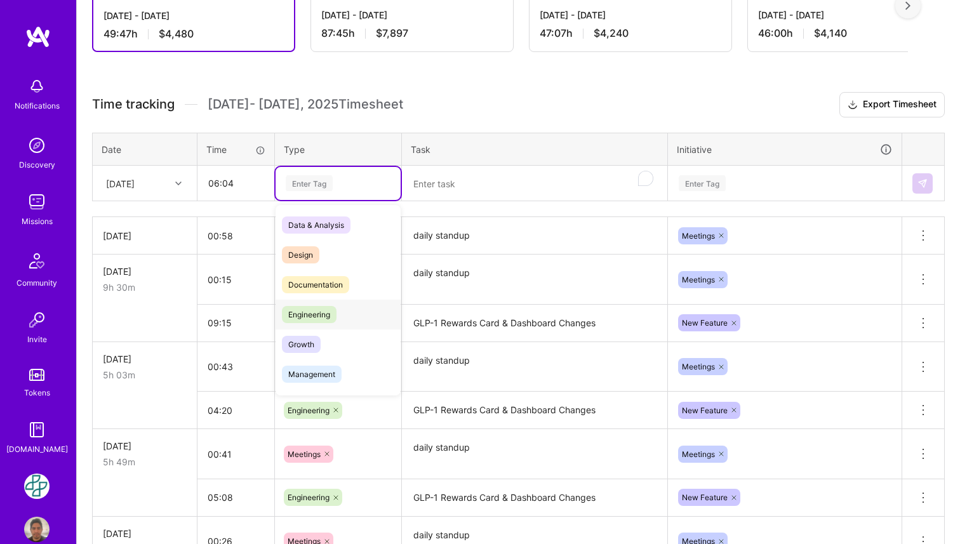
click at [335, 312] on span "Engineering" at bounding box center [309, 314] width 55 height 17
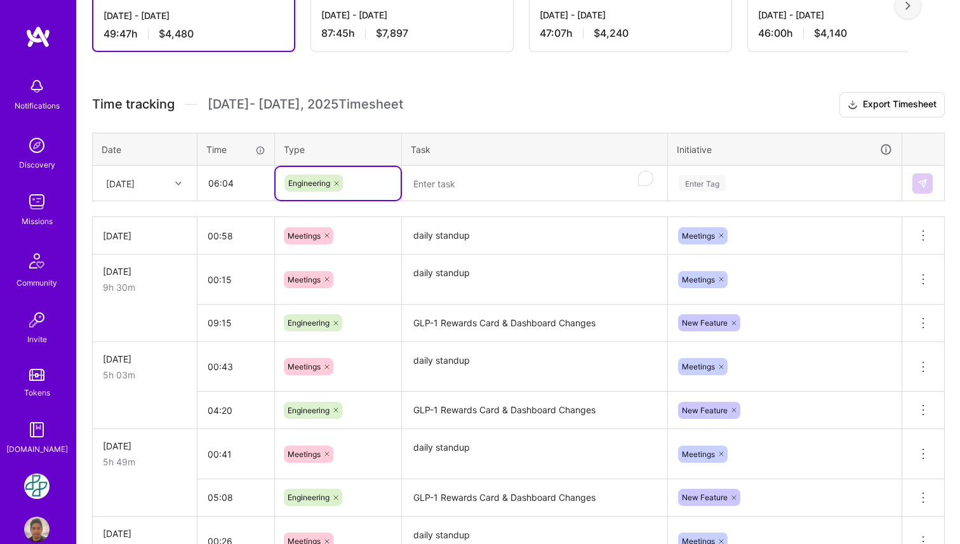
click at [473, 173] on textarea "To enrich screen reader interactions, please activate Accessibility in Grammarl…" at bounding box center [534, 184] width 263 height 34
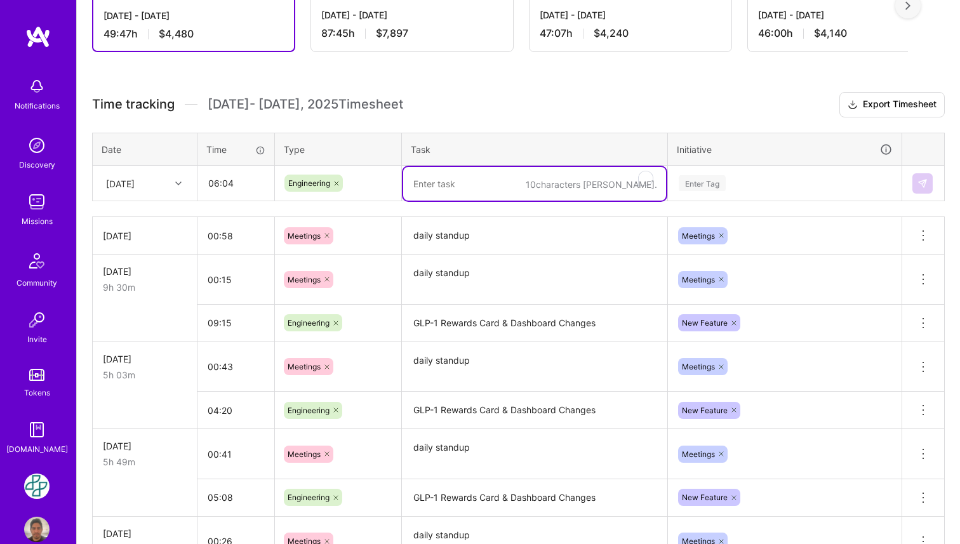
paste textarea "GLP-1 Rewards Card & Dashboard Changes"
type textarea "GLP-1 Rewards Card & Dashboard Changes"
click at [716, 182] on div "Enter Tag" at bounding box center [702, 183] width 47 height 20
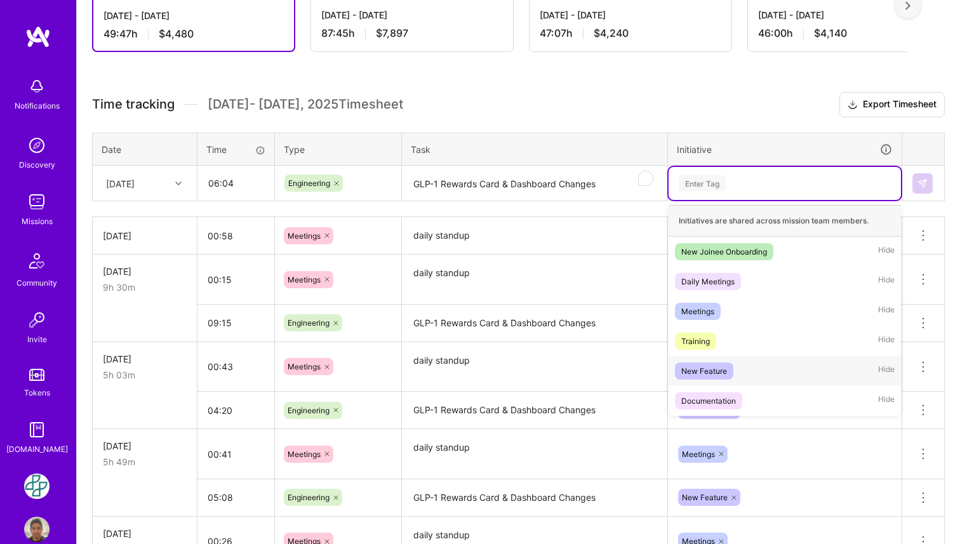
click at [727, 365] on span "New Feature" at bounding box center [704, 371] width 58 height 17
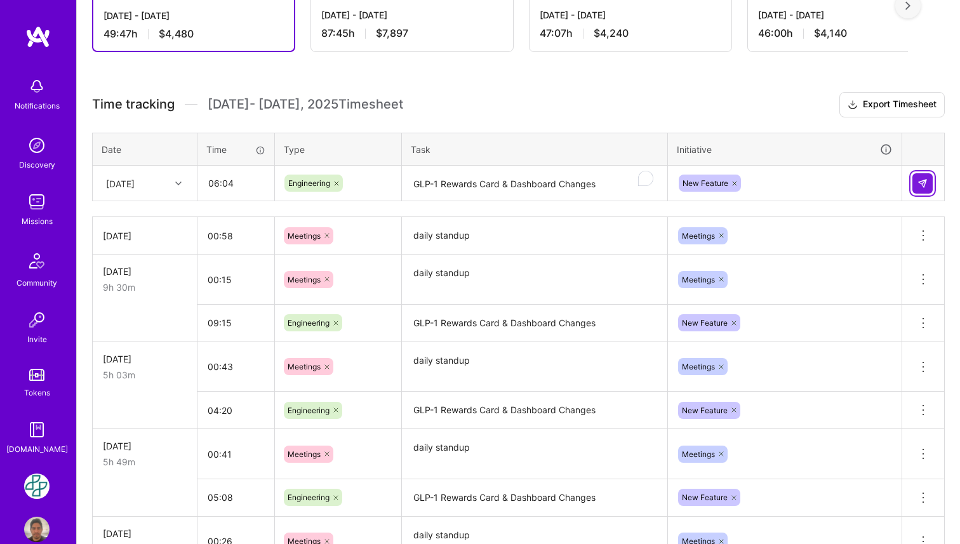
click at [927, 185] on img at bounding box center [923, 183] width 10 height 10
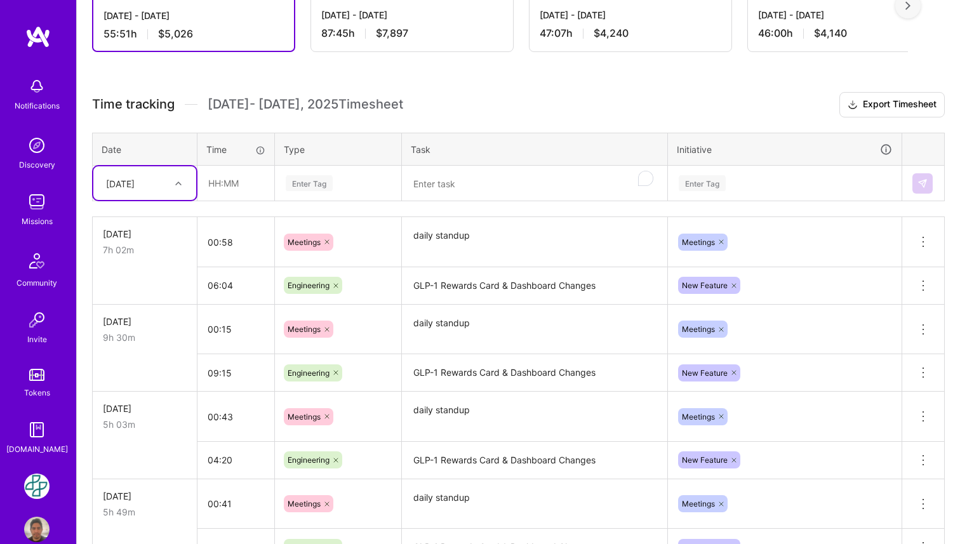
click at [177, 177] on div at bounding box center [180, 183] width 20 height 17
click at [152, 354] on div "[DATE]" at bounding box center [144, 357] width 103 height 23
click at [236, 177] on input "text" at bounding box center [236, 183] width 76 height 34
type input "02:18"
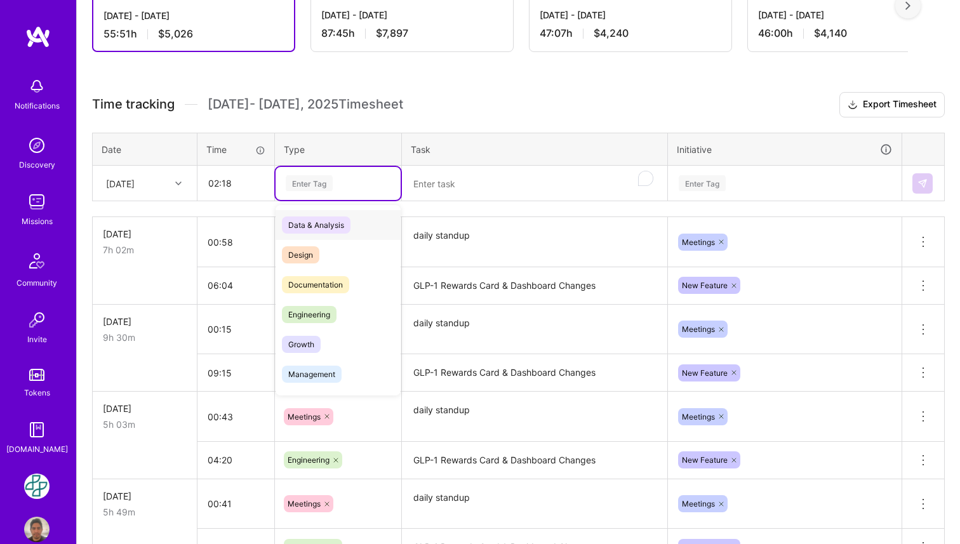
click at [335, 178] on div "Enter Tag" at bounding box center [338, 183] width 107 height 16
click at [346, 302] on div "Engineering" at bounding box center [338, 315] width 125 height 30
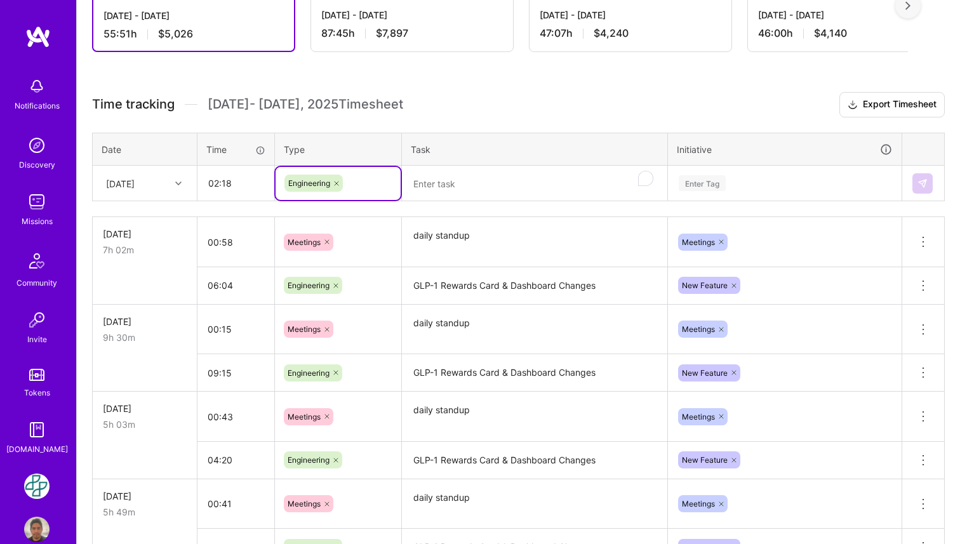
click at [468, 194] on textarea "To enrich screen reader interactions, please activate Accessibility in Grammarl…" at bounding box center [534, 184] width 263 height 34
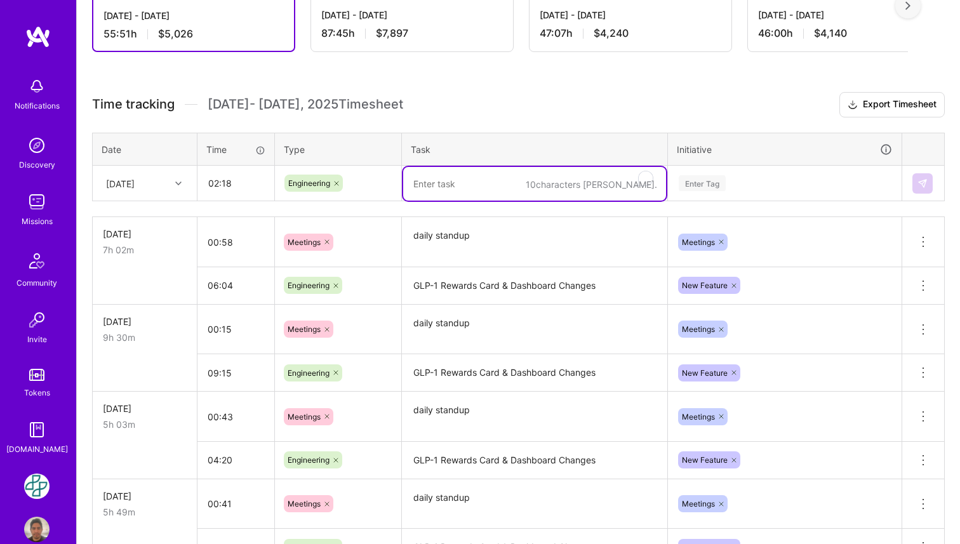
paste textarea "GLP-1 Rewards Card & Dashboard Changes"
type textarea "GLP-1 Rewards Card & Dashboard Changes"
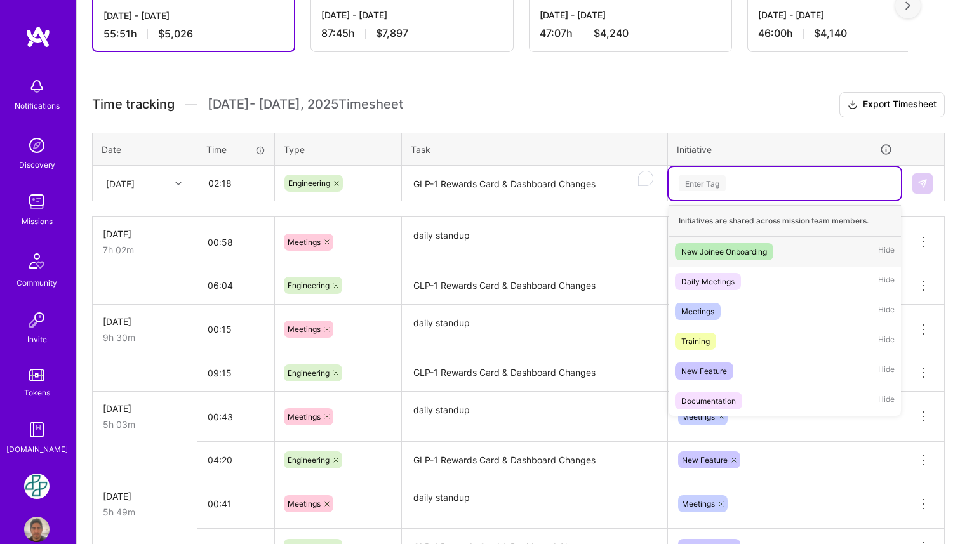
click at [678, 189] on input "text" at bounding box center [678, 183] width 1 height 13
click at [712, 367] on div "New Feature" at bounding box center [704, 371] width 46 height 13
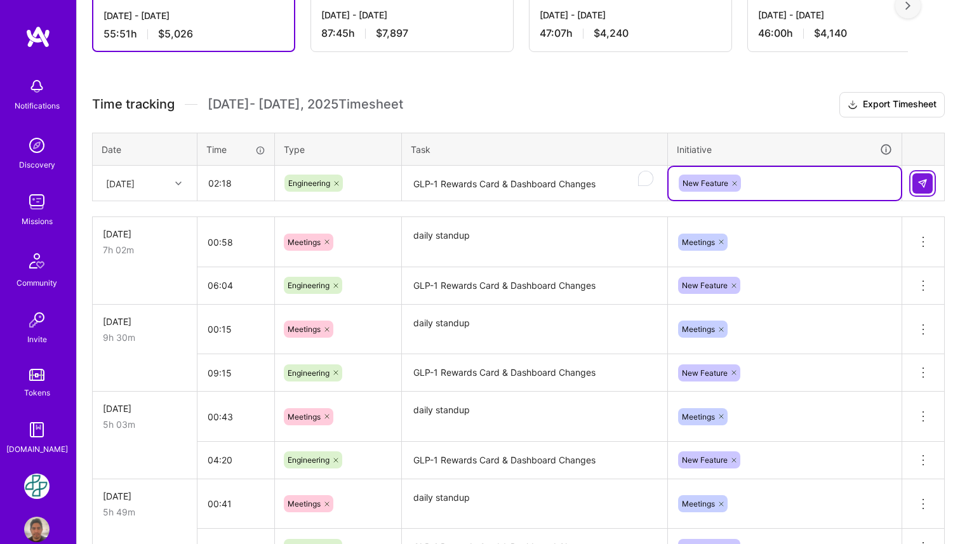
click at [927, 179] on img at bounding box center [923, 183] width 10 height 10
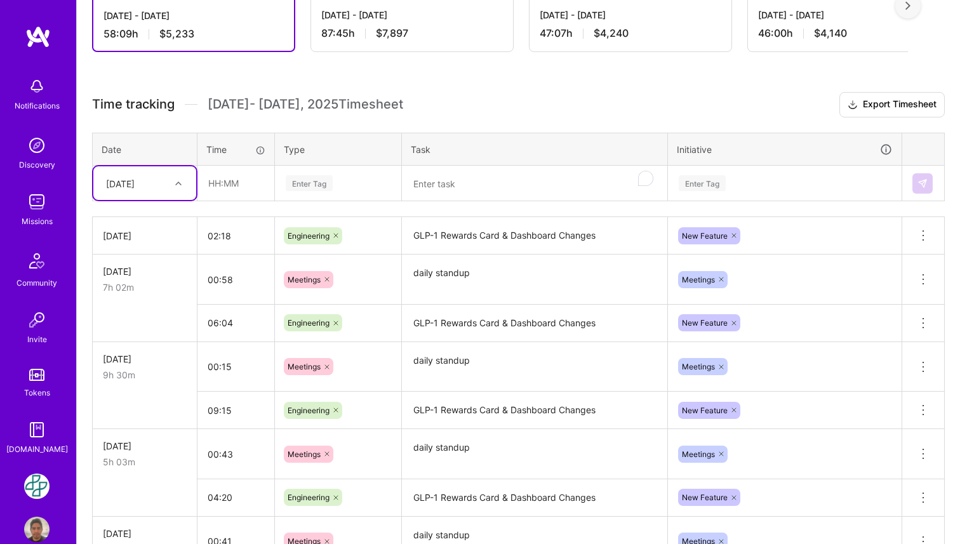
click at [176, 184] on icon at bounding box center [178, 183] width 6 height 6
click at [229, 187] on input "text" at bounding box center [236, 183] width 76 height 34
click at [175, 185] on icon at bounding box center [178, 183] width 6 height 6
click at [154, 382] on div "[DATE]" at bounding box center [144, 381] width 103 height 23
click at [232, 189] on input "text" at bounding box center [236, 183] width 76 height 34
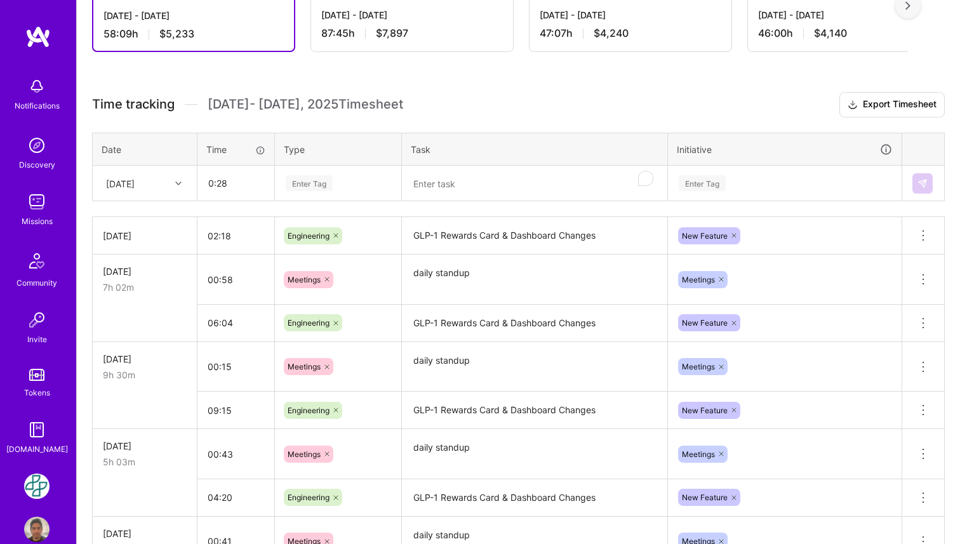
type input "00:28"
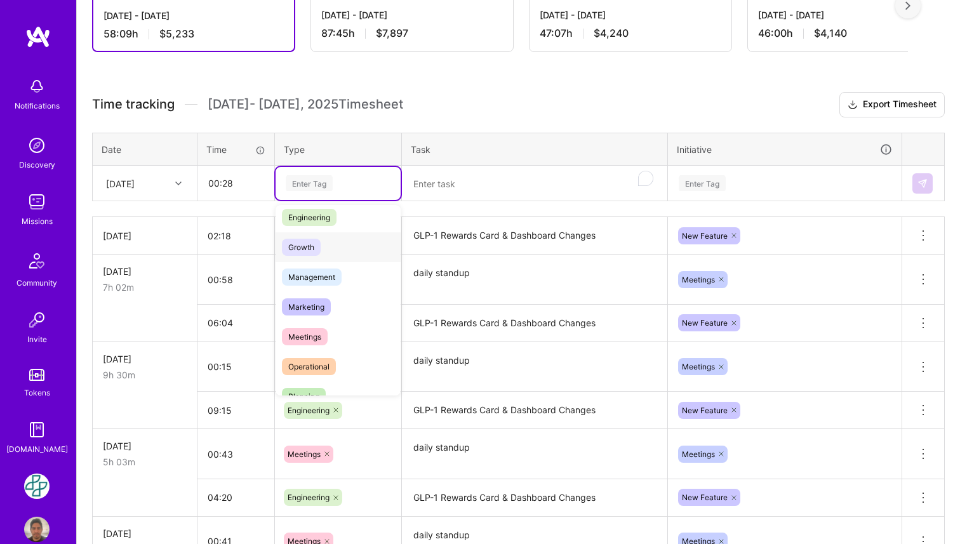
scroll to position [104, 0]
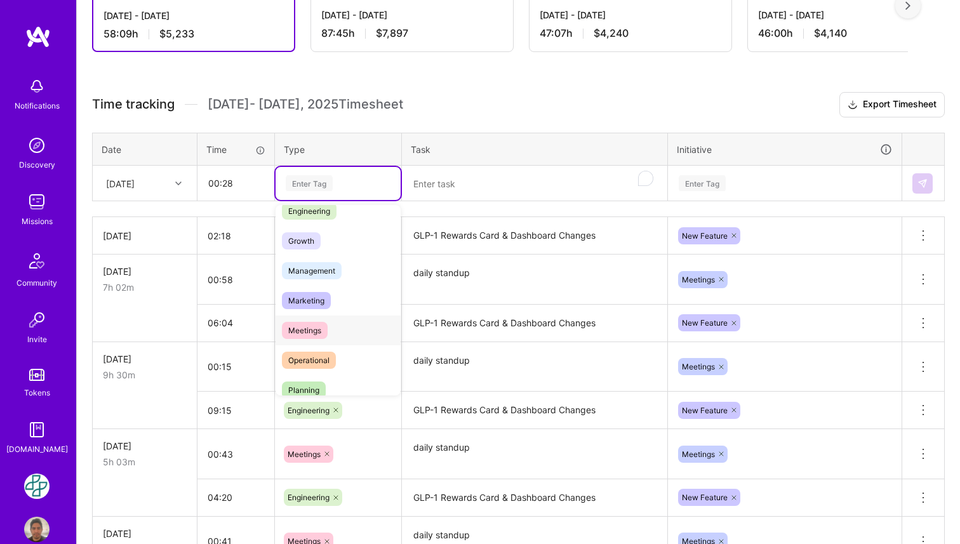
click at [353, 326] on div "Meetings" at bounding box center [338, 331] width 125 height 30
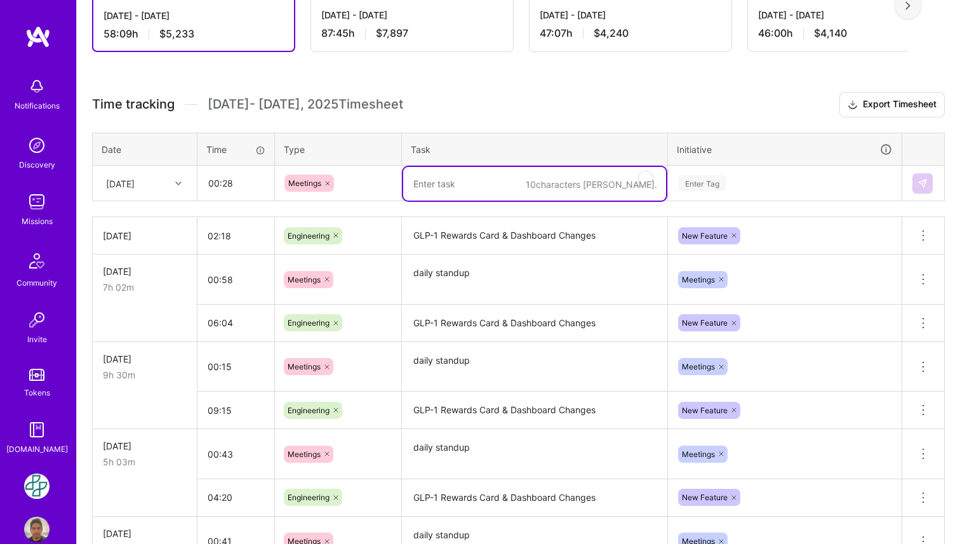
click at [452, 186] on textarea "To enrich screen reader interactions, please activate Accessibility in Grammarl…" at bounding box center [534, 184] width 263 height 34
paste textarea "daily standup"
type textarea "daily standup"
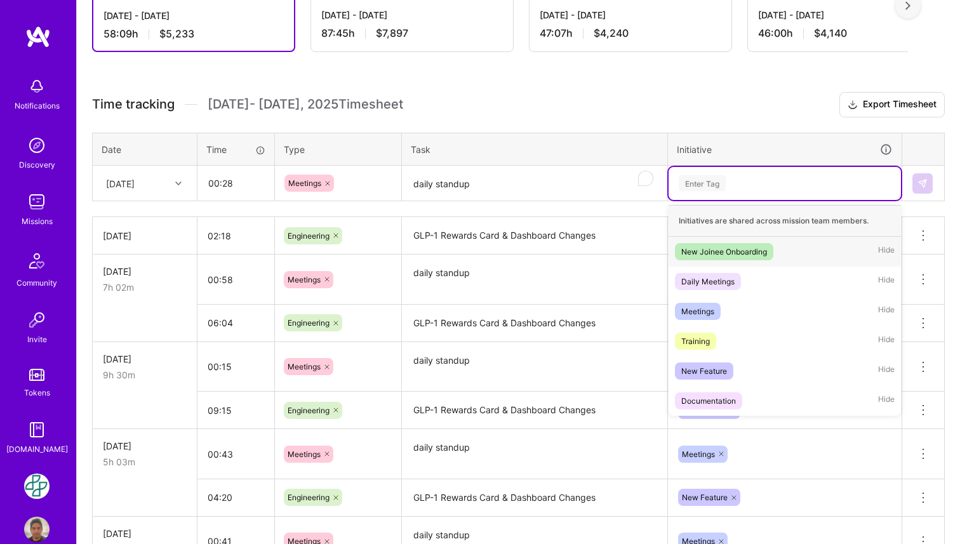
click at [714, 194] on div "Enter Tag" at bounding box center [785, 183] width 232 height 33
click at [748, 323] on div "Meetings Hide" at bounding box center [785, 312] width 232 height 30
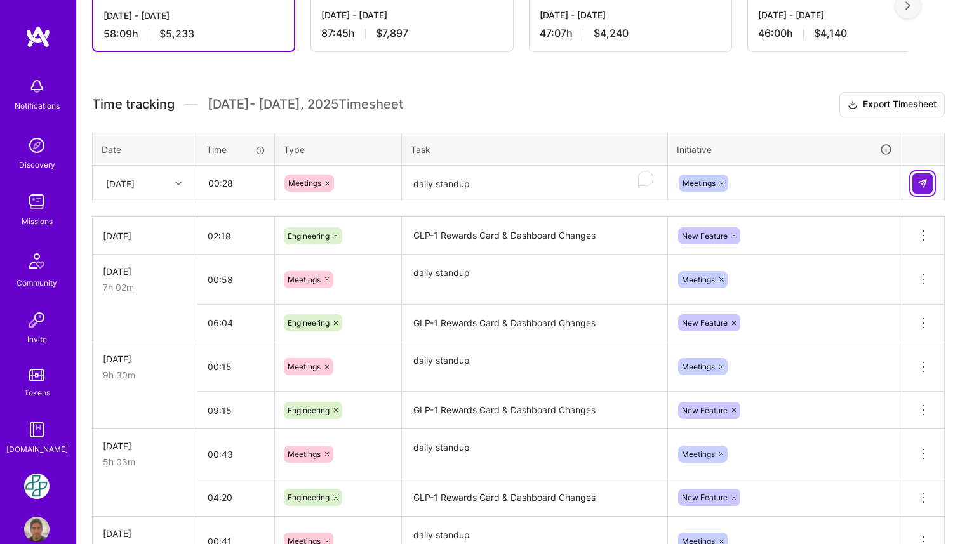
click at [923, 184] on img at bounding box center [923, 183] width 10 height 10
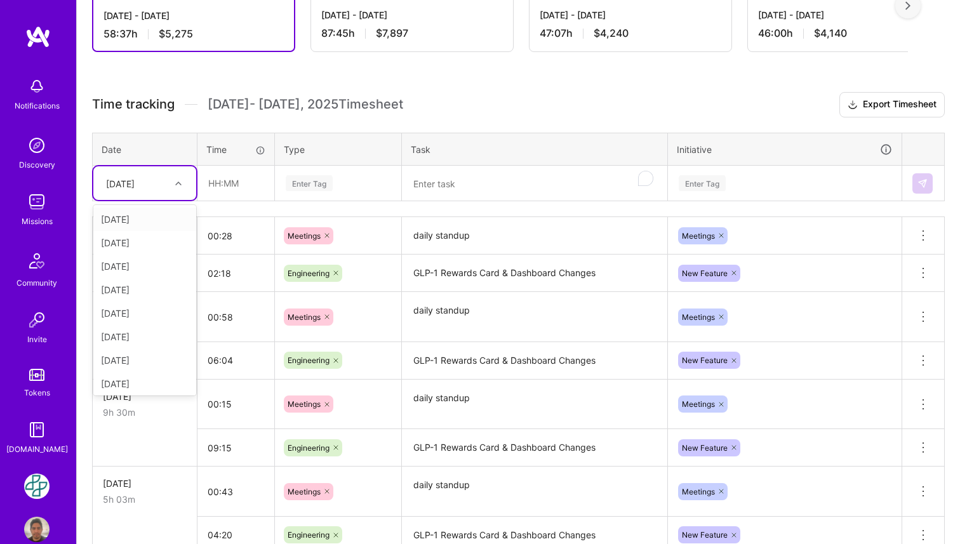
click at [176, 182] on icon at bounding box center [178, 183] width 6 height 6
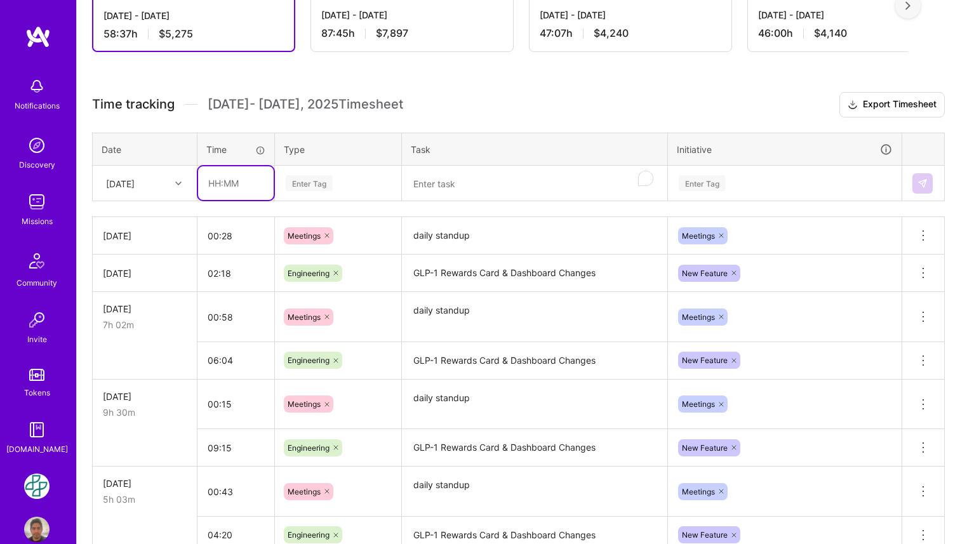
click at [222, 191] on input "text" at bounding box center [236, 183] width 76 height 34
type input "06:58"
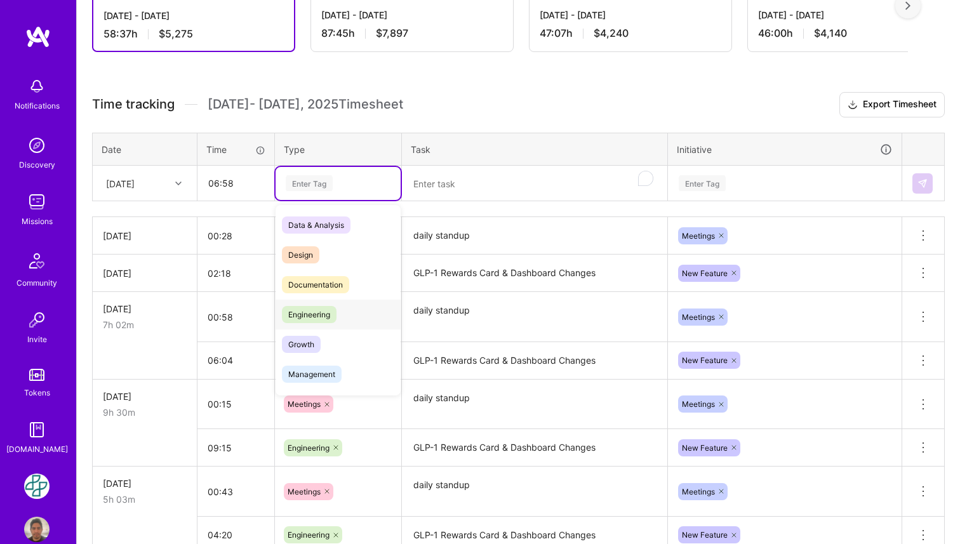
click at [314, 313] on span "Engineering" at bounding box center [309, 314] width 55 height 17
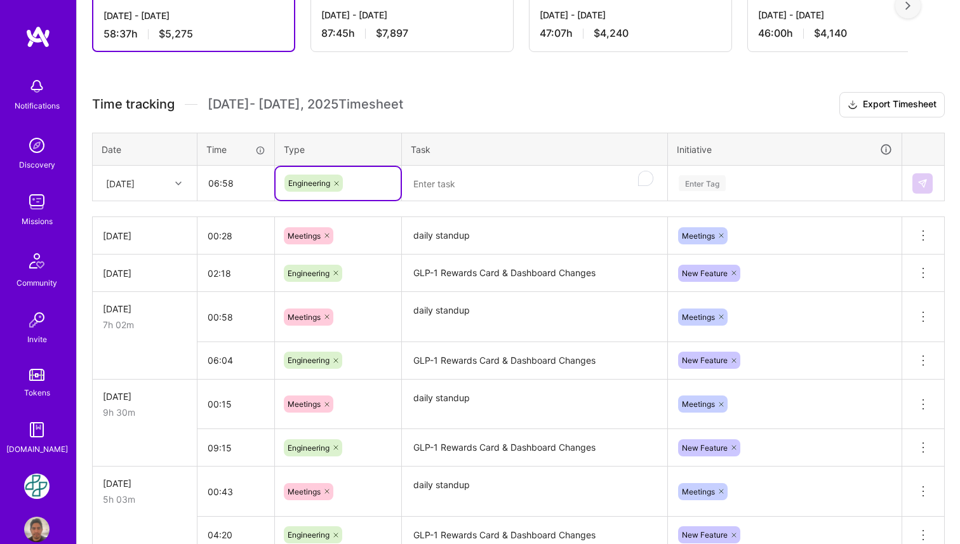
click at [470, 169] on textarea "To enrich screen reader interactions, please activate Accessibility in Grammarl…" at bounding box center [534, 184] width 263 height 34
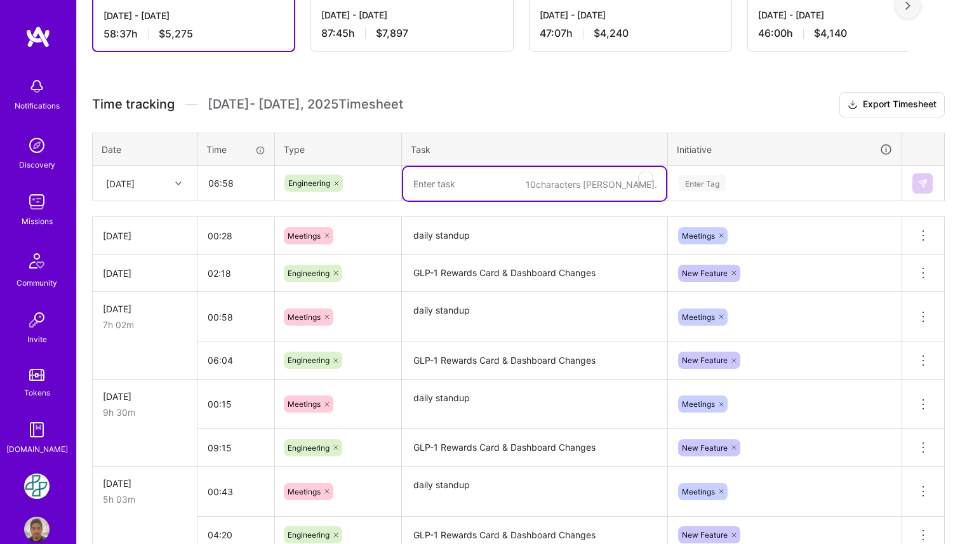
paste textarea "transcriptions"
type textarea "transcriptions"
click at [725, 178] on div "Enter Tag" at bounding box center [702, 183] width 47 height 20
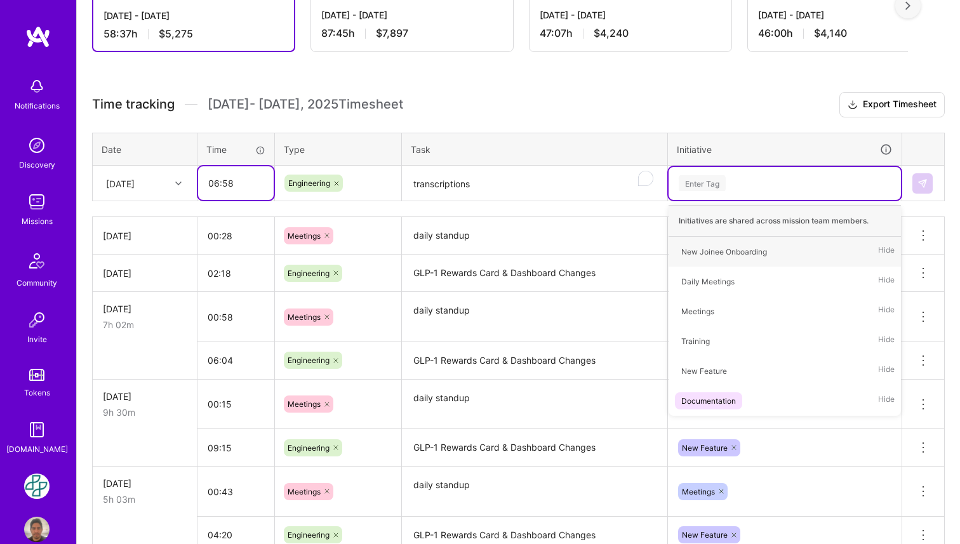
click at [243, 185] on input "06:58" at bounding box center [236, 183] width 76 height 34
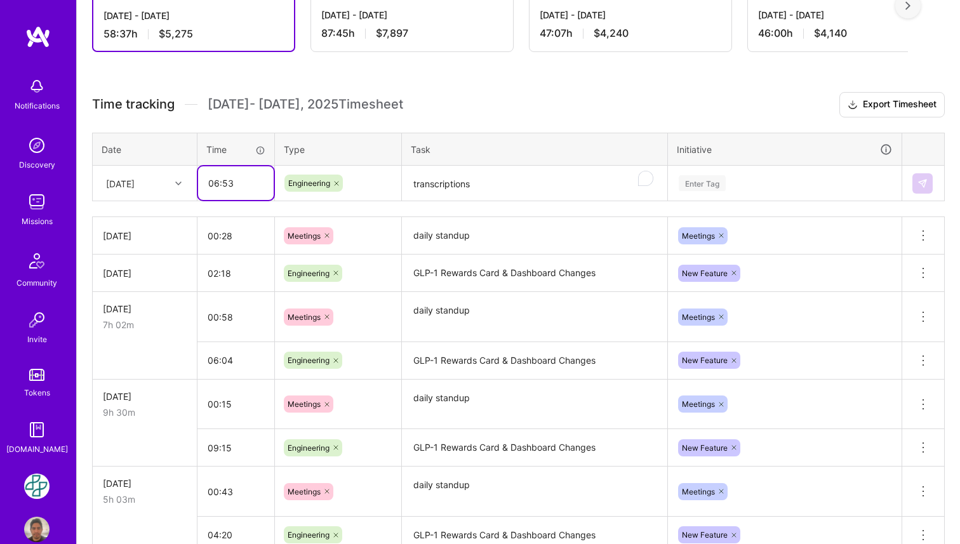
type input "06:53"
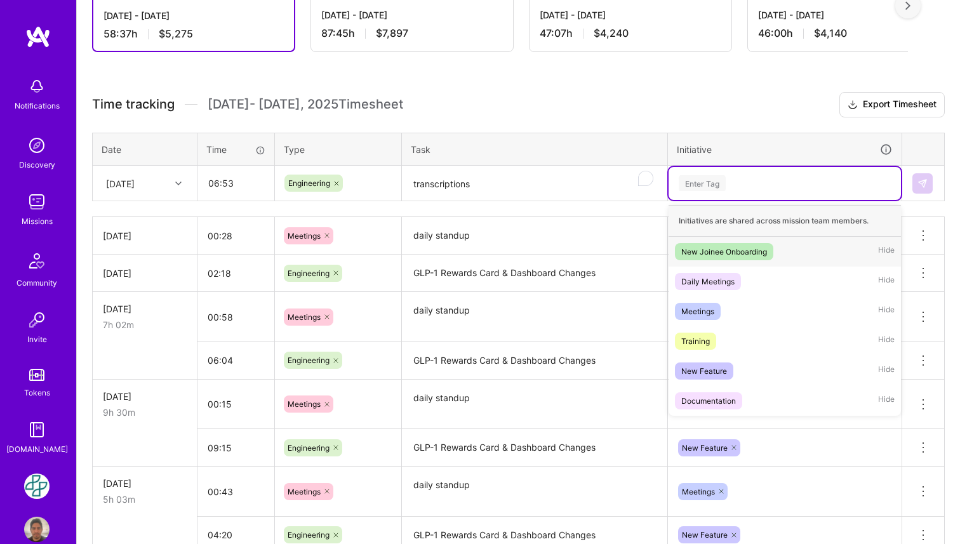
click at [737, 186] on div "Enter Tag" at bounding box center [785, 183] width 215 height 16
click at [725, 365] on div "New Feature" at bounding box center [704, 371] width 46 height 13
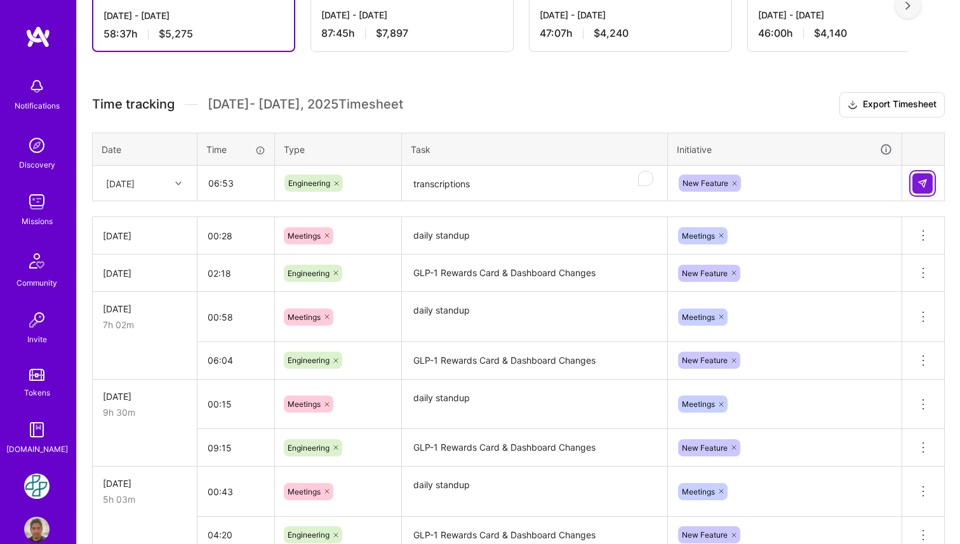
click at [927, 188] on button at bounding box center [923, 183] width 20 height 20
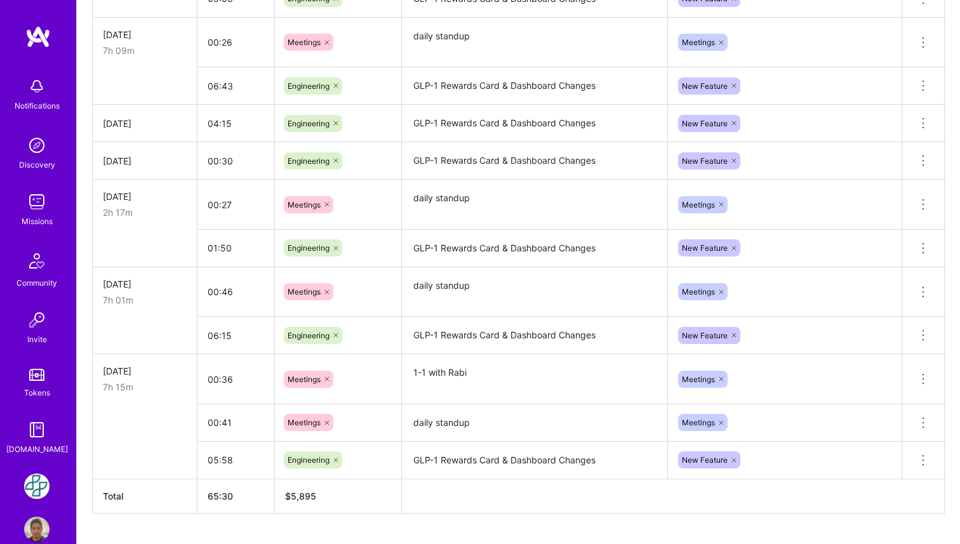
scroll to position [980, 0]
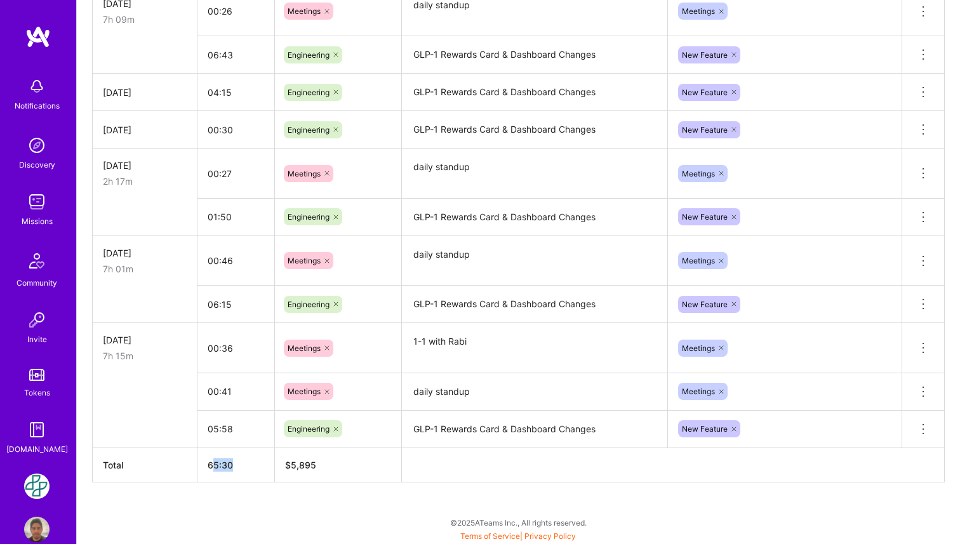
drag, startPoint x: 210, startPoint y: 464, endPoint x: 239, endPoint y: 464, distance: 28.6
click at [239, 464] on th "65:30" at bounding box center [236, 465] width 77 height 34
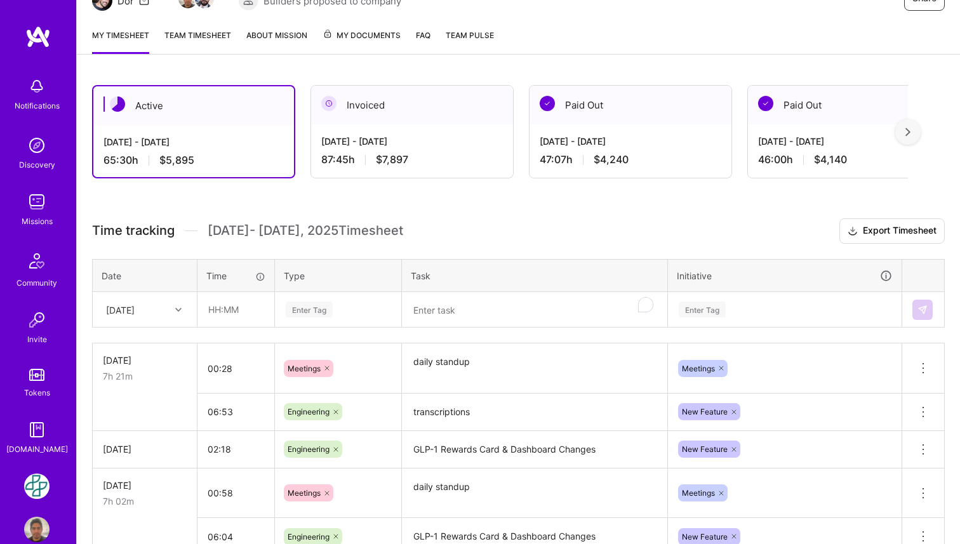
scroll to position [0, 0]
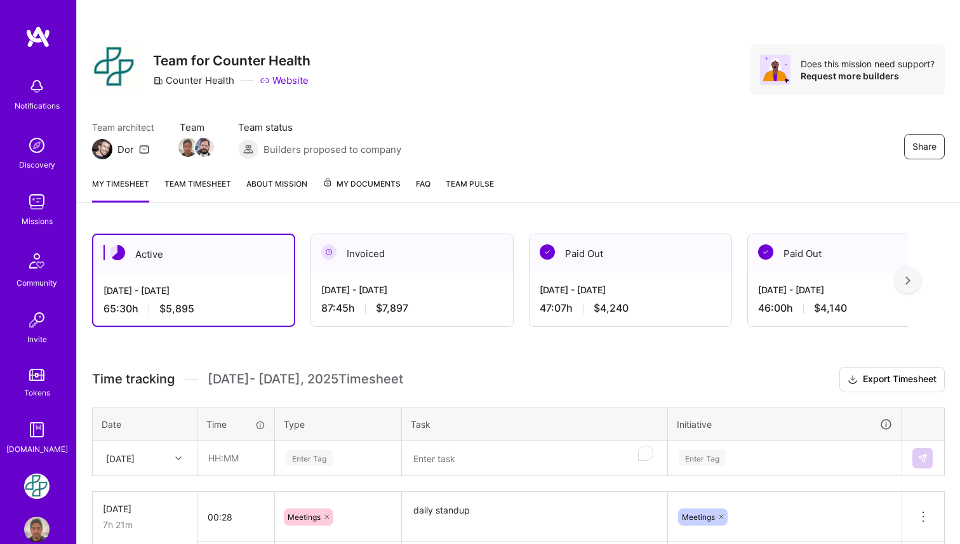
click at [189, 307] on span "$5,895" at bounding box center [176, 308] width 35 height 13
copy span "5,895"
click at [167, 309] on span "$5,895" at bounding box center [176, 308] width 35 height 13
